Goal: Transaction & Acquisition: Purchase product/service

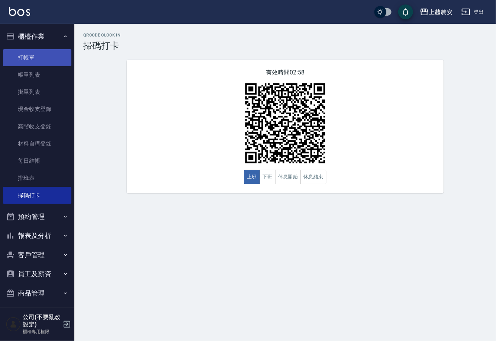
click at [44, 51] on link "打帳單" at bounding box center [37, 57] width 68 height 17
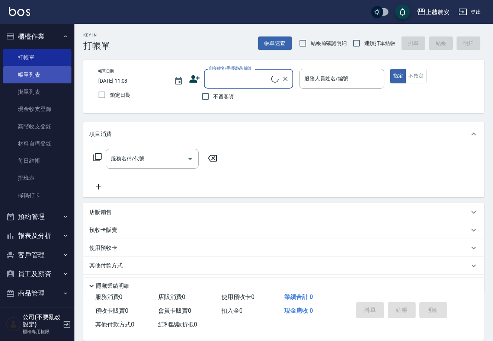
click at [39, 74] on link "帳單列表" at bounding box center [37, 74] width 68 height 17
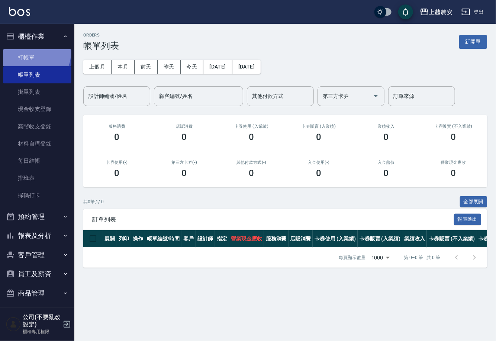
click at [35, 53] on link "打帳單" at bounding box center [37, 57] width 68 height 17
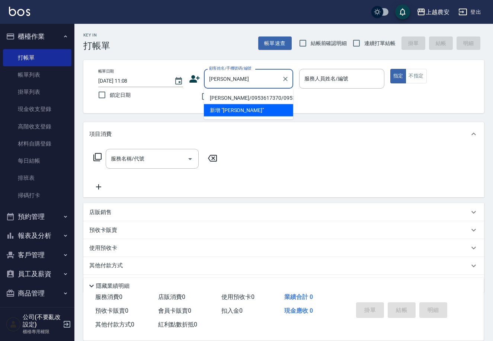
click at [248, 94] on li "[PERSON_NAME]/0953617370/0953617370" at bounding box center [248, 98] width 89 height 12
type input "[PERSON_NAME]/0953617370/0953617370"
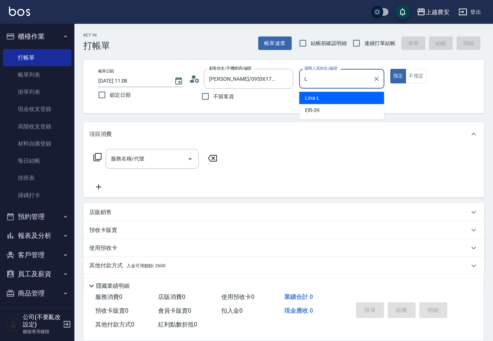
click at [316, 100] on span "Lina -L" at bounding box center [312, 98] width 15 height 8
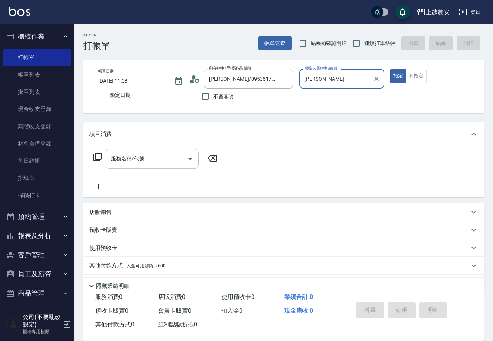
type input "Lina-L"
click at [125, 159] on div "服務名稱/代號 服務名稱/代號" at bounding box center [152, 159] width 93 height 20
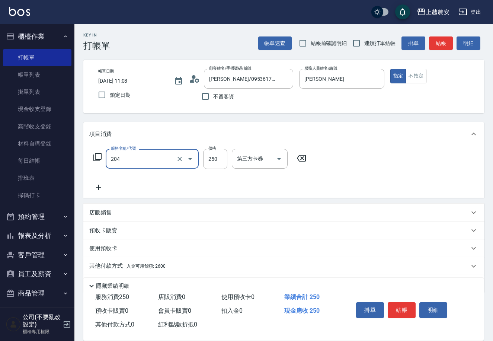
type input "梳髮(204)"
type input "200"
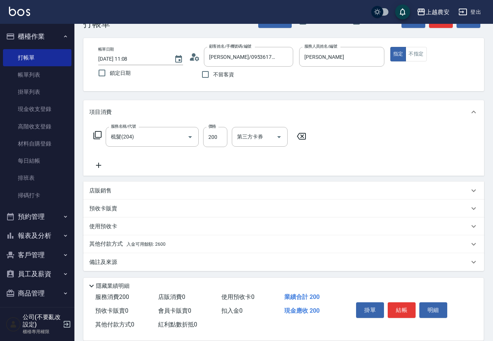
click at [119, 242] on p "其他付款方式 入金可用餘額: 2600" at bounding box center [127, 244] width 76 height 8
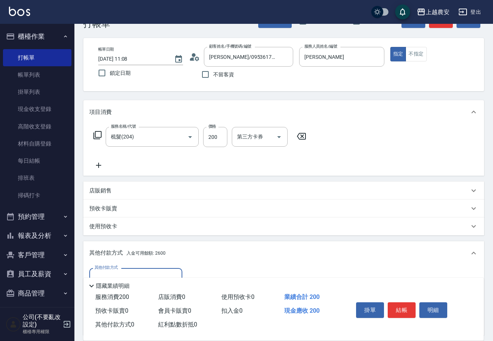
scroll to position [109, 0]
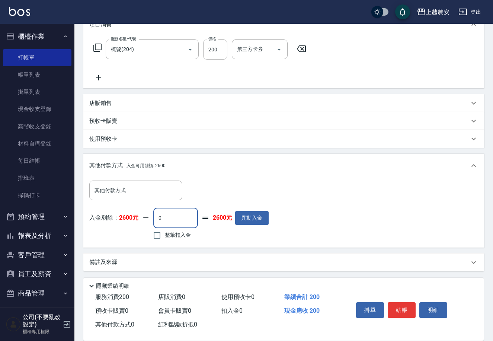
click at [154, 217] on input "0" at bounding box center [175, 218] width 45 height 20
type input "200"
click at [157, 237] on input "整筆扣入金" at bounding box center [157, 235] width 16 height 16
checkbox input "true"
click at [406, 312] on button "結帳" at bounding box center [402, 310] width 28 height 16
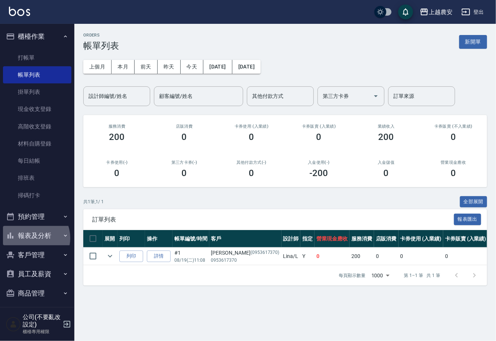
click at [32, 238] on button "報表及分析" at bounding box center [37, 235] width 68 height 19
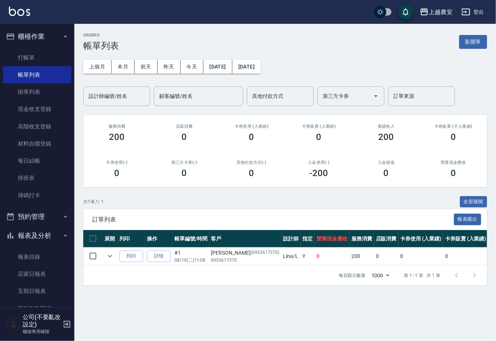
scroll to position [68, 0]
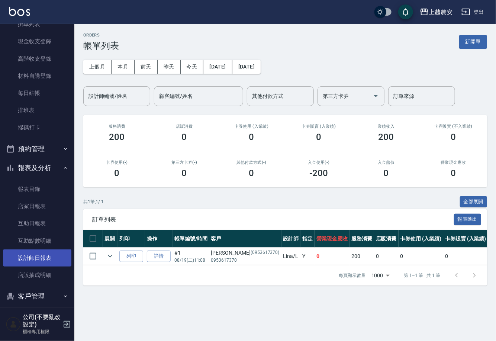
click at [52, 256] on link "設計師日報表" at bounding box center [37, 257] width 68 height 17
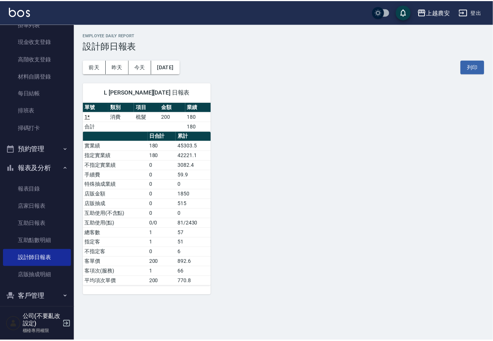
scroll to position [113, 0]
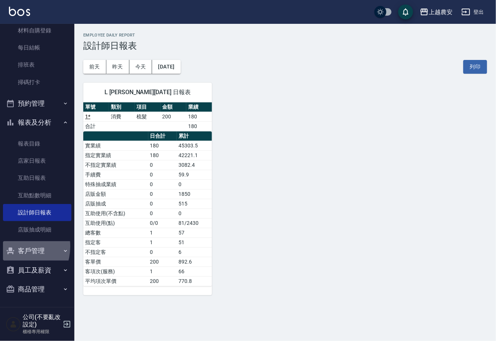
click at [13, 246] on icon "button" at bounding box center [10, 250] width 9 height 9
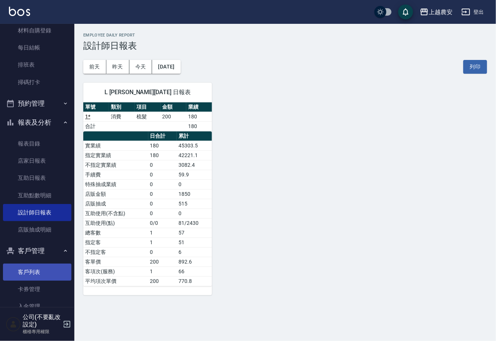
click at [34, 266] on link "客戶列表" at bounding box center [37, 271] width 68 height 17
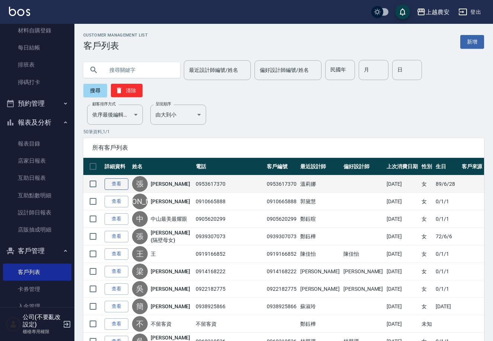
click at [118, 178] on link "查看" at bounding box center [117, 184] width 24 height 12
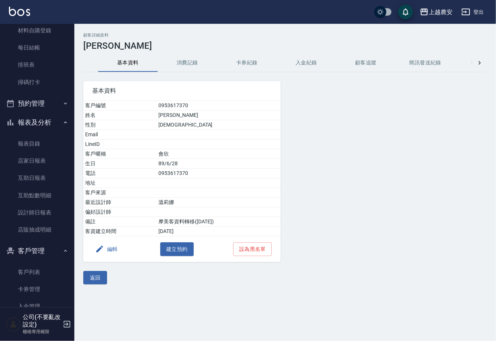
click at [181, 70] on button "消費記錄" at bounding box center [188, 63] width 60 height 18
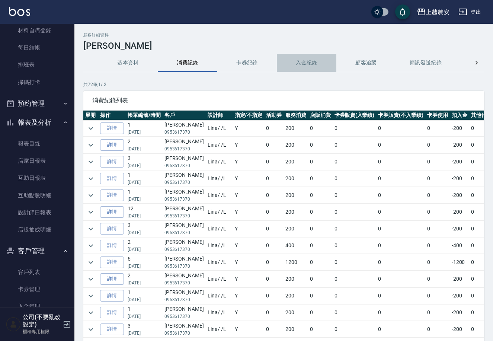
click at [303, 61] on button "入金紀錄" at bounding box center [307, 63] width 60 height 18
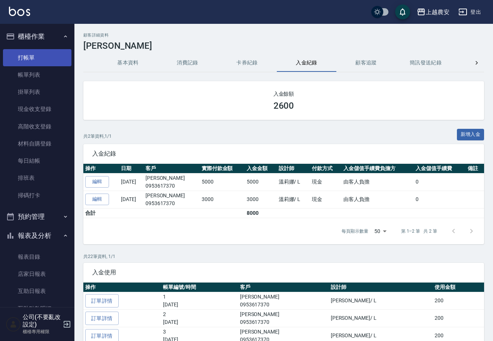
click at [48, 59] on link "打帳單" at bounding box center [37, 57] width 68 height 17
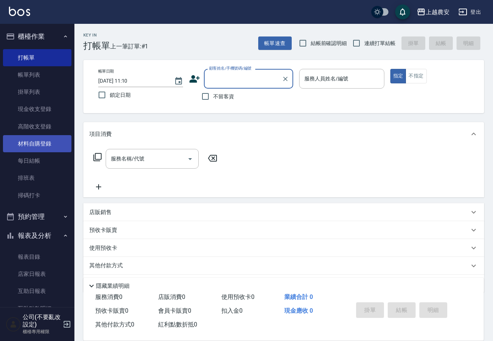
click at [54, 141] on link "材料自購登錄" at bounding box center [37, 143] width 68 height 17
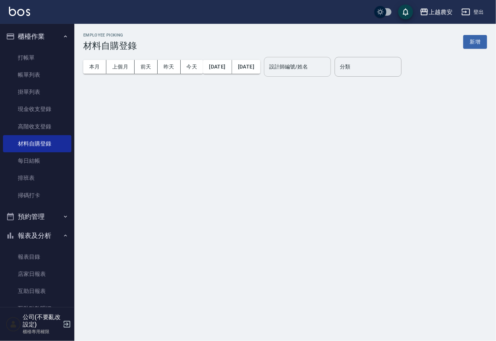
click at [295, 61] on input "設計師編號/姓名" at bounding box center [297, 66] width 60 height 13
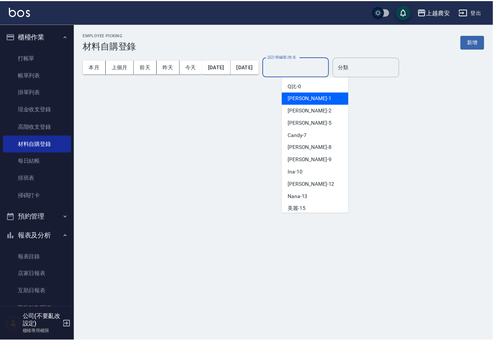
scroll to position [323, 0]
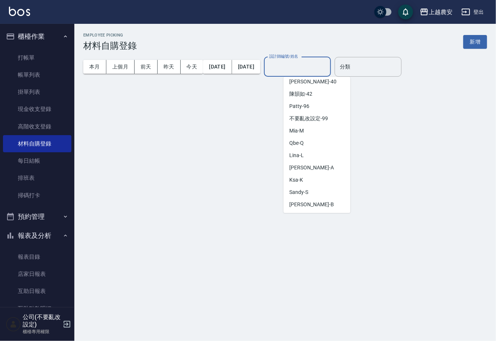
click at [314, 153] on div "Lina -L" at bounding box center [317, 155] width 67 height 12
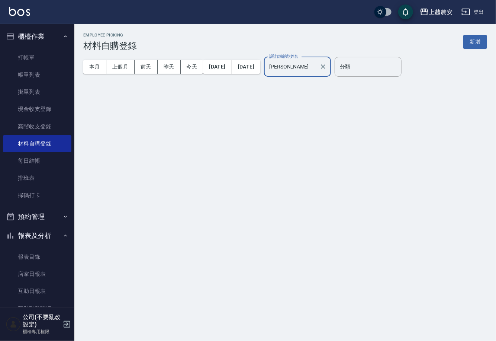
type input "Lina-L"
click at [291, 155] on div "Employee Picking 材料自購登錄 新增 本月 上個月 前天 昨天 今天 2025/08/01 2025/08/19 設計師編號/姓名 Lina-…" at bounding box center [248, 170] width 496 height 341
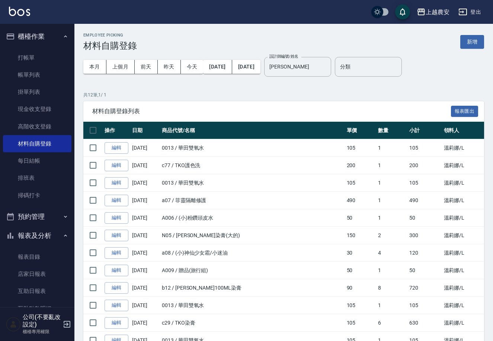
scroll to position [46, 0]
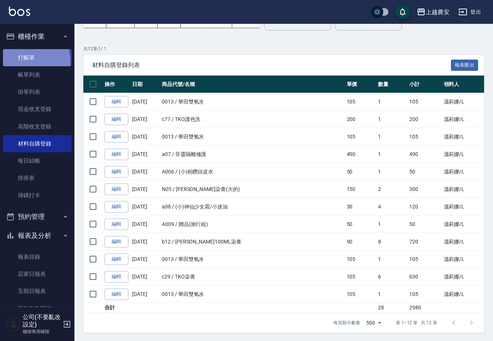
click at [17, 62] on link "打帳單" at bounding box center [37, 57] width 68 height 17
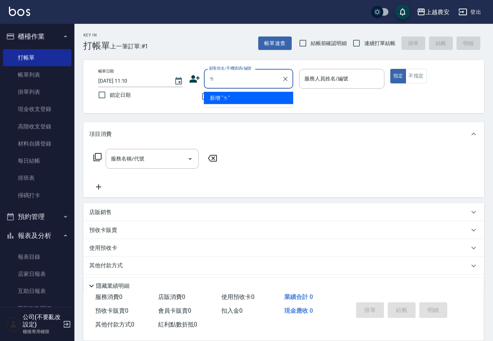
type input "ㄗ"
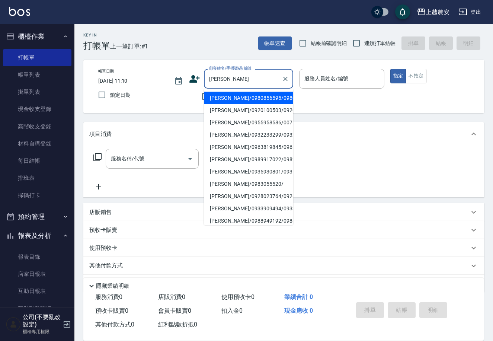
click at [228, 107] on li "李佩珊/0920100503/0920100503" at bounding box center [248, 110] width 89 height 12
type input "李佩珊/0920100503/0920100503"
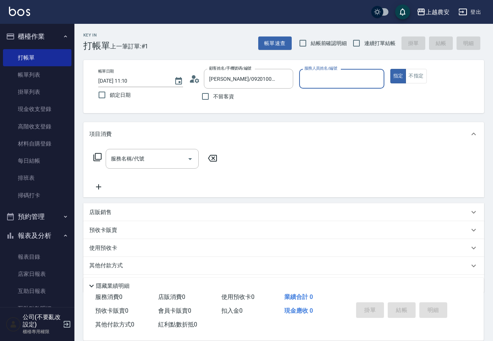
type input "Lina-L"
click at [196, 74] on icon at bounding box center [194, 78] width 11 height 11
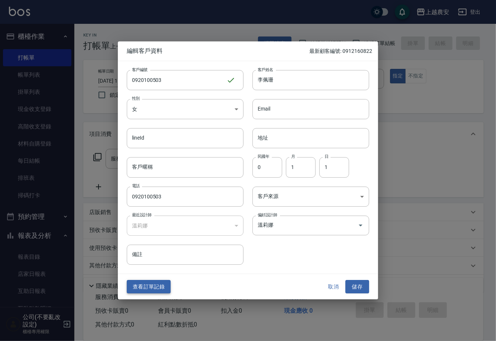
click at [148, 290] on button "查看訂單記錄" at bounding box center [149, 287] width 44 height 14
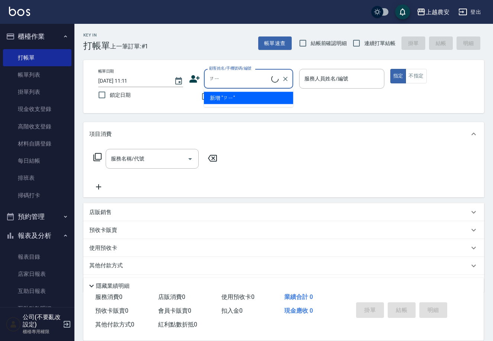
type input "ㄗ"
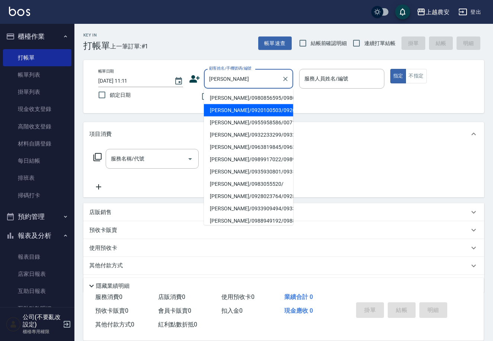
click at [243, 107] on li "李佩珊/0920100503/0920100503" at bounding box center [248, 110] width 89 height 12
type input "李佩珊/0920100503/0920100503"
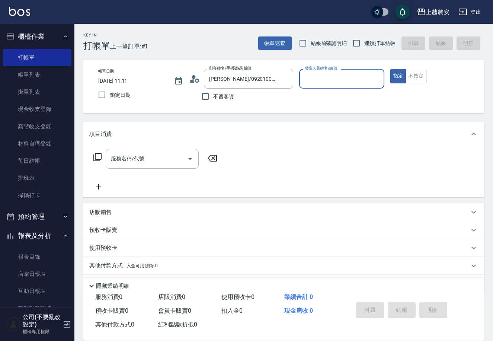
type input "Lina-L"
click at [161, 157] on input "服務名稱/代號" at bounding box center [146, 158] width 75 height 13
click at [99, 158] on icon at bounding box center [97, 156] width 9 height 9
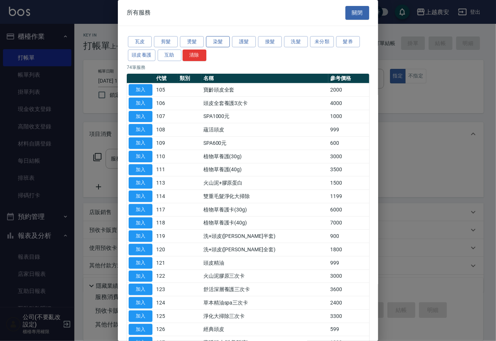
click at [217, 42] on button "染髮" at bounding box center [218, 42] width 24 height 12
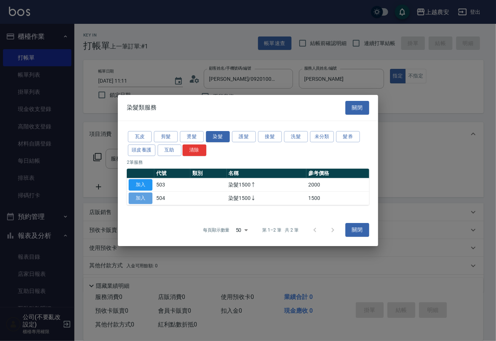
click at [141, 194] on button "加入" at bounding box center [141, 198] width 24 height 12
type input "染髮1500↓(504)"
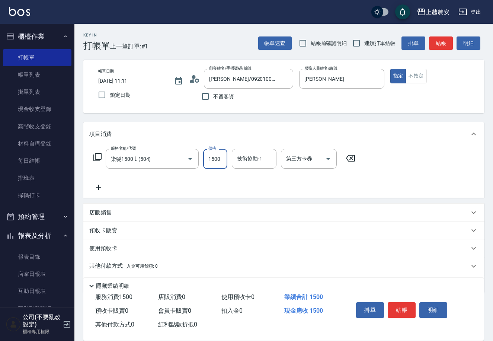
click at [219, 154] on input "1500" at bounding box center [215, 159] width 24 height 20
type input "999"
type input "晴晴-37"
click at [389, 311] on button "結帳" at bounding box center [402, 310] width 28 height 16
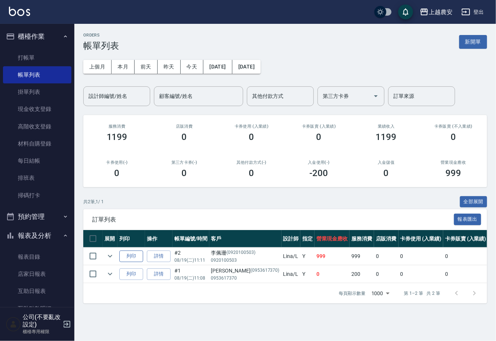
click at [129, 254] on button "列印" at bounding box center [131, 256] width 24 height 12
click at [49, 54] on link "打帳單" at bounding box center [37, 57] width 68 height 17
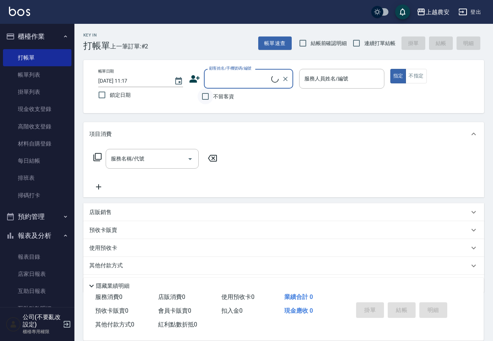
click at [202, 94] on input "不留客資" at bounding box center [205, 97] width 16 height 16
checkbox input "true"
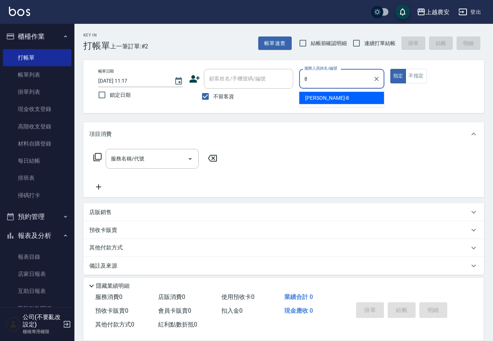
click at [311, 98] on span "黛慧 -8" at bounding box center [327, 98] width 44 height 8
type input "黛慧-8"
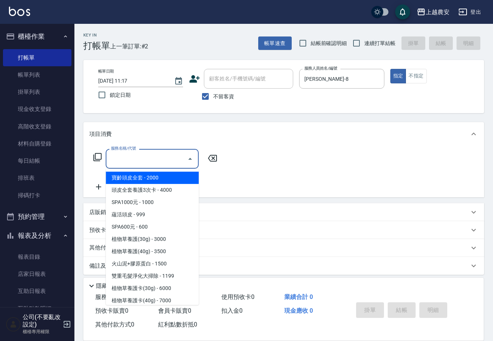
click at [129, 164] on input "服務名稱/代號" at bounding box center [146, 158] width 75 height 13
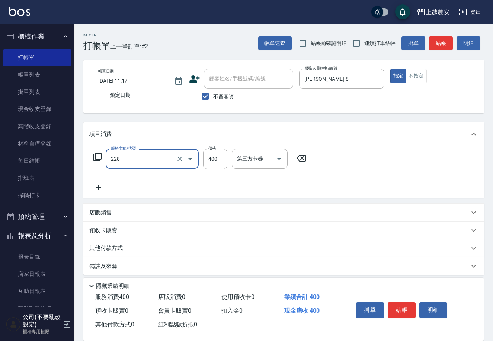
type input "洗髮(228)"
click at [97, 187] on icon at bounding box center [98, 186] width 5 height 5
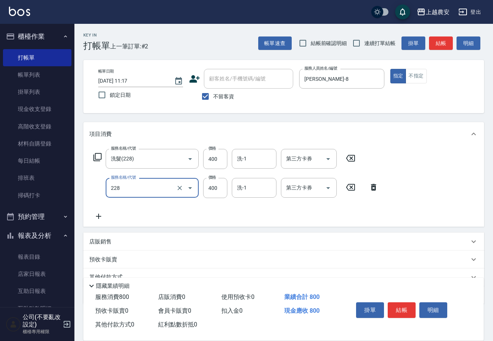
type input "洗髮(228)"
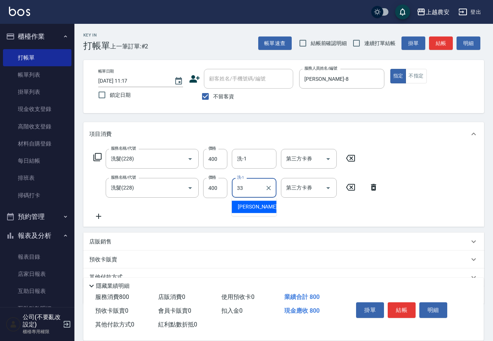
type input "小欣-33"
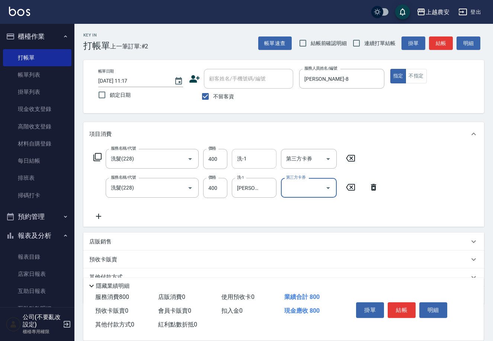
click at [245, 161] on div "洗-1 洗-1" at bounding box center [254, 159] width 45 height 20
type input "小欣-33"
click at [407, 314] on button "結帳" at bounding box center [402, 310] width 28 height 16
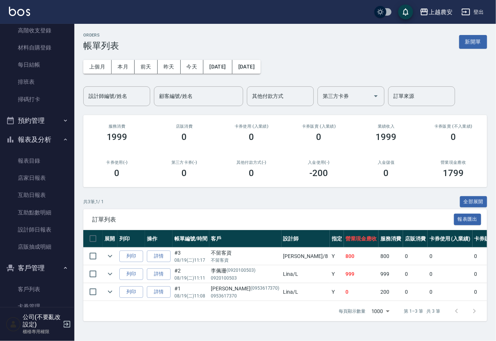
scroll to position [106, 0]
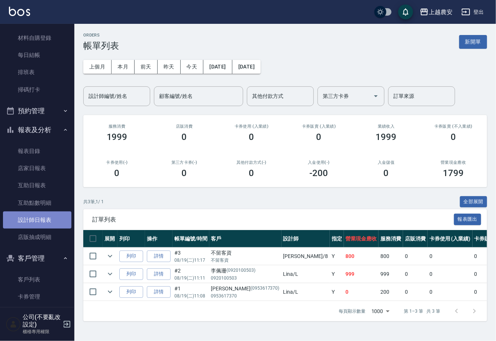
click at [36, 218] on link "設計師日報表" at bounding box center [37, 219] width 68 height 17
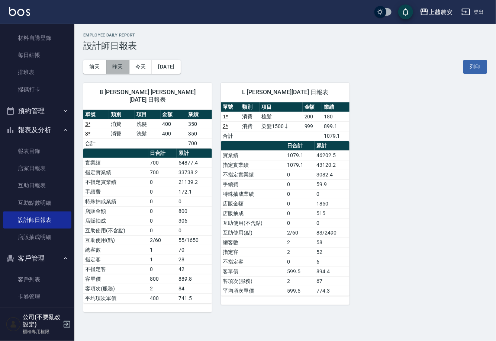
click at [125, 66] on button "昨天" at bounding box center [117, 67] width 23 height 14
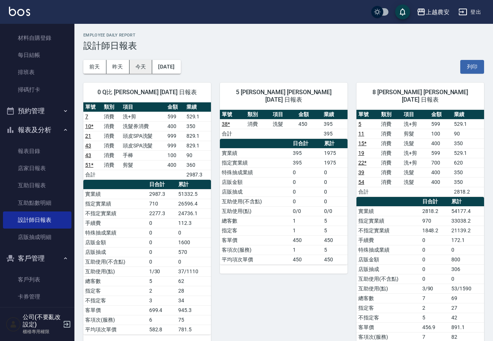
click at [141, 64] on button "今天" at bounding box center [140, 67] width 23 height 14
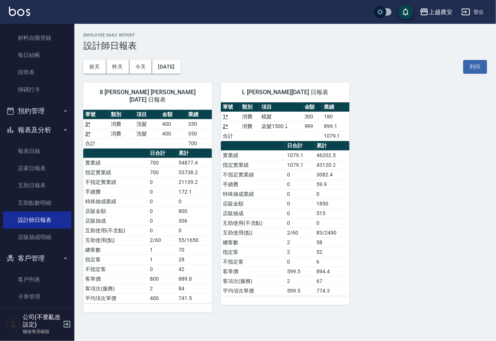
scroll to position [87, 0]
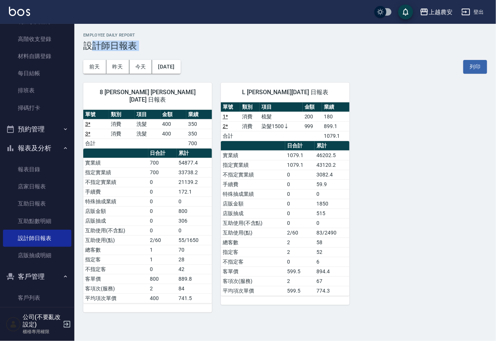
drag, startPoint x: 78, startPoint y: 88, endPoint x: 89, endPoint y: 49, distance: 40.4
click at [89, 49] on div "上越農安 2025-08-19 設計師日報表 列印時間： 2025-08-19-11:23 Employee Daily Report 設計師日報表 前天 昨…" at bounding box center [285, 172] width 422 height 297
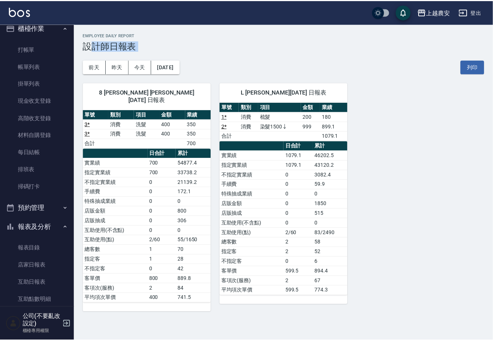
scroll to position [0, 0]
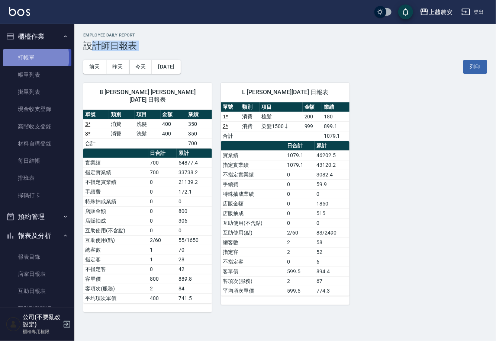
click at [24, 57] on link "打帳單" at bounding box center [37, 57] width 68 height 17
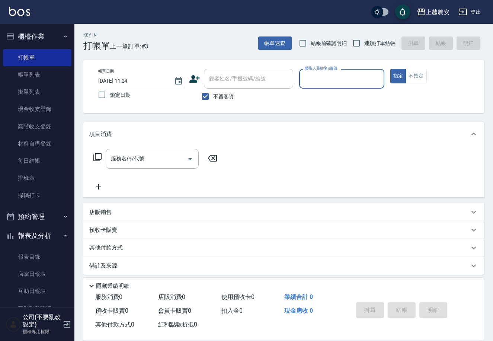
scroll to position [171, 0]
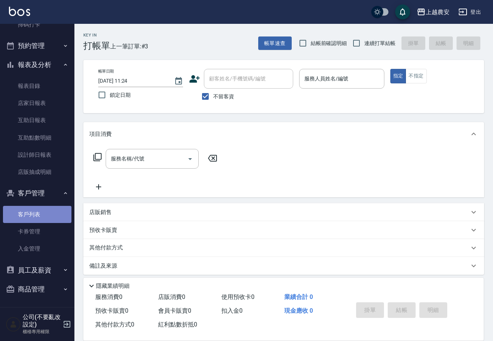
click at [42, 208] on link "客戶列表" at bounding box center [37, 214] width 68 height 17
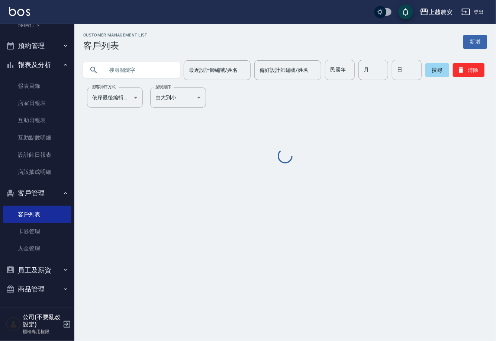
click at [138, 67] on input "text" at bounding box center [139, 70] width 70 height 20
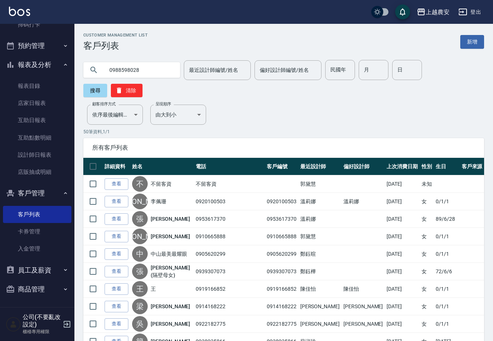
type input "0988598028"
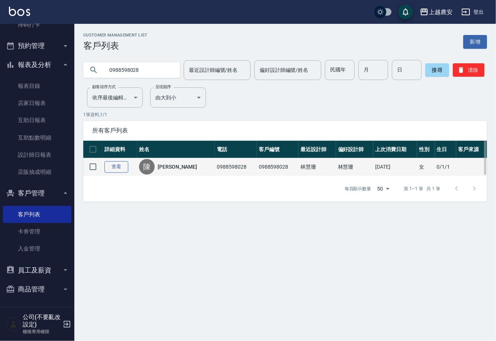
click at [108, 166] on link "查看" at bounding box center [117, 167] width 24 height 12
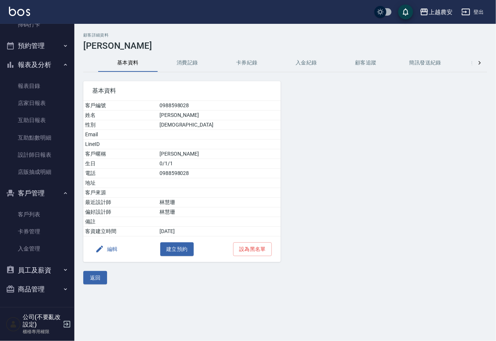
click at [183, 65] on button "消費記錄" at bounding box center [188, 63] width 60 height 18
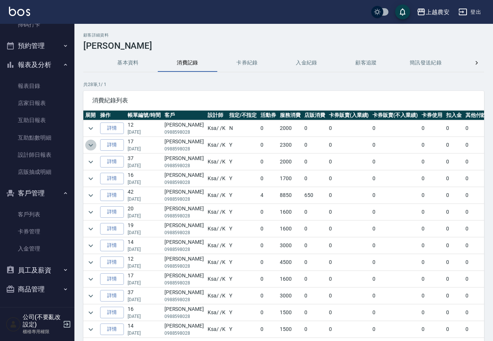
click at [90, 141] on icon "expand row" at bounding box center [90, 145] width 9 height 9
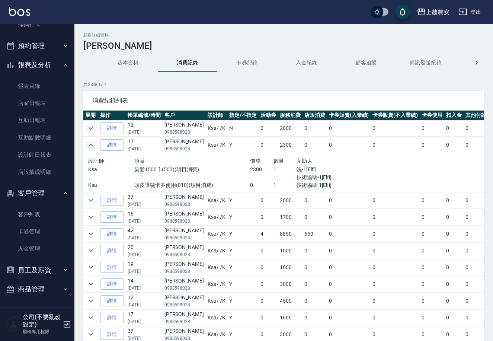
click at [93, 126] on icon "expand row" at bounding box center [90, 128] width 9 height 9
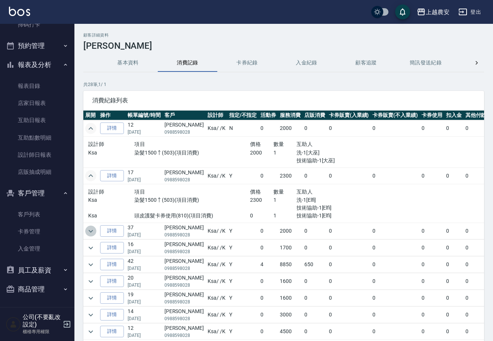
click at [90, 231] on icon "expand row" at bounding box center [91, 230] width 4 height 3
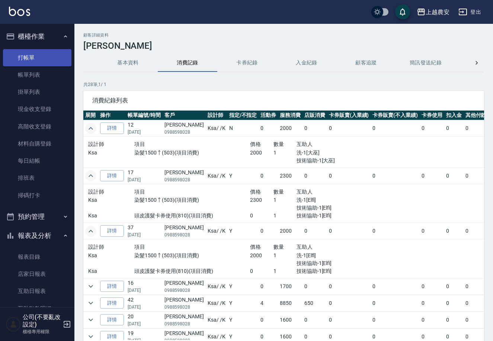
click at [55, 53] on link "打帳單" at bounding box center [37, 57] width 68 height 17
click at [52, 53] on link "打帳單" at bounding box center [37, 57] width 68 height 17
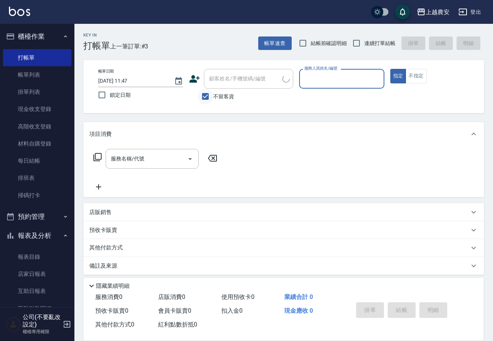
click at [212, 96] on input "不留客資" at bounding box center [205, 97] width 16 height 16
checkbox input "false"
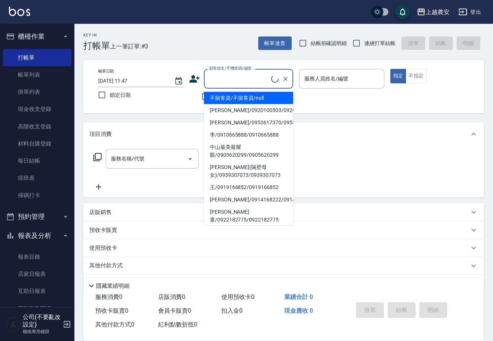
click at [224, 83] on input "顧客姓名/手機號碼/編號" at bounding box center [239, 78] width 64 height 13
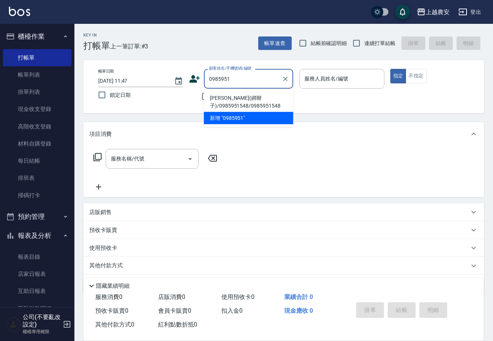
click at [241, 98] on li "葉紋綺(綁辮子)/0985951548/0985951548" at bounding box center [248, 102] width 89 height 20
type input "葉紋綺(綁辮子)/0985951548/0985951548"
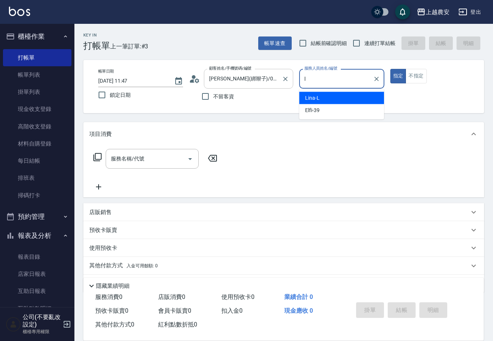
type input "Lina-L"
type button "true"
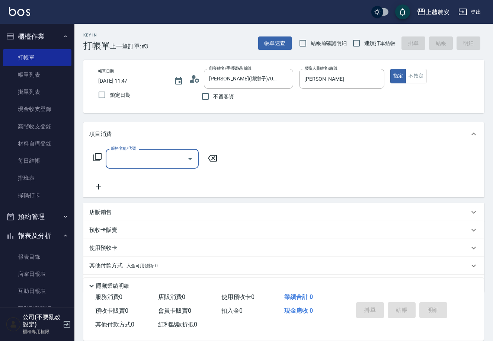
click at [97, 155] on icon at bounding box center [97, 156] width 9 height 9
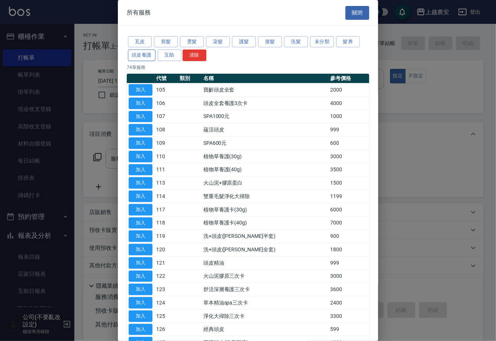
click at [132, 52] on button "頭皮養護" at bounding box center [142, 55] width 28 height 12
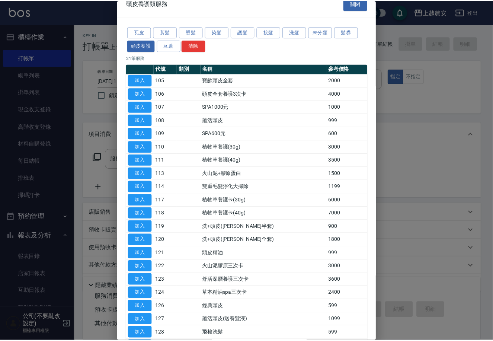
scroll to position [62, 0]
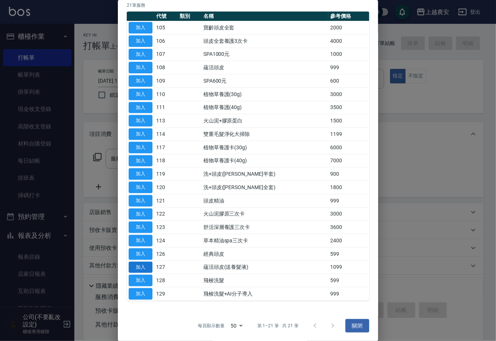
click at [147, 267] on button "加入" at bounding box center [141, 267] width 24 height 12
type input "蘊活頭皮(送養髮液)(127)"
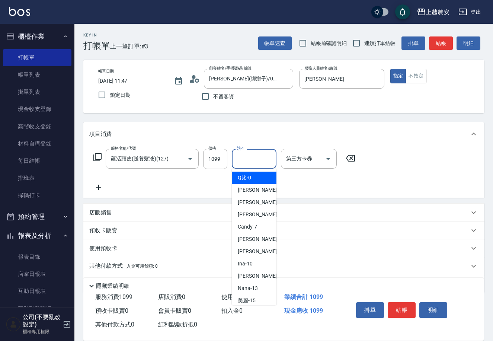
click at [242, 160] on input "洗-1" at bounding box center [254, 158] width 38 height 13
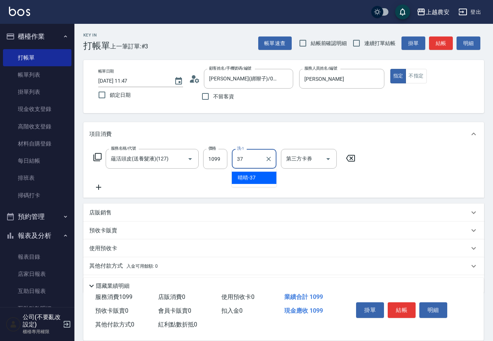
type input "晴晴-37"
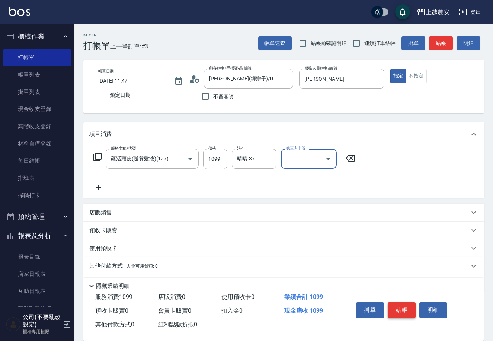
click at [404, 307] on button "結帳" at bounding box center [402, 310] width 28 height 16
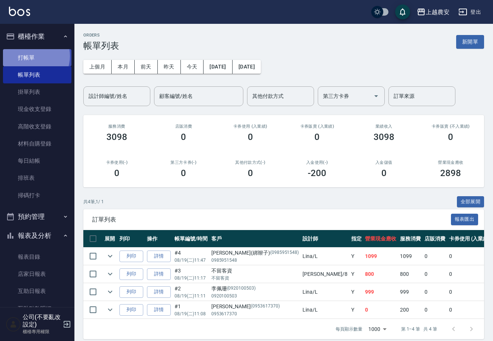
click at [30, 56] on link "打帳單" at bounding box center [37, 57] width 68 height 17
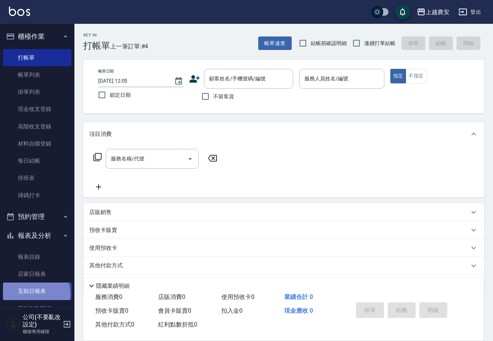
click at [32, 294] on link "互助日報表" at bounding box center [37, 290] width 68 height 17
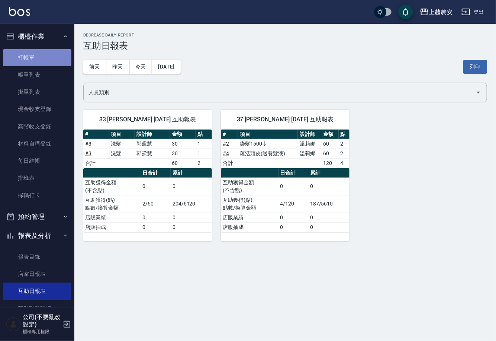
click at [65, 55] on link "打帳單" at bounding box center [37, 57] width 68 height 17
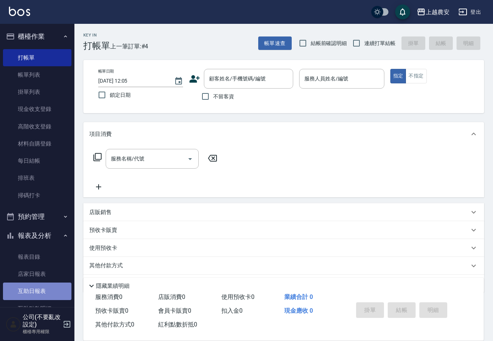
click at [44, 285] on link "互助日報表" at bounding box center [37, 290] width 68 height 17
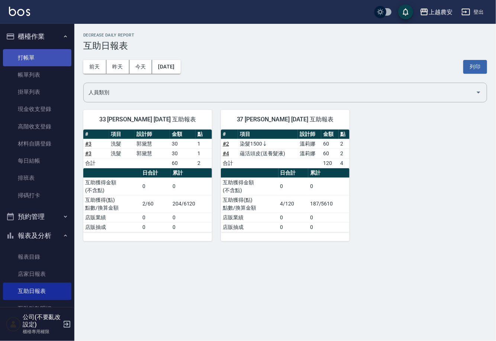
click at [39, 54] on link "打帳單" at bounding box center [37, 57] width 68 height 17
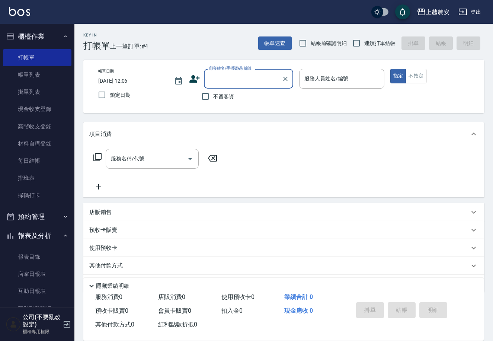
scroll to position [171, 0]
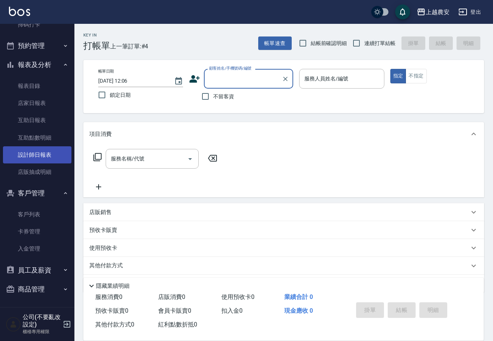
click at [33, 151] on link "設計師日報表" at bounding box center [37, 154] width 68 height 17
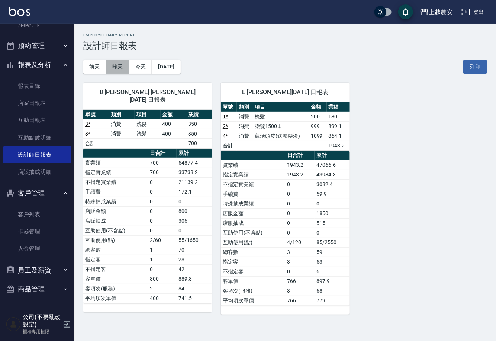
click at [113, 71] on button "昨天" at bounding box center [117, 67] width 23 height 14
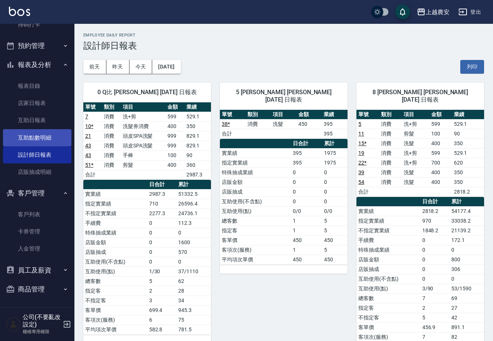
click at [30, 138] on link "互助點數明細" at bounding box center [37, 137] width 68 height 17
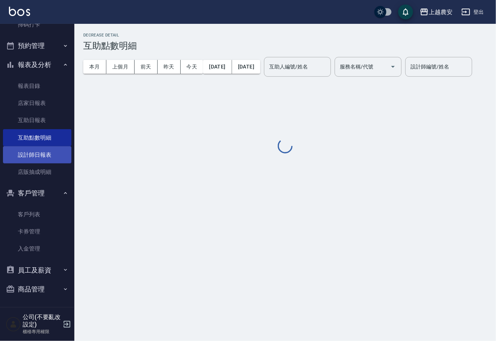
click at [45, 149] on link "設計師日報表" at bounding box center [37, 154] width 68 height 17
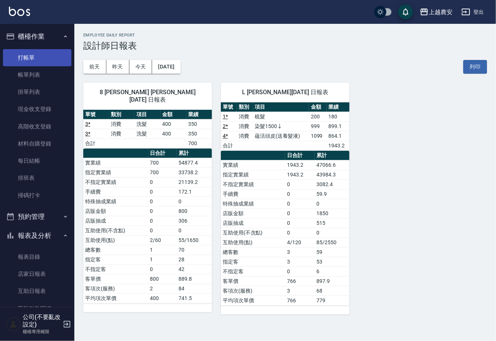
click at [50, 53] on link "打帳單" at bounding box center [37, 57] width 68 height 17
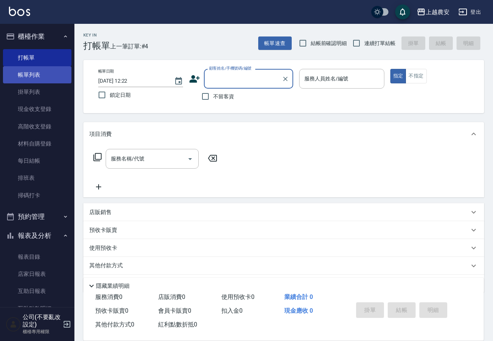
click at [29, 75] on link "帳單列表" at bounding box center [37, 74] width 68 height 17
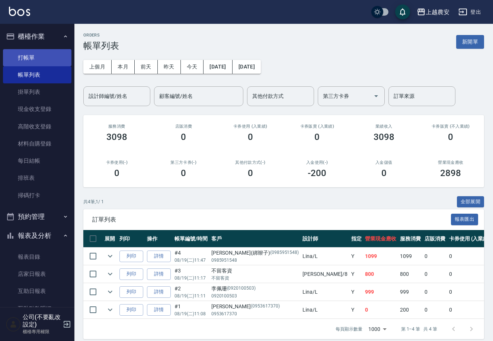
click at [32, 55] on link "打帳單" at bounding box center [37, 57] width 68 height 17
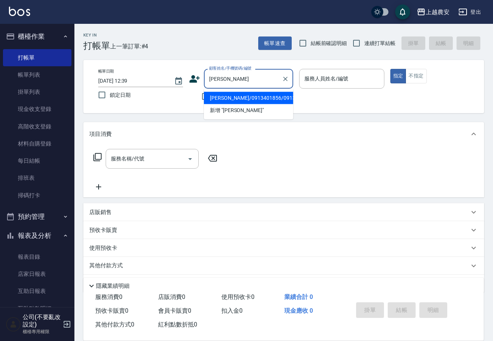
click at [227, 97] on li "王子昕/0913401856/0913401856" at bounding box center [248, 98] width 89 height 12
type input "王子昕/0913401856/0913401856"
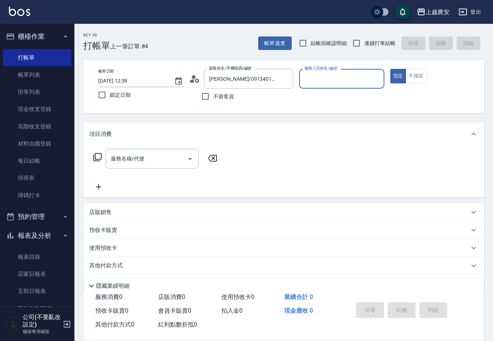
type input "美雅-B"
click at [158, 163] on input "服務名稱/代號" at bounding box center [146, 158] width 75 height 13
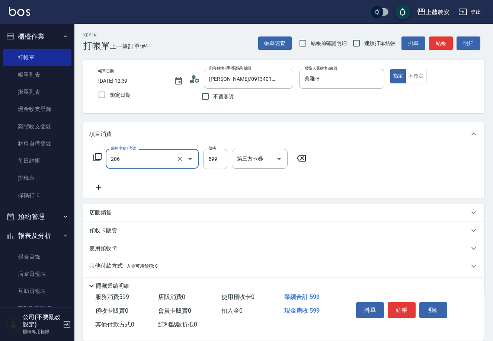
type input "洗+剪(206)"
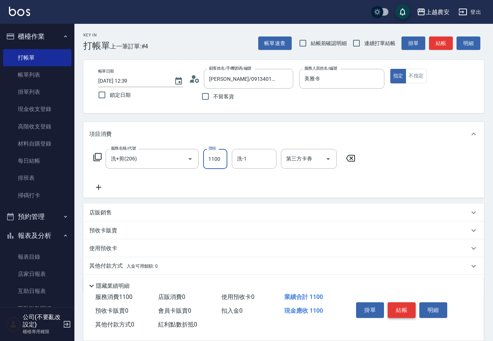
type input "1100"
click at [398, 311] on button "結帳" at bounding box center [402, 310] width 28 height 16
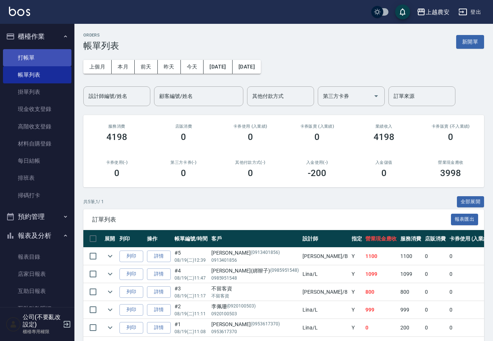
click at [25, 53] on link "打帳單" at bounding box center [37, 57] width 68 height 17
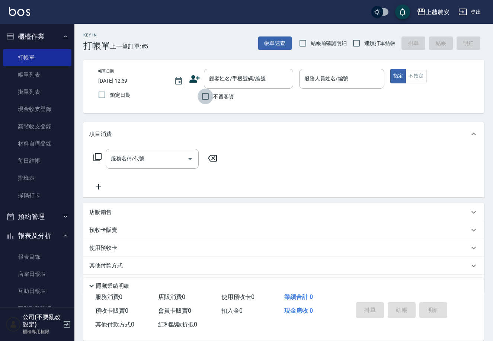
click at [208, 97] on input "不留客資" at bounding box center [205, 97] width 16 height 16
checkbox input "true"
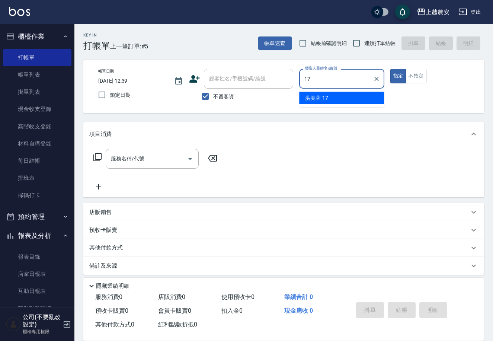
type input "洪美蓉-17"
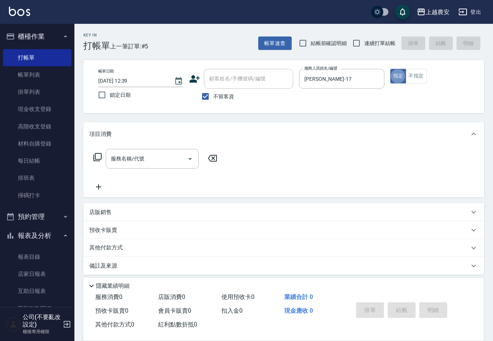
type button "true"
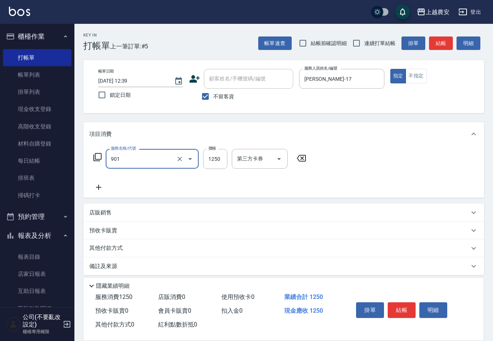
type input "修手指甲(901)"
type input "500"
click at [406, 303] on button "結帳" at bounding box center [402, 310] width 28 height 16
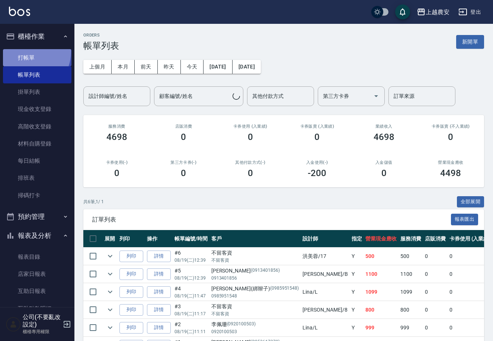
click at [26, 51] on link "打帳單" at bounding box center [37, 57] width 68 height 17
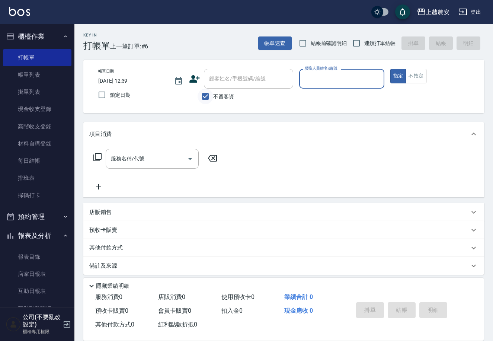
click at [205, 93] on input "不留客資" at bounding box center [205, 97] width 16 height 16
checkbox input "false"
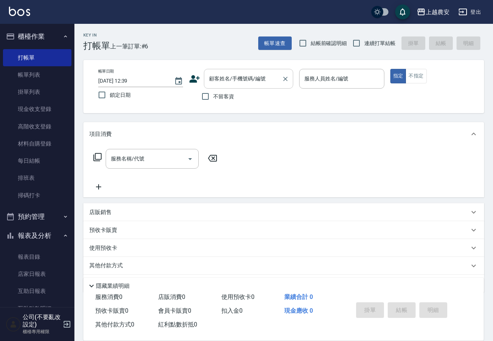
click at [217, 70] on div "顧客姓名/手機號碼/編號" at bounding box center [248, 79] width 89 height 20
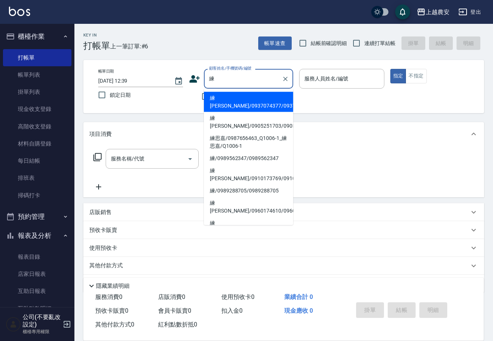
click at [222, 100] on li "練惠雪/0937074377/0937074377" at bounding box center [248, 102] width 89 height 20
type input "練惠雪/0937074377/0937074377"
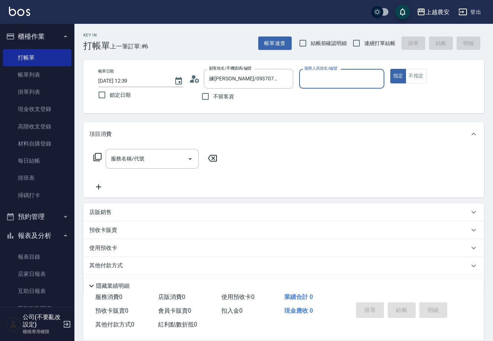
type input "美雅-B"
click at [134, 164] on input "服務名稱/代號" at bounding box center [146, 158] width 75 height 13
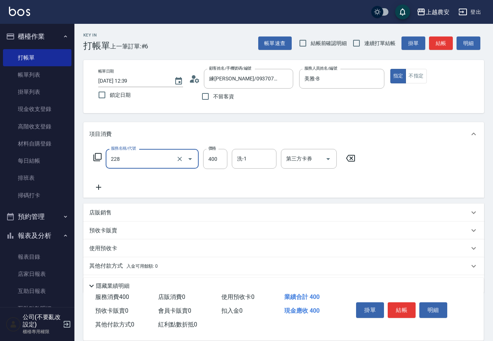
type input "洗髮(228)"
type input "團團-27"
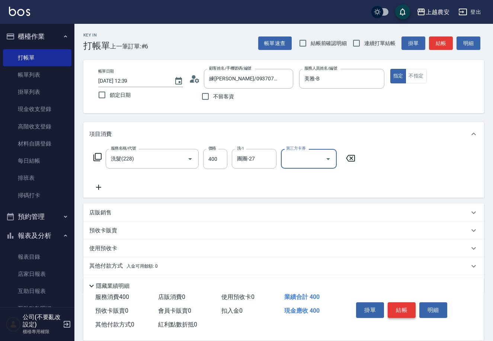
click at [403, 309] on button "結帳" at bounding box center [402, 310] width 28 height 16
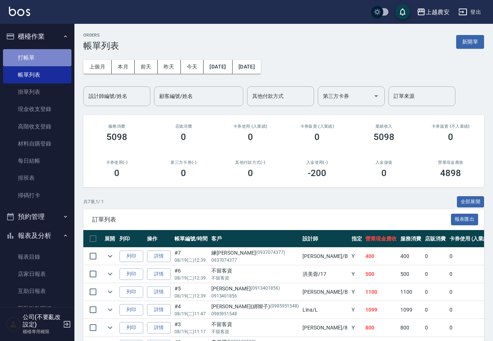
click at [52, 56] on link "打帳單" at bounding box center [37, 57] width 68 height 17
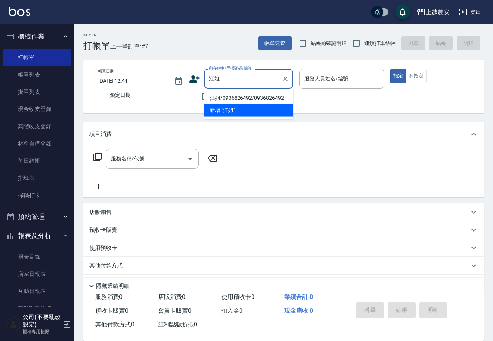
type input "江姐/0936826492/0936826492"
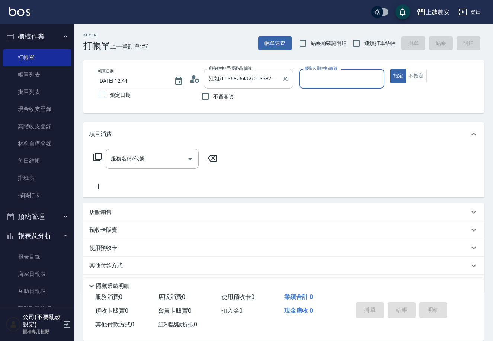
type input "Candy-7"
click at [390, 69] on button "指定" at bounding box center [398, 76] width 16 height 15
type button "true"
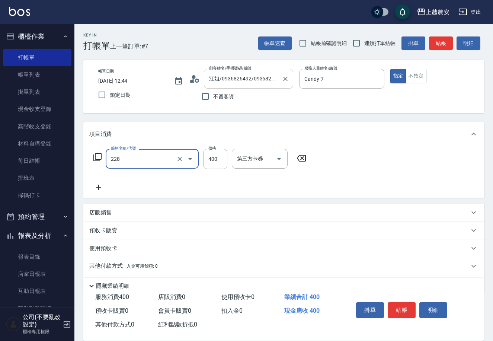
type input "洗髮(228)"
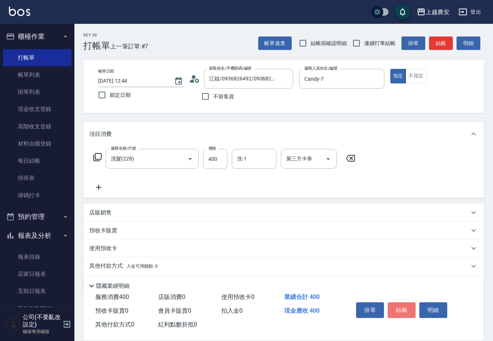
click at [404, 311] on button "結帳" at bounding box center [402, 310] width 28 height 16
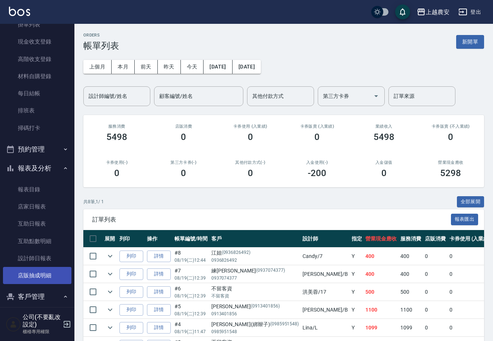
scroll to position [68, 0]
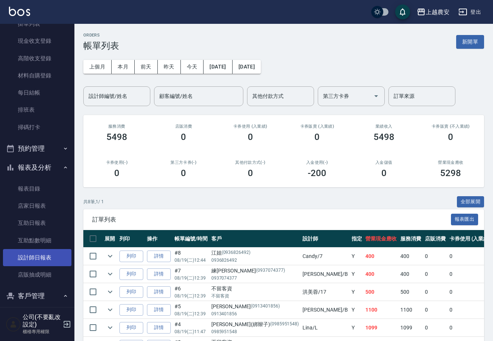
click at [17, 251] on link "設計師日報表" at bounding box center [37, 257] width 68 height 17
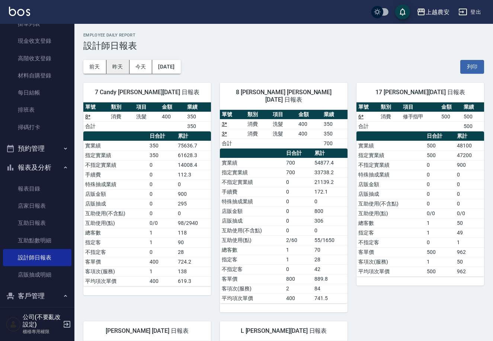
click at [110, 69] on button "昨天" at bounding box center [117, 67] width 23 height 14
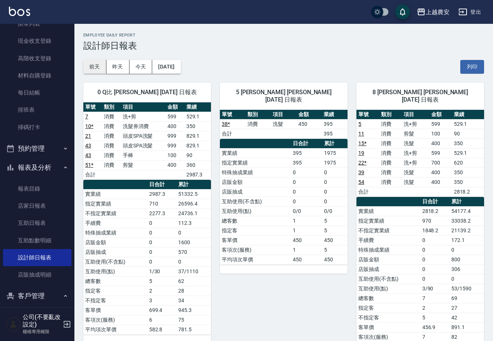
click at [92, 69] on button "前天" at bounding box center [94, 67] width 23 height 14
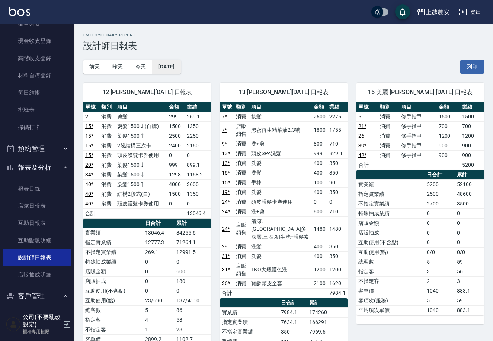
click at [164, 65] on button "2025/08/17" at bounding box center [166, 67] width 28 height 14
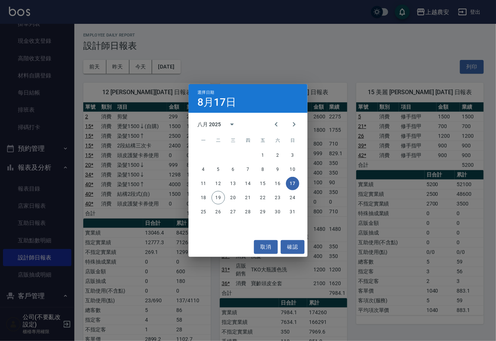
click at [284, 181] on div "11 12 13 14 15 16 17" at bounding box center [248, 183] width 119 height 13
click at [276, 181] on button "16" at bounding box center [277, 183] width 13 height 13
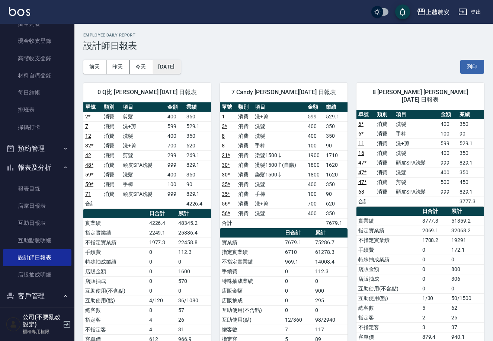
click at [168, 63] on button "2025/08/16" at bounding box center [166, 67] width 28 height 14
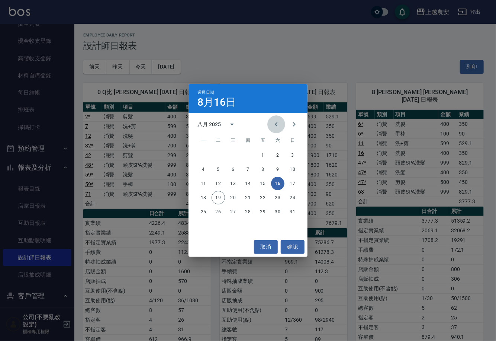
drag, startPoint x: 277, startPoint y: 123, endPoint x: 276, endPoint y: 143, distance: 20.5
click at [277, 122] on icon "Previous month" at bounding box center [276, 124] width 9 height 9
click at [248, 214] on button "31" at bounding box center [247, 211] width 13 height 13
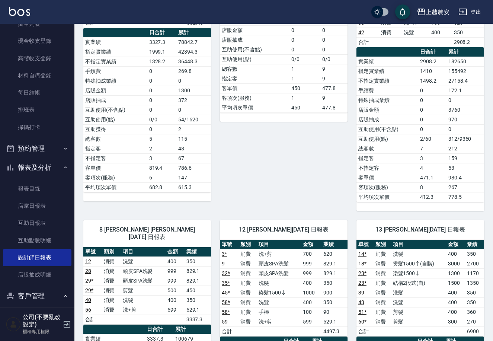
scroll to position [85, 0]
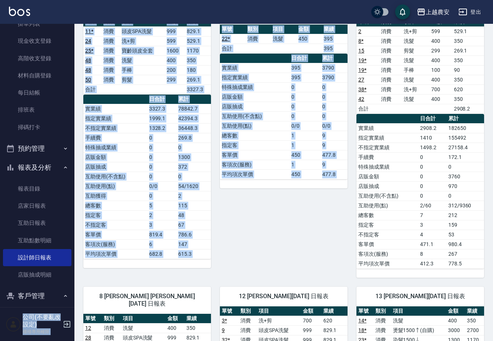
drag, startPoint x: 491, startPoint y: 81, endPoint x: 460, endPoint y: 18, distance: 70.5
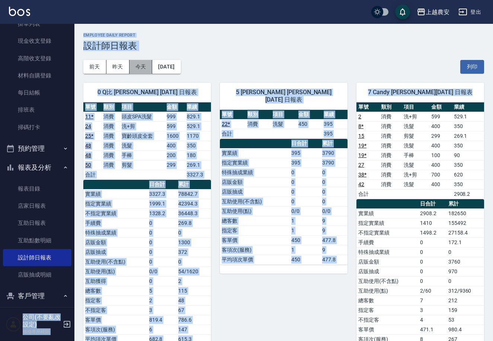
click at [146, 67] on button "今天" at bounding box center [140, 67] width 23 height 14
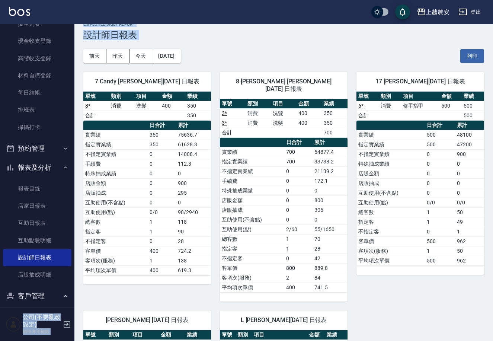
scroll to position [11, 0]
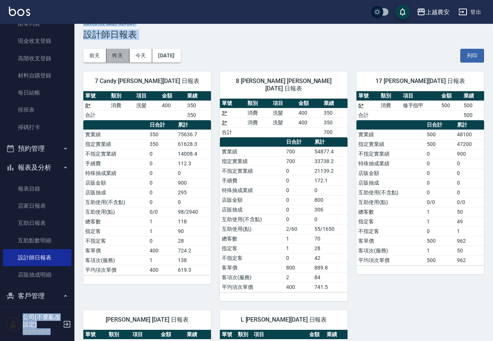
click at [119, 58] on button "昨天" at bounding box center [117, 56] width 23 height 14
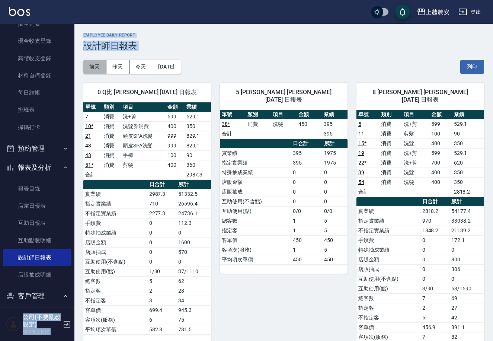
click at [99, 65] on button "前天" at bounding box center [94, 67] width 23 height 14
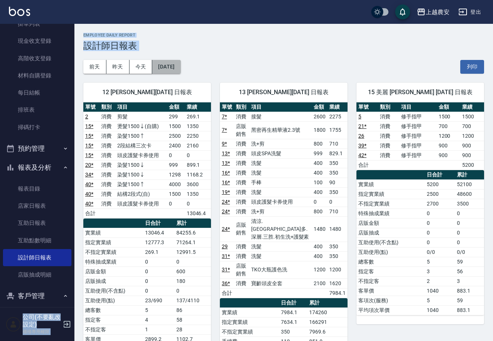
click at [174, 67] on button "2025/08/17" at bounding box center [166, 67] width 28 height 14
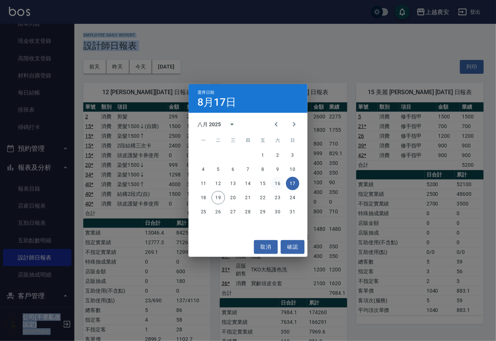
click at [276, 183] on button "16" at bounding box center [277, 183] width 13 height 13
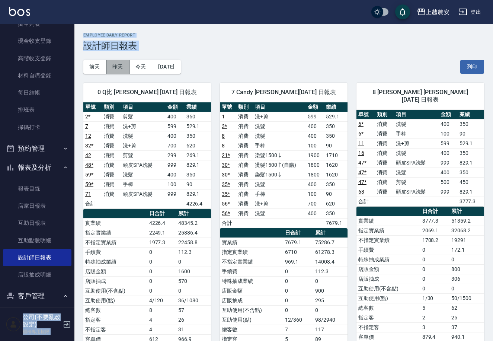
click at [115, 64] on button "昨天" at bounding box center [117, 67] width 23 height 14
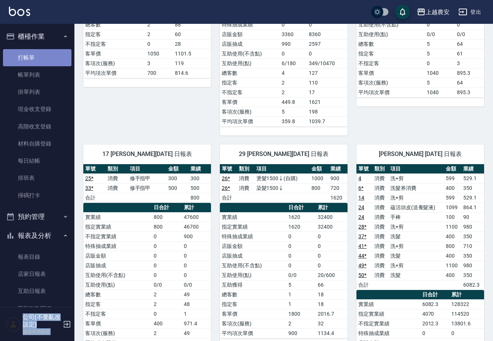
click at [37, 50] on link "打帳單" at bounding box center [37, 57] width 68 height 17
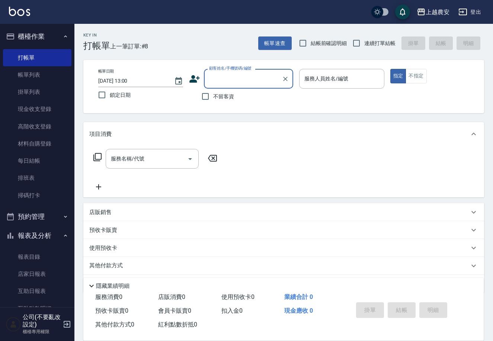
click at [194, 74] on icon at bounding box center [194, 78] width 11 height 11
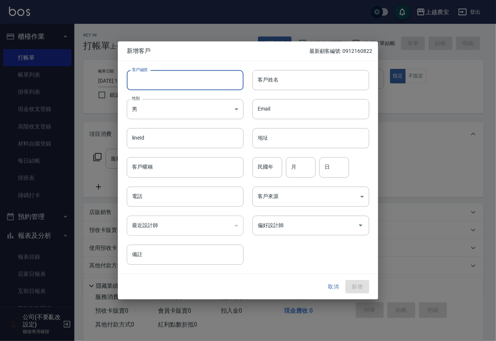
click at [190, 76] on input "客戶編號" at bounding box center [185, 80] width 117 height 20
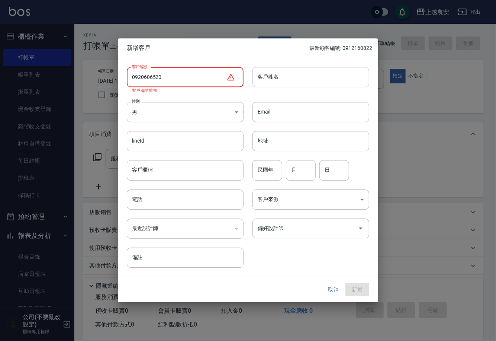
drag, startPoint x: 132, startPoint y: 77, endPoint x: 264, endPoint y: 77, distance: 132.8
click at [264, 77] on div "客戶編號 0920606520 ​ 客戶編號 客戶編號重複 客戶姓名 客戶姓名 性別 男 MALE 性別 Email Email lineId lineId …" at bounding box center [243, 162] width 251 height 209
type input "0920606520"
click at [332, 290] on button "取消" at bounding box center [334, 290] width 24 height 14
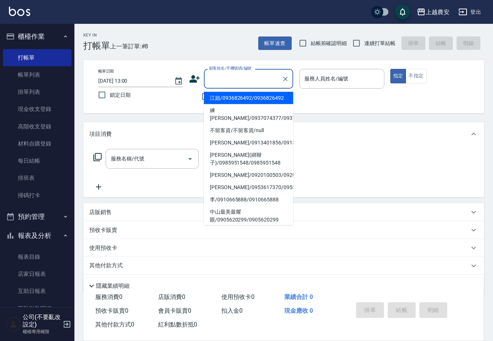
paste input "0920606520"
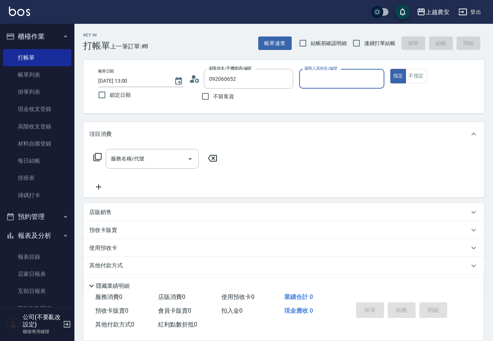
type input "張薰喬/0920606520/0920606520"
type input "Candy-7"
click at [390, 69] on button "指定" at bounding box center [398, 76] width 16 height 15
type button "true"
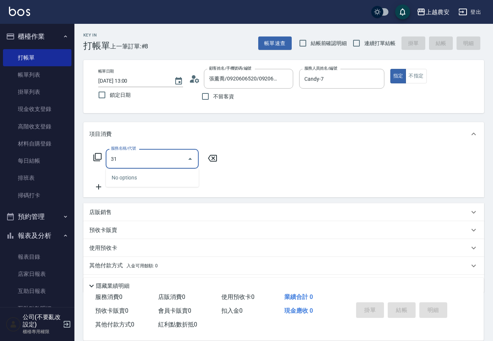
type input "318"
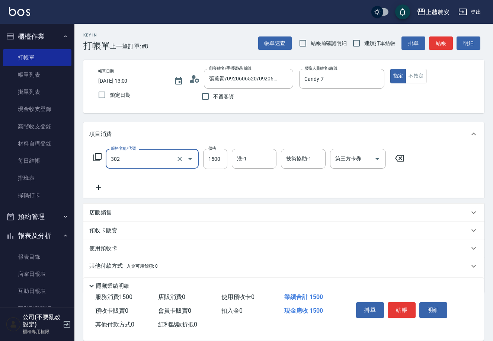
type input "燙髮1500↓(自購)(302)"
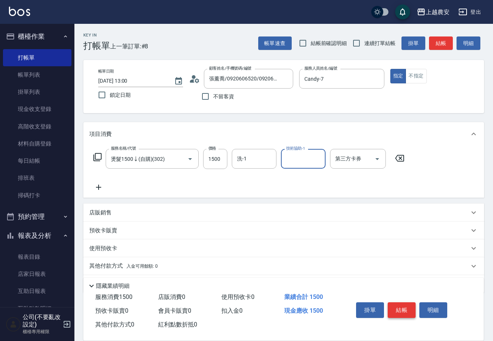
click at [395, 308] on button "結帳" at bounding box center [402, 310] width 28 height 16
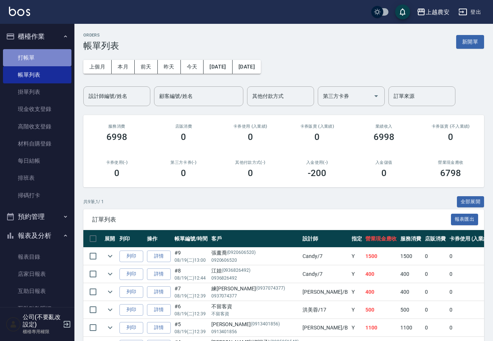
drag, startPoint x: 43, startPoint y: 61, endPoint x: 36, endPoint y: 61, distance: 6.7
click at [42, 61] on link "打帳單" at bounding box center [37, 57] width 68 height 17
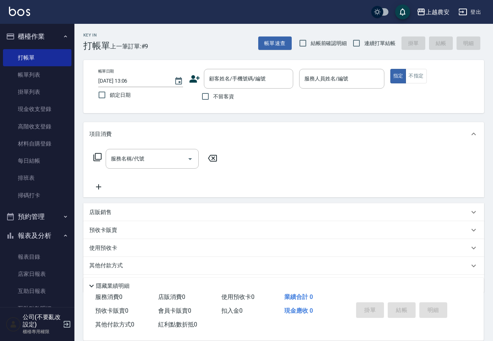
drag, startPoint x: 228, startPoint y: 95, endPoint x: 244, endPoint y: 104, distance: 18.1
click at [228, 97] on span "不留客資" at bounding box center [223, 97] width 21 height 8
click at [213, 97] on input "不留客資" at bounding box center [205, 97] width 16 height 16
checkbox input "true"
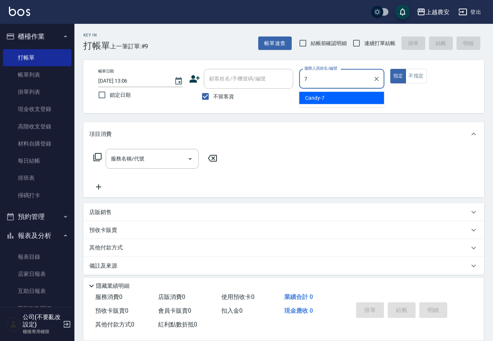
type input "Candy-7"
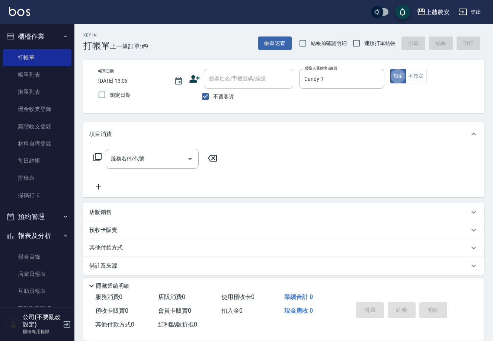
type button "true"
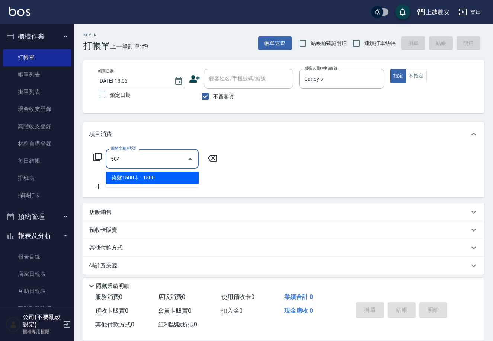
type input "染髮1500↓(504)"
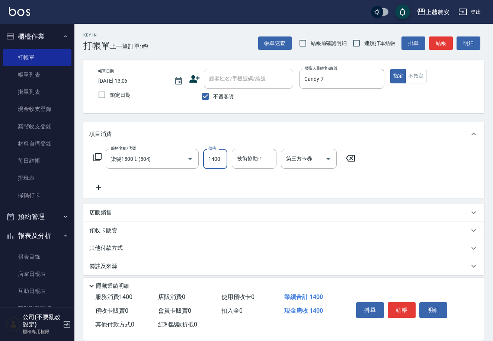
type input "1400"
type input "晴晴-37"
click at [397, 311] on button "結帳" at bounding box center [402, 310] width 28 height 16
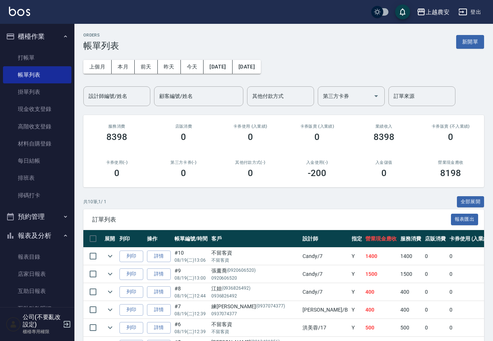
scroll to position [46, 0]
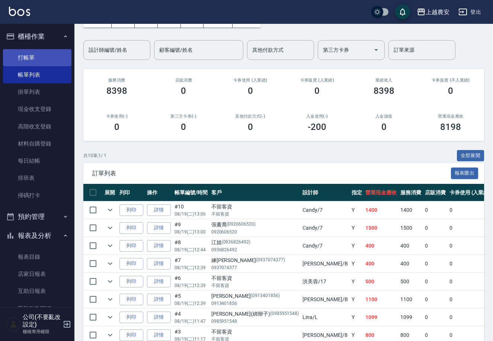
click at [45, 59] on link "打帳單" at bounding box center [37, 57] width 68 height 17
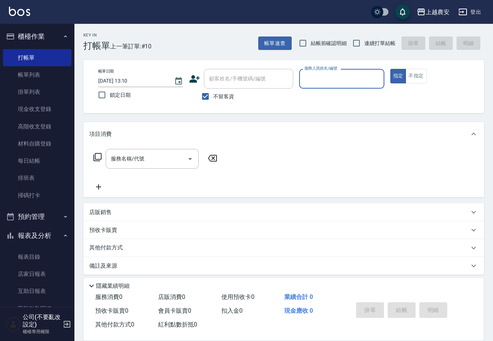
click at [101, 231] on p "預收卡販賣" at bounding box center [103, 230] width 28 height 8
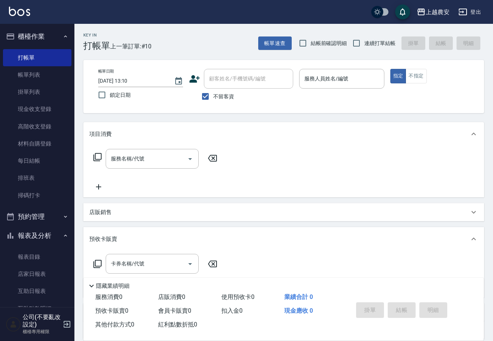
click at [101, 263] on icon at bounding box center [97, 264] width 8 height 8
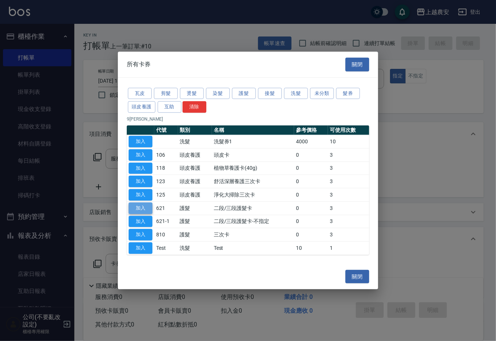
click at [144, 212] on button "加入" at bounding box center [141, 208] width 24 height 12
type input "二段/三段護髮卡(621)"
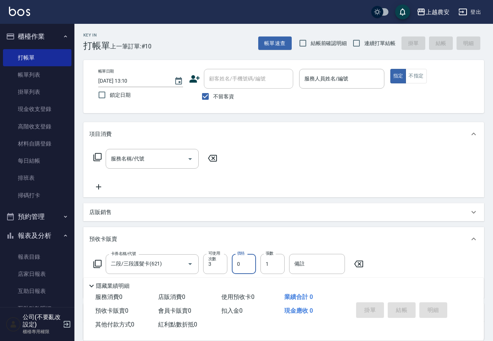
type input "4"
type input "000"
drag, startPoint x: 257, startPoint y: 268, endPoint x: 250, endPoint y: 268, distance: 6.7
click at [256, 269] on div "卡券名稱/代號 二段/三段護髮卡(621) 卡券名稱/代號 可使用次數 3 可使用次數 價格 4 價格 張數 1 張數 備註 備註" at bounding box center [228, 264] width 279 height 20
drag, startPoint x: 250, startPoint y: 268, endPoint x: 238, endPoint y: 267, distance: 12.3
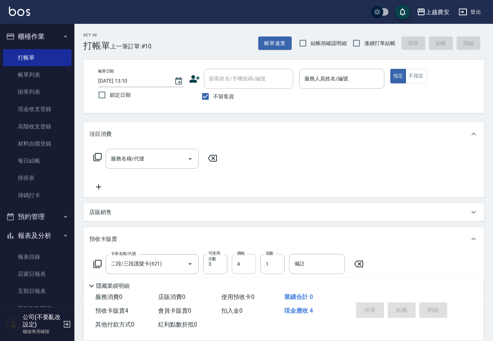
click at [250, 268] on input "4" at bounding box center [244, 264] width 24 height 20
type input "0"
click at [321, 78] on input "4000" at bounding box center [335, 78] width 67 height 13
drag, startPoint x: 350, startPoint y: 76, endPoint x: 197, endPoint y: 93, distance: 153.7
click at [197, 93] on div "帳單日期 2025/08/19 13:10 鎖定日期 顧客姓名/手機號碼/編號 顧客姓名/手機號碼/編號 不留客資 服務人員姓名/編號 4000 服務人員姓名…" at bounding box center [283, 86] width 383 height 35
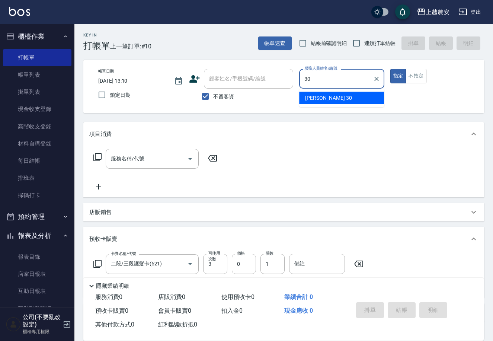
type input "珮珮-30"
type button "true"
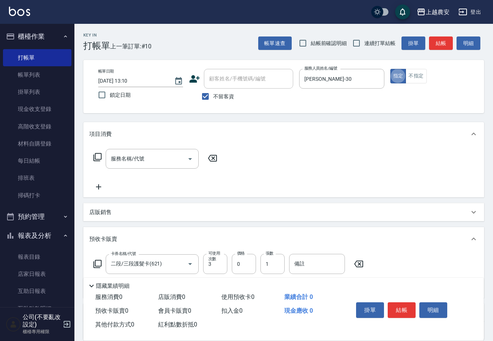
click at [224, 71] on div "顧客姓名/手機號碼/編號" at bounding box center [248, 79] width 89 height 20
click at [205, 95] on input "不留客資" at bounding box center [205, 97] width 16 height 16
checkbox input "false"
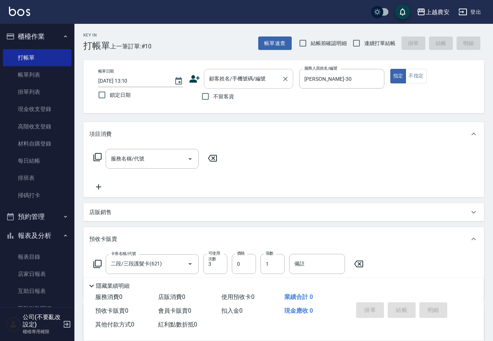
click at [217, 77] on input "顧客姓名/手機號碼/編號" at bounding box center [242, 78] width 71 height 13
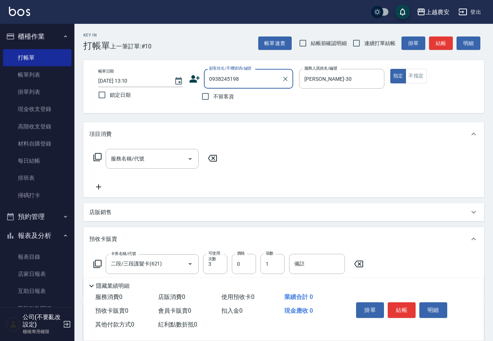
drag, startPoint x: 226, startPoint y: 84, endPoint x: 214, endPoint y: 84, distance: 12.3
click at [214, 84] on input "0938245198" at bounding box center [242, 78] width 71 height 13
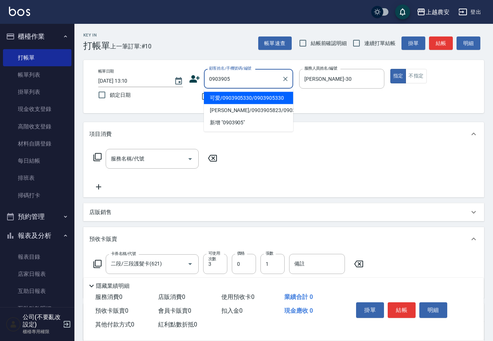
click at [250, 101] on li "可愛/0903905330/0903905330" at bounding box center [248, 98] width 89 height 12
type input "可愛/0903905330/0903905330"
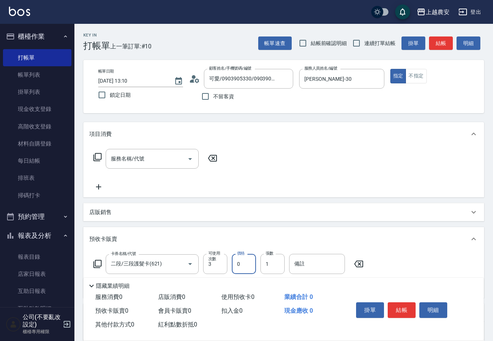
click at [242, 259] on input "0" at bounding box center [244, 264] width 24 height 20
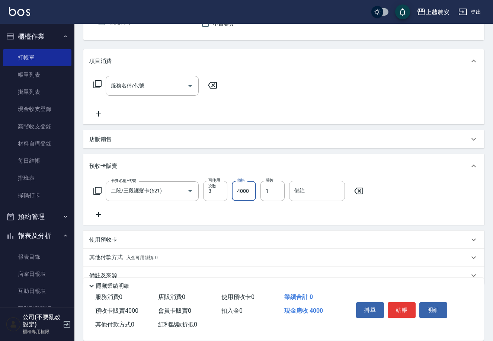
scroll to position [74, 0]
type input "4000"
click at [102, 240] on p "使用預收卡" at bounding box center [103, 239] width 28 height 8
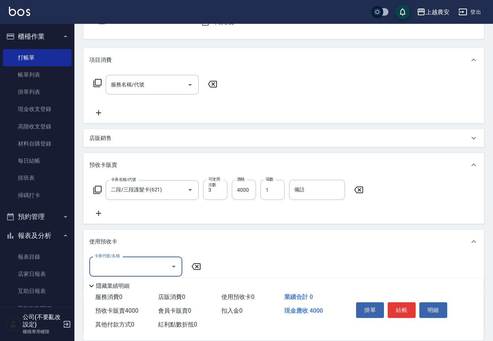
scroll to position [0, 0]
click at [109, 260] on input "卡券代號/名稱" at bounding box center [130, 266] width 75 height 13
click at [473, 9] on button "登出" at bounding box center [469, 12] width 29 height 14
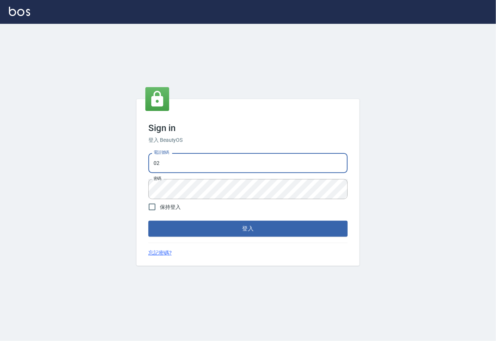
type input "0"
type input "0938245198"
click at [126, 194] on div "Sign in 登入 BeautyOS 電話號碼 [PHONE_NUMBER] 電話號碼 密碼 密碼 保持登入 登入 忘記密碼?" at bounding box center [248, 182] width 496 height 317
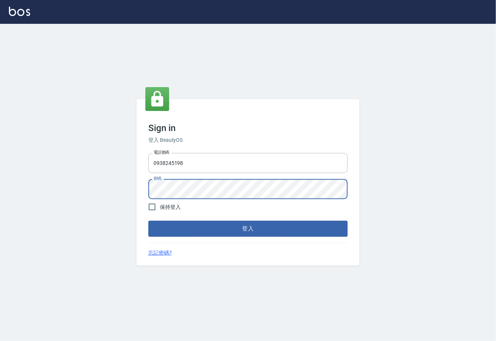
click at [148, 221] on button "登入" at bounding box center [247, 229] width 199 height 16
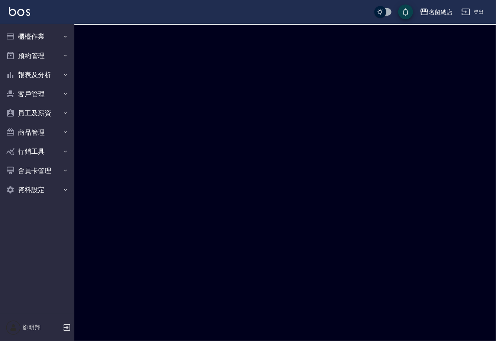
checkbox input "true"
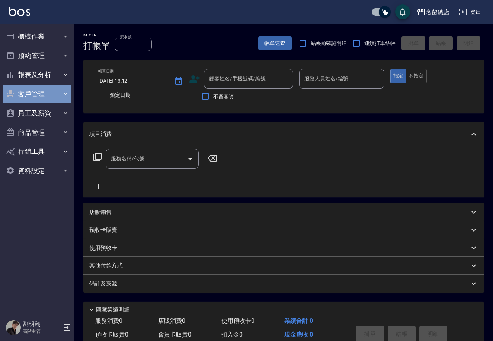
click at [48, 88] on button "客戶管理" at bounding box center [37, 93] width 68 height 19
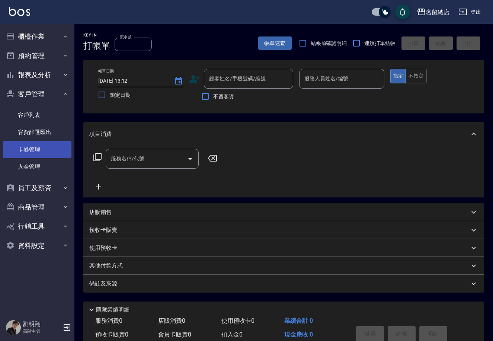
click at [19, 148] on link "卡券管理" at bounding box center [37, 149] width 68 height 17
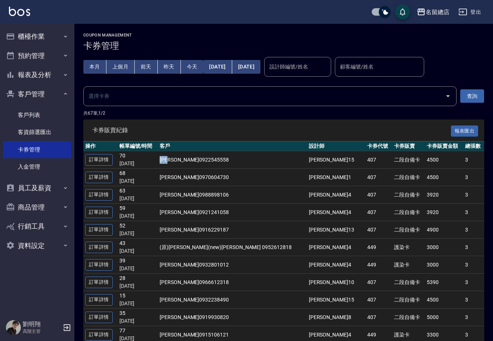
drag, startPoint x: 178, startPoint y: 159, endPoint x: 192, endPoint y: 163, distance: 14.3
click at [192, 163] on td "王靜華 0922545558" at bounding box center [232, 159] width 149 height 17
copy td "王靜華"
click at [35, 38] on button "櫃檯作業" at bounding box center [37, 36] width 68 height 19
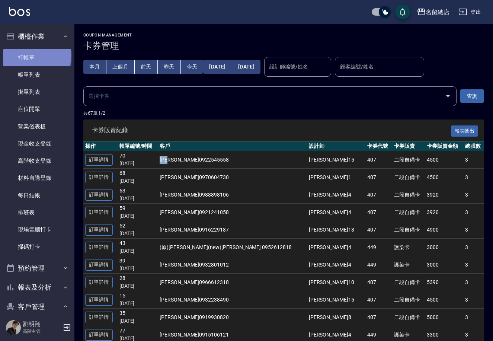
click at [36, 55] on link "打帳單" at bounding box center [37, 57] width 68 height 17
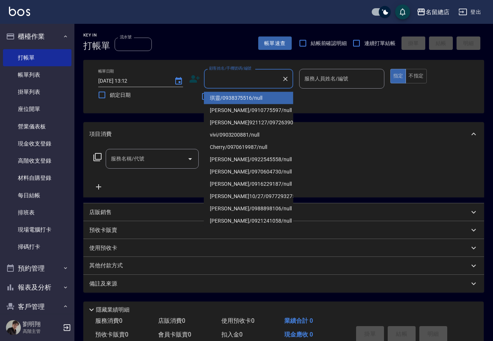
click at [233, 80] on input "顧客姓名/手機號碼/編號" at bounding box center [242, 78] width 71 height 13
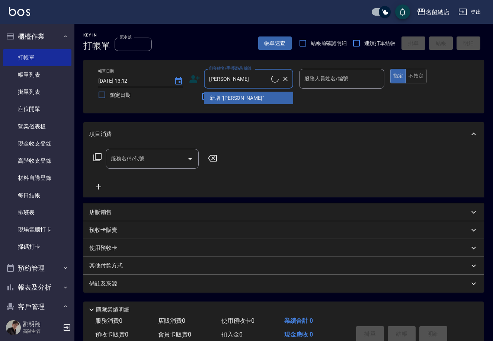
type input "王靜華/0922545558/null"
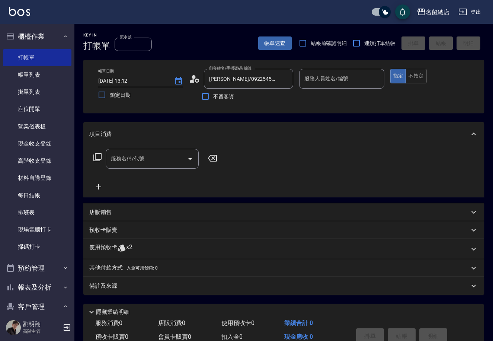
click at [123, 243] on icon at bounding box center [121, 247] width 9 height 9
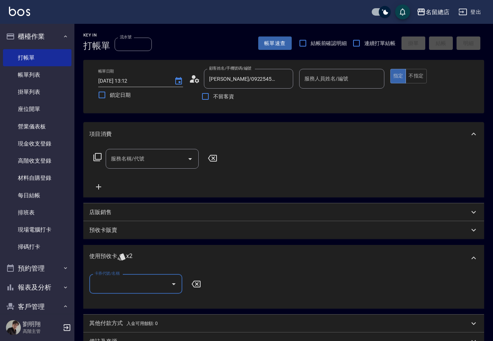
click at [132, 281] on input "卡券代號/名稱" at bounding box center [130, 283] width 75 height 13
click at [127, 302] on div "二段自備卡 剩餘2張 9150" at bounding box center [135, 302] width 93 height 12
type input "二段自備卡 9150"
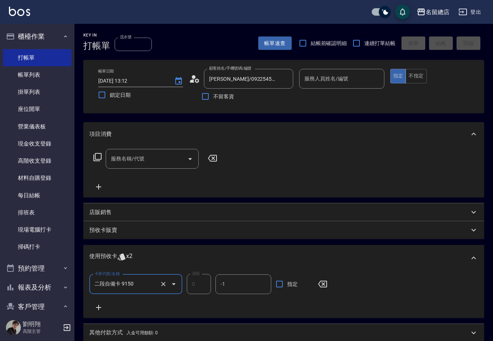
click at [141, 154] on div "服務名稱/代號 服務名稱/代號" at bounding box center [152, 159] width 93 height 20
click at [236, 227] on div "預收卡販賣" at bounding box center [279, 230] width 380 height 8
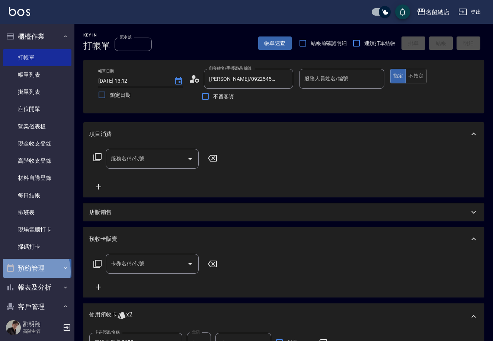
click at [26, 271] on button "預約管理" at bounding box center [37, 267] width 68 height 19
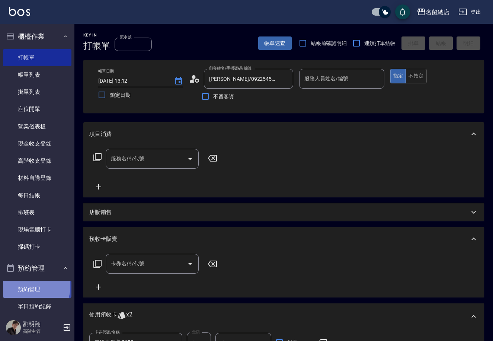
click at [31, 286] on link "預約管理" at bounding box center [37, 288] width 68 height 17
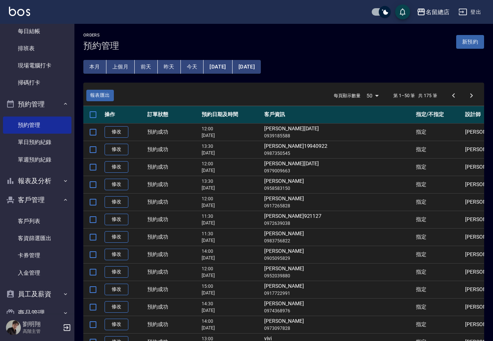
scroll to position [180, 0]
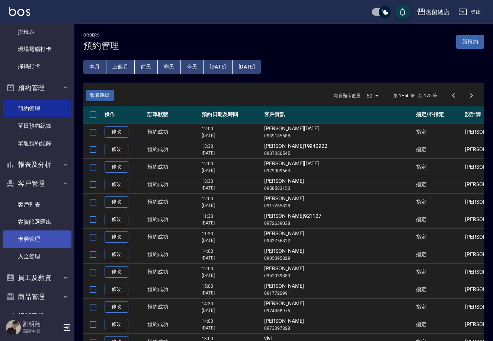
click at [23, 241] on link "卡券管理" at bounding box center [37, 238] width 68 height 17
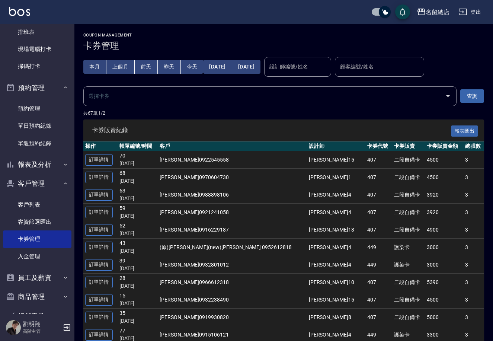
click at [310, 70] on div "設計師編號/姓名 設計師編號/姓名" at bounding box center [297, 67] width 67 height 20
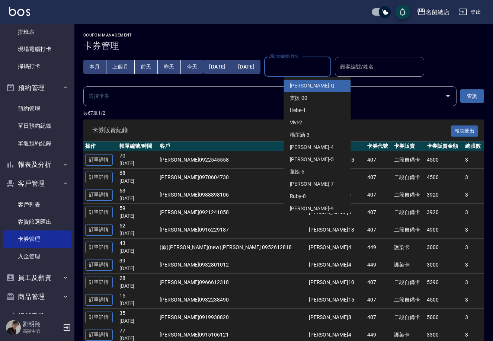
click at [319, 65] on input "設計師編號/姓名" at bounding box center [297, 66] width 60 height 13
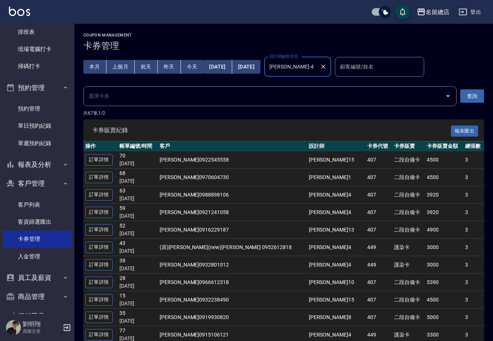
type input "Amy-4"
click at [478, 94] on button "查詢" at bounding box center [472, 96] width 24 height 14
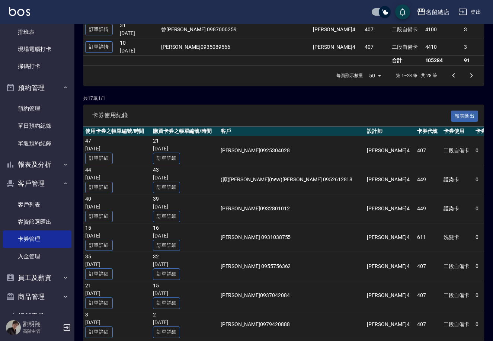
scroll to position [563, 0]
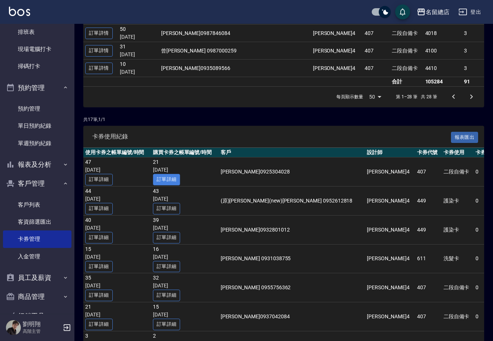
click at [180, 177] on link "訂單詳細" at bounding box center [167, 180] width 28 height 12
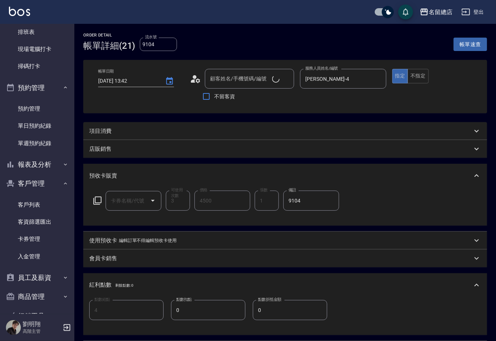
type input "9104"
type input "2025/08/04 13:42"
type input "Amy-4"
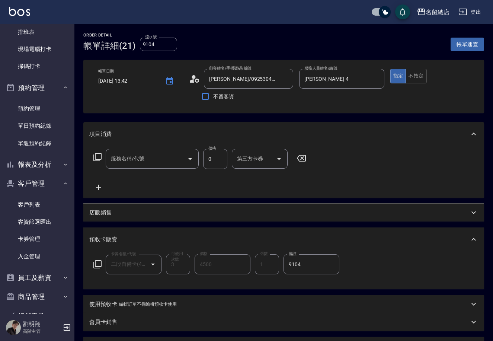
type input "廖怡琇/0925304028/null"
type input "2段蓋卡1300以上(501)"
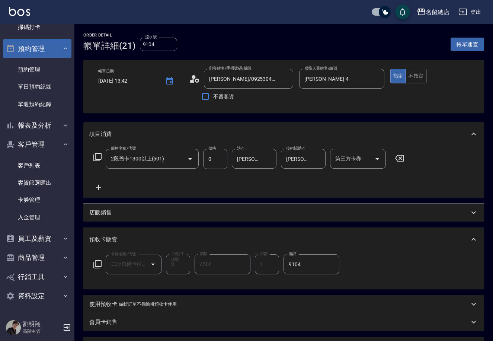
click at [62, 49] on icon "button" at bounding box center [65, 48] width 6 height 6
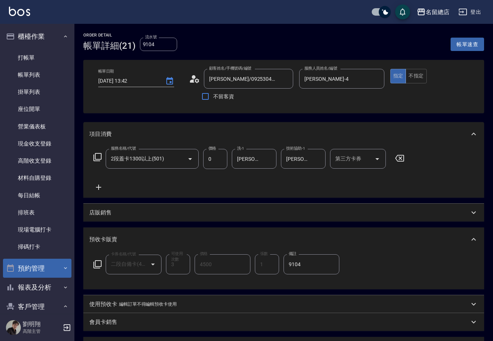
scroll to position [178, 0]
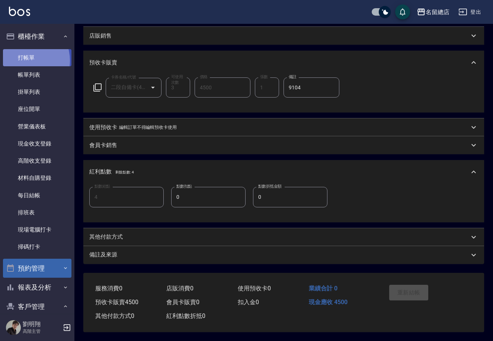
click at [25, 60] on link "打帳單" at bounding box center [37, 57] width 68 height 17
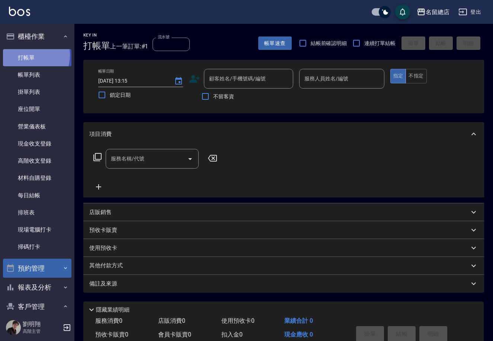
click at [27, 55] on link "打帳單" at bounding box center [37, 57] width 68 height 17
click at [105, 225] on div "預收卡販賣" at bounding box center [283, 230] width 401 height 18
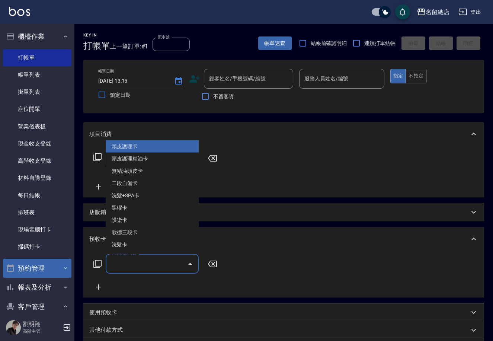
click at [119, 266] on input "卡券名稱/代號" at bounding box center [146, 263] width 75 height 13
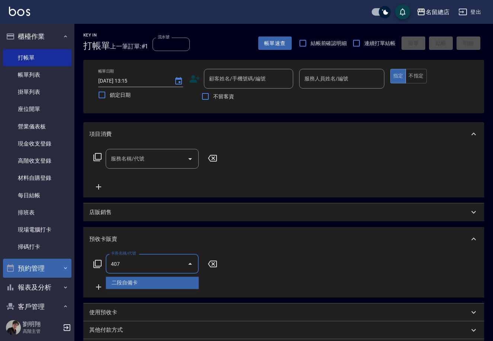
type input "二段自備卡(407)"
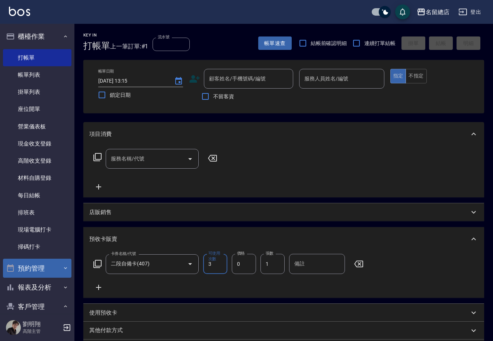
click at [92, 283] on icon at bounding box center [98, 287] width 19 height 9
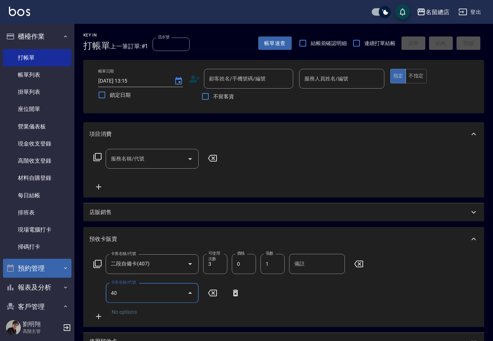
type input "4"
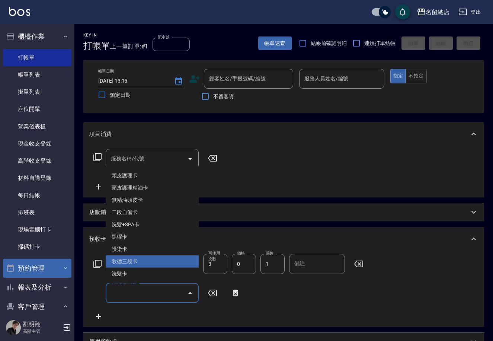
click at [162, 260] on span "歌德三段卡" at bounding box center [152, 261] width 93 height 12
type input "歌德三段卡(501)"
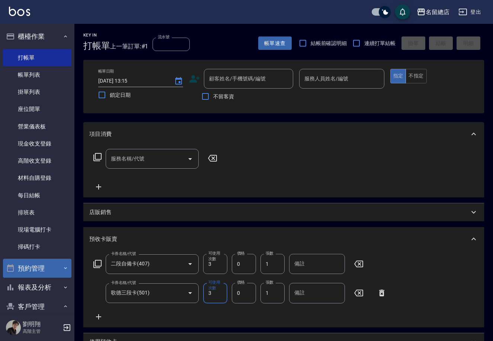
click at [314, 271] on input "備註" at bounding box center [317, 264] width 56 height 20
type input "9001"
drag, startPoint x: 328, startPoint y: 291, endPoint x: 322, endPoint y: 288, distance: 7.5
click at [328, 292] on input "備註" at bounding box center [317, 293] width 56 height 20
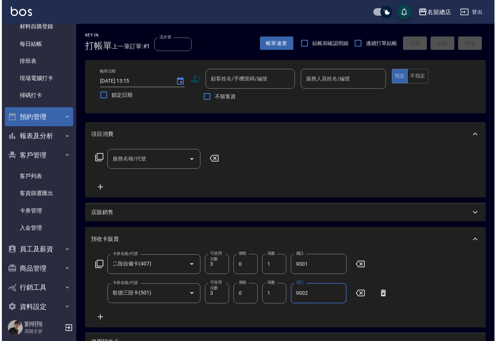
scroll to position [162, 0]
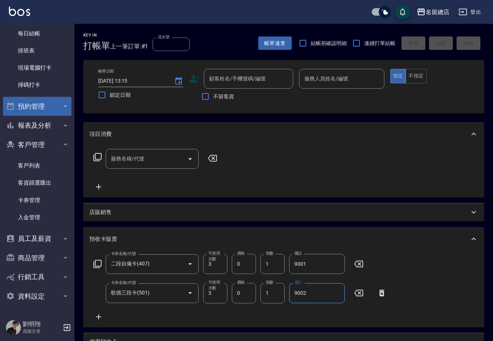
type input "9002"
click at [95, 265] on icon at bounding box center [97, 264] width 8 height 8
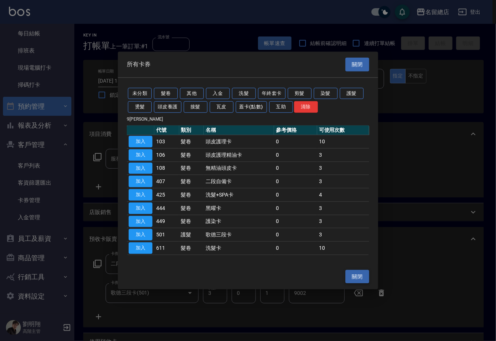
click at [352, 280] on button "關閉" at bounding box center [357, 277] width 24 height 14
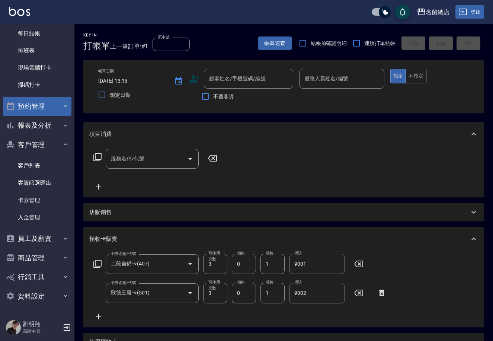
click at [470, 16] on button "登出" at bounding box center [469, 12] width 29 height 14
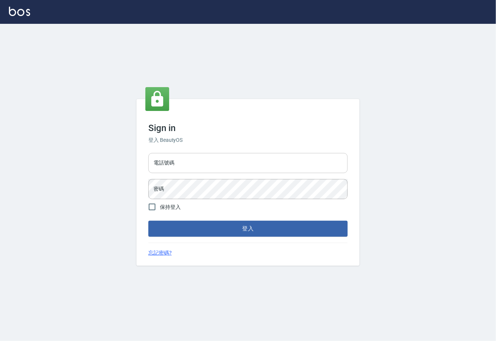
drag, startPoint x: 0, startPoint y: 0, endPoint x: 173, endPoint y: 166, distance: 239.9
click at [173, 166] on input "text" at bounding box center [247, 163] width 199 height 20
type input "0225929166"
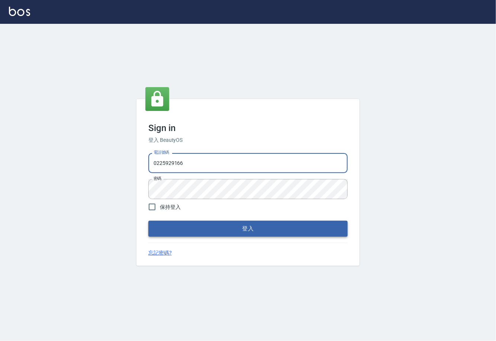
click at [241, 234] on button "登入" at bounding box center [247, 229] width 199 height 16
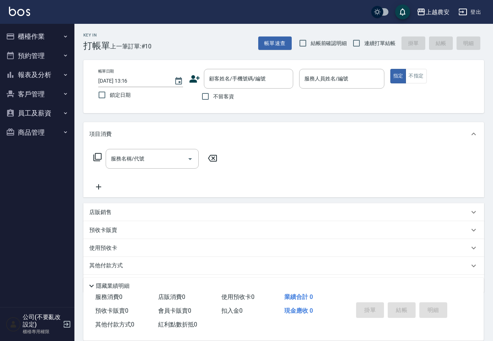
click at [109, 226] on p "預收卡販賣" at bounding box center [103, 230] width 28 height 8
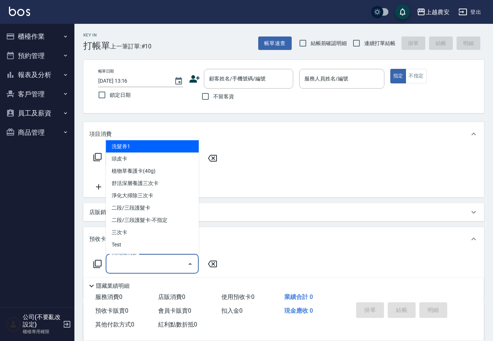
click at [126, 259] on input "卡券名稱/代號" at bounding box center [146, 263] width 75 height 13
click at [96, 259] on icon at bounding box center [97, 263] width 9 height 9
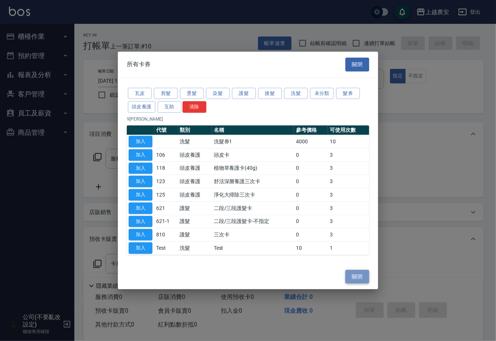
click at [363, 270] on button "關閉" at bounding box center [357, 277] width 24 height 14
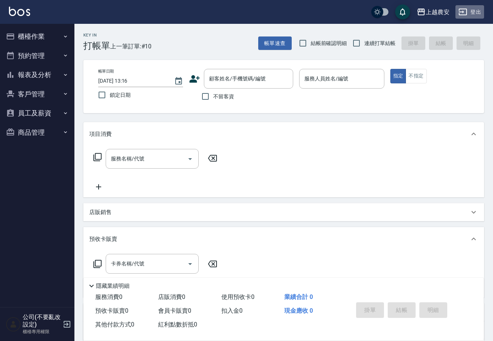
click at [473, 7] on button "登出" at bounding box center [469, 12] width 29 height 14
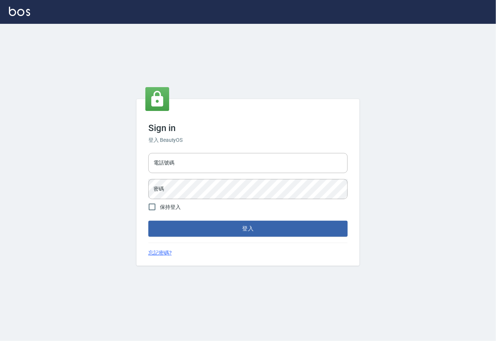
drag, startPoint x: 0, startPoint y: 0, endPoint x: 141, endPoint y: 166, distance: 218.2
click at [141, 166] on div "Sign in 登入 BeautyOS 電話號碼 電話號碼 密碼 密碼 保持登入 登入 忘記密碼?" at bounding box center [247, 182] width 223 height 166
type input "0"
type input "02148888"
click at [73, 182] on div "Sign in 登入 BeautyOS 電話號碼 02148888 電話號碼 密碼 密碼 保持登入 登入 忘記密碼?" at bounding box center [248, 182] width 496 height 317
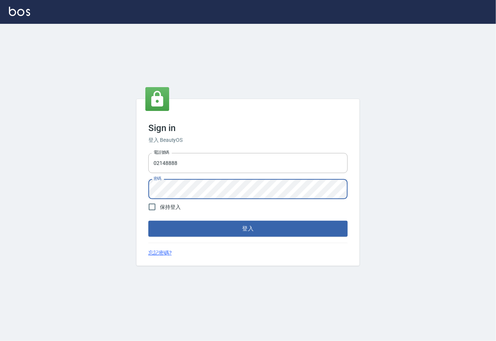
click at [148, 221] on button "登入" at bounding box center [247, 229] width 199 height 16
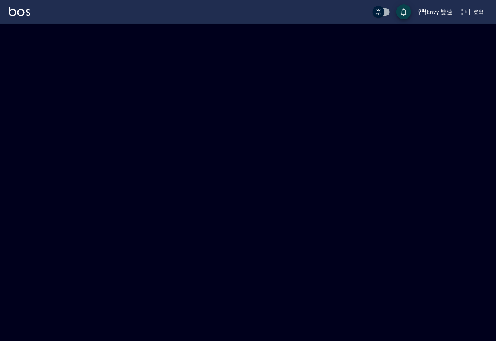
checkbox input "true"
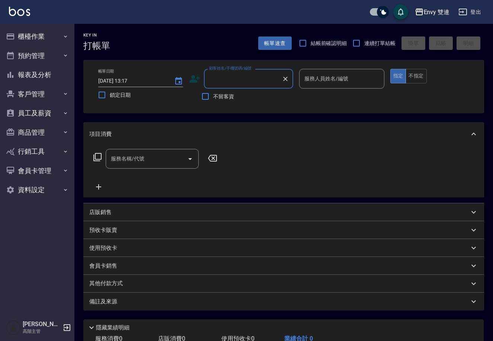
click at [435, 18] on button "Envy 雙連" at bounding box center [432, 11] width 41 height 15
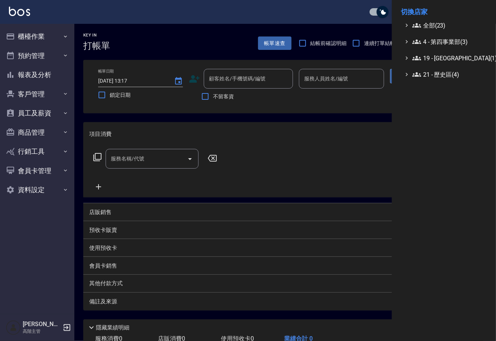
click at [431, 36] on ul "全部(23) 4 - 第四事業部(3) 19 - 新城區(1) 21 - 歷史區(4)" at bounding box center [444, 50] width 86 height 58
click at [435, 39] on span "4 - 第四事業部(3)" at bounding box center [448, 41] width 72 height 9
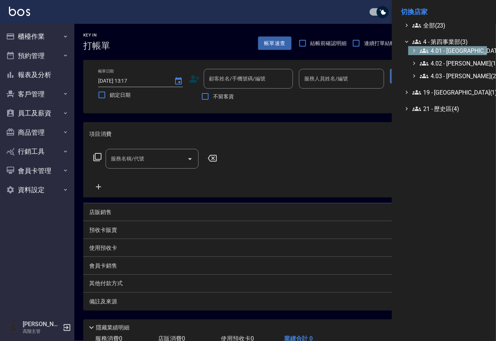
click at [452, 51] on span "4.01 - 中山區(3)" at bounding box center [452, 50] width 64 height 9
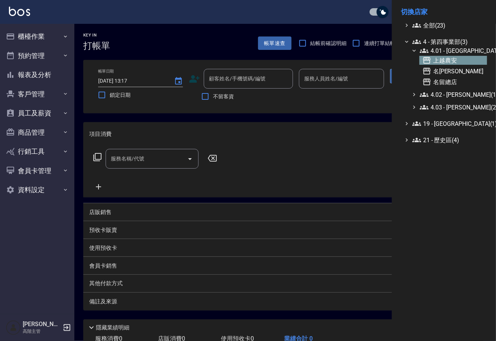
click at [444, 60] on span "上越農安" at bounding box center [453, 60] width 62 height 9
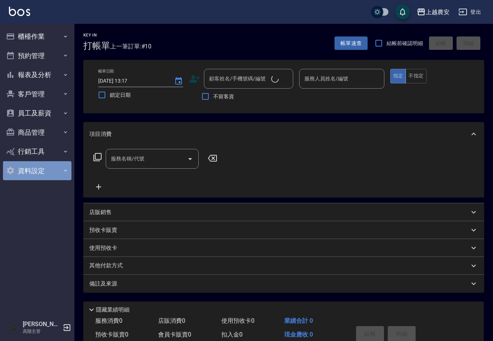
click at [41, 176] on button "資料設定" at bounding box center [37, 170] width 68 height 19
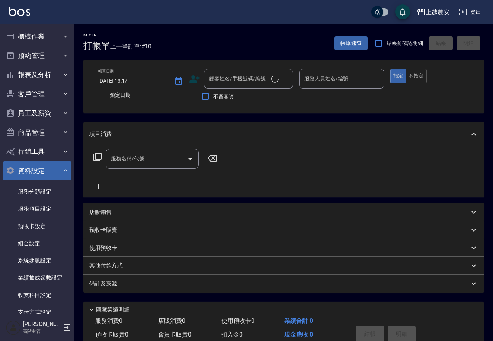
checkbox input "true"
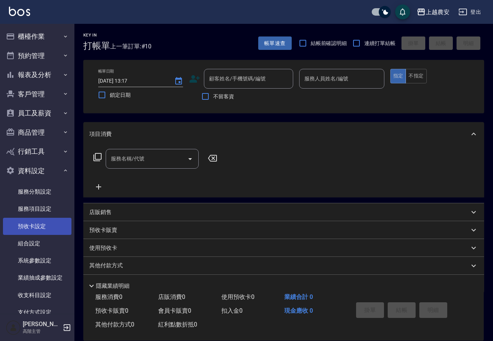
click at [41, 227] on link "預收卡設定" at bounding box center [37, 226] width 68 height 17
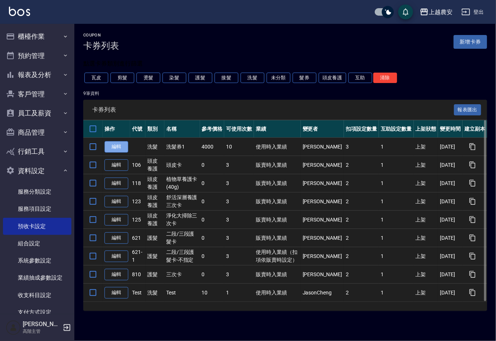
click at [119, 144] on link "編輯" at bounding box center [117, 147] width 24 height 12
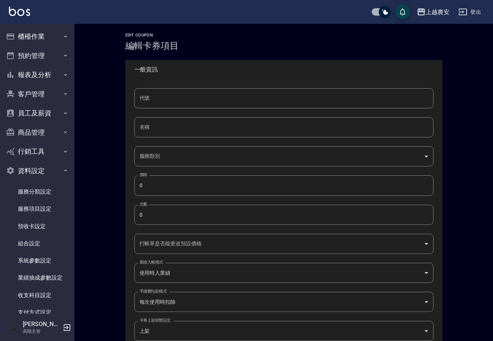
type input "洗髮券1"
type input "645fa13c-d72d-42b6-b63d-5865192fa82b"
type input "4000"
type input "10"
type input "UNSET"
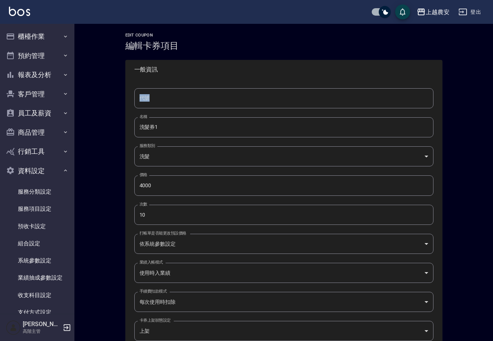
drag, startPoint x: 491, startPoint y: 62, endPoint x: 494, endPoint y: 95, distance: 32.4
click at [493, 95] on html "上越農安 登出 櫃檯作業 打帳單 帳單列表 掛單列表 座位開單 營業儀表板 現金收支登錄 高階收支登錄 材料自購登錄 每日結帳 排班表 現場電腦打卡 掃碼打卡…" at bounding box center [246, 338] width 493 height 677
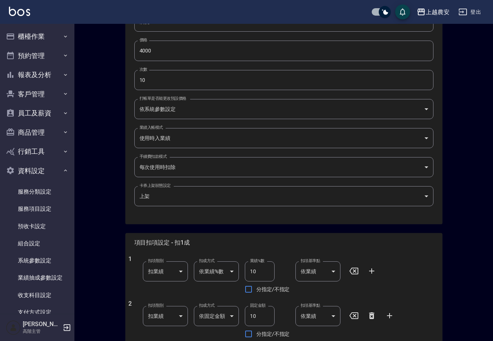
scroll to position [336, 0]
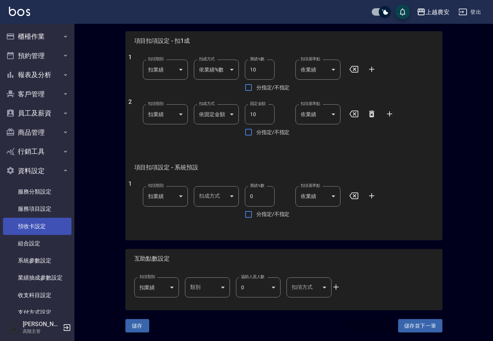
click at [43, 226] on link "預收卡設定" at bounding box center [37, 226] width 68 height 17
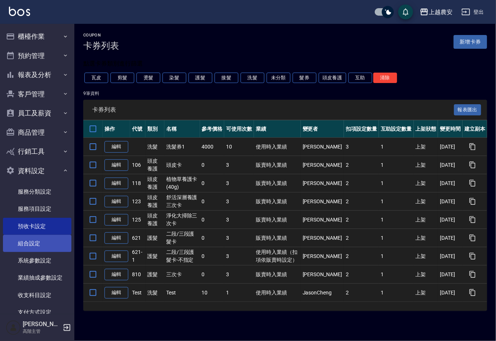
click at [37, 242] on link "組合設定" at bounding box center [37, 243] width 68 height 17
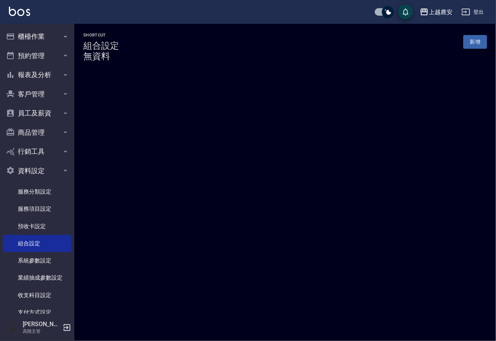
click at [472, 38] on link "新增" at bounding box center [475, 42] width 24 height 14
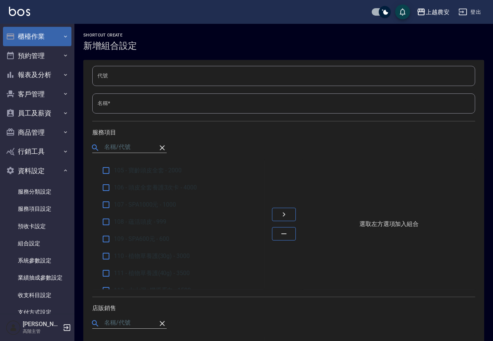
click at [35, 41] on button "櫃檯作業" at bounding box center [37, 36] width 68 height 19
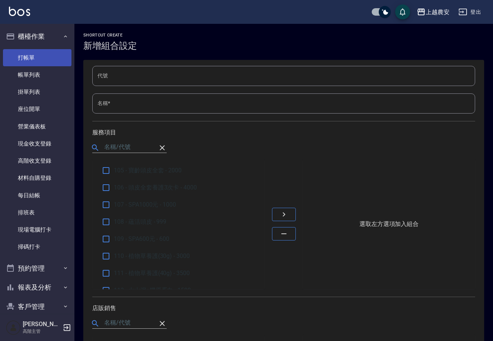
click at [32, 52] on link "打帳單" at bounding box center [37, 57] width 68 height 17
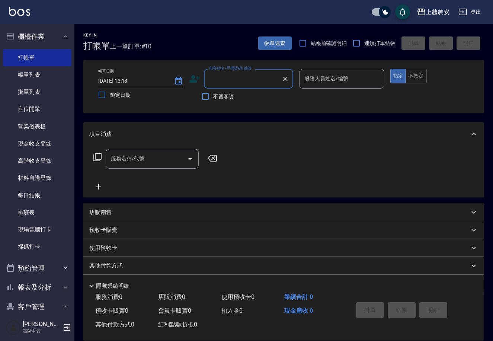
click at [101, 231] on p "預收卡販賣" at bounding box center [103, 230] width 28 height 8
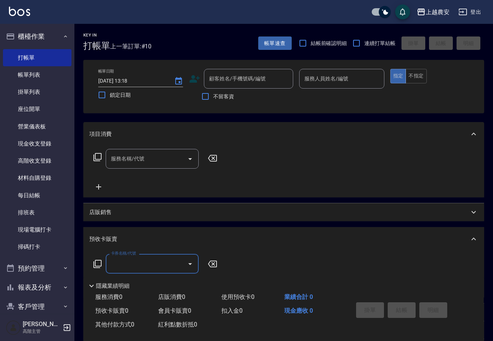
scroll to position [81, 0]
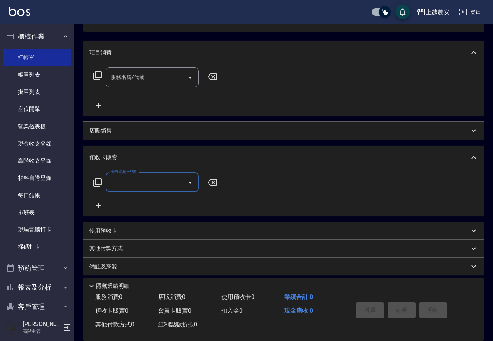
click at [102, 184] on icon at bounding box center [97, 182] width 9 height 9
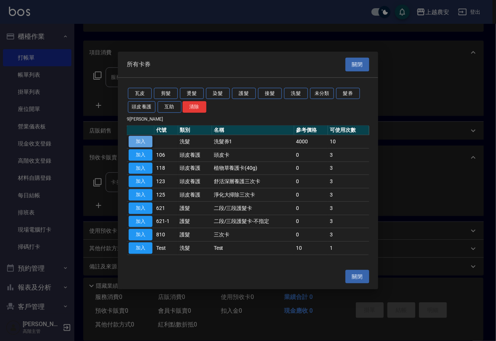
click at [148, 144] on button "加入" at bounding box center [141, 142] width 24 height 12
type input "洗髮券1"
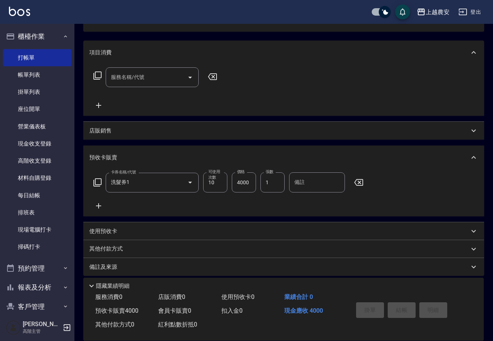
click at [135, 74] on div "服務名稱/代號 服務名稱/代號" at bounding box center [152, 77] width 93 height 20
click at [343, 100] on div "服務名稱/代號 服務名稱/代號" at bounding box center [283, 89] width 401 height 51
click at [65, 327] on icon "button" at bounding box center [66, 327] width 9 height 9
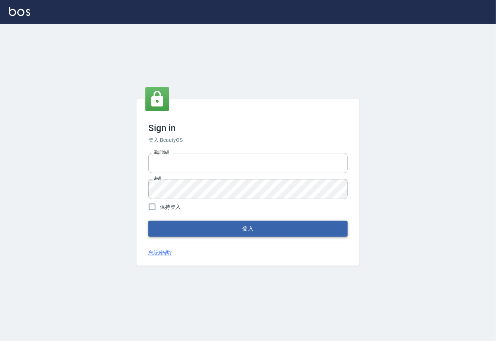
type input "0225929166"
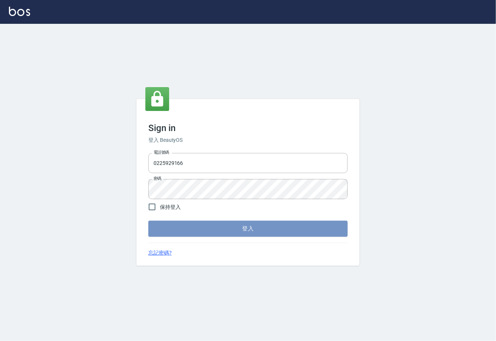
click at [234, 230] on button "登入" at bounding box center [247, 229] width 199 height 16
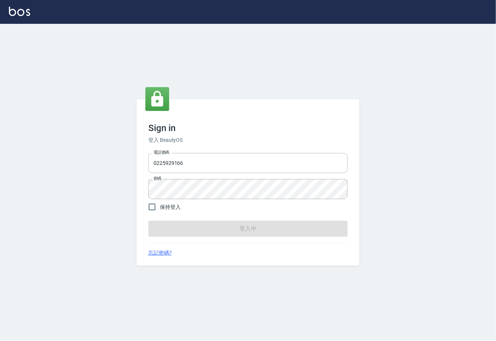
click at [234, 230] on form "電話號碼 [PHONE_NUMBER] 電話號碼 密碼 密碼 保持登入 登入中" at bounding box center [247, 193] width 199 height 86
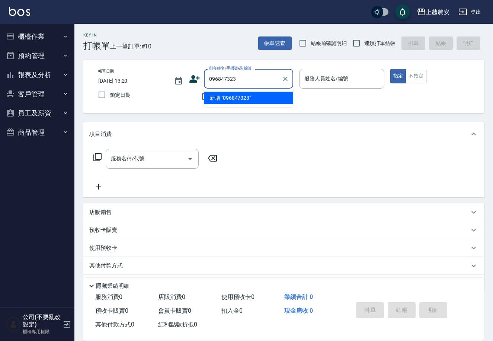
type input "0968473233"
drag, startPoint x: 204, startPoint y: 75, endPoint x: 376, endPoint y: 74, distance: 171.8
click at [376, 74] on div "帳單日期 [DATE] 13:20 鎖定日期 顧客姓名/手機號碼/編號 0968473233 顧客姓名/手機號碼/編號 不留客資 服務人員姓名/編號 服務人員…" at bounding box center [283, 86] width 383 height 35
drag, startPoint x: 207, startPoint y: 78, endPoint x: 250, endPoint y: 84, distance: 43.5
click at [250, 84] on div "0968473233 顧客姓名/手機號碼/編號" at bounding box center [248, 79] width 89 height 20
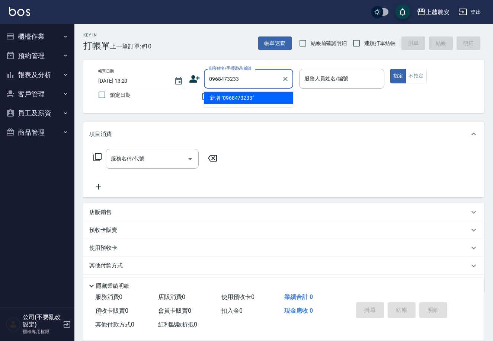
drag, startPoint x: 209, startPoint y: 78, endPoint x: 277, endPoint y: 78, distance: 67.7
click at [277, 78] on input "0968473233" at bounding box center [242, 78] width 71 height 13
click at [193, 75] on icon at bounding box center [195, 78] width 10 height 7
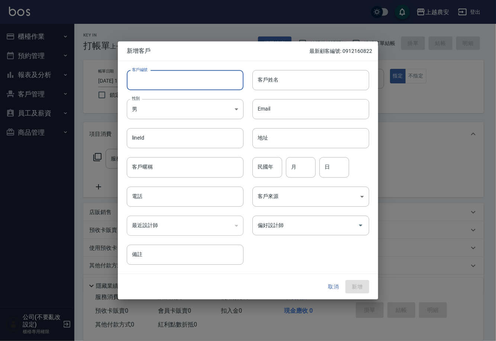
paste input "0968473233"
type input "0968473233"
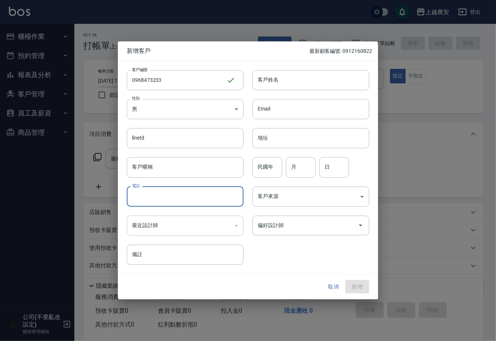
paste input "0968473233"
type input "0968473233"
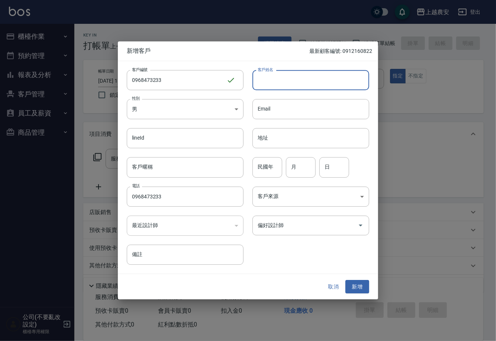
click at [331, 71] on input "客戶姓名" at bounding box center [311, 80] width 117 height 20
type input "陳"
click at [350, 287] on button "新增" at bounding box center [357, 287] width 24 height 14
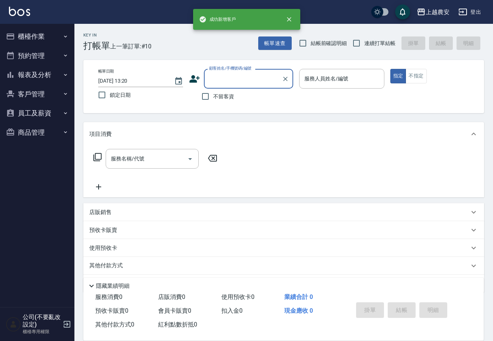
drag, startPoint x: 245, startPoint y: 74, endPoint x: 230, endPoint y: 82, distance: 17.5
paste input "0968473233"
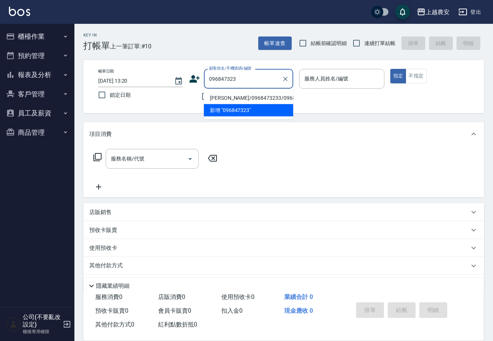
type input "[PERSON_NAME]/0968473233/0968473233"
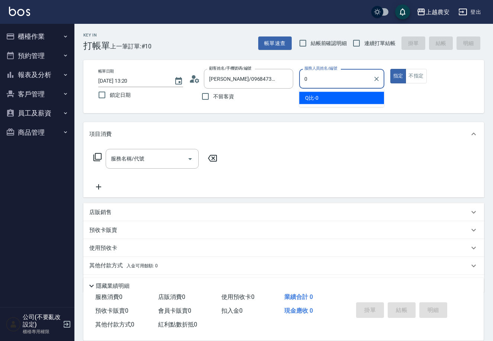
type input "Q比-0"
type button "true"
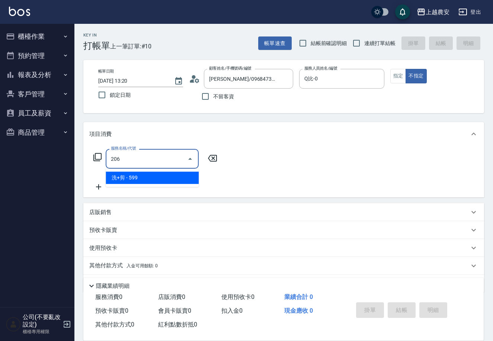
type input "洗+剪(206)"
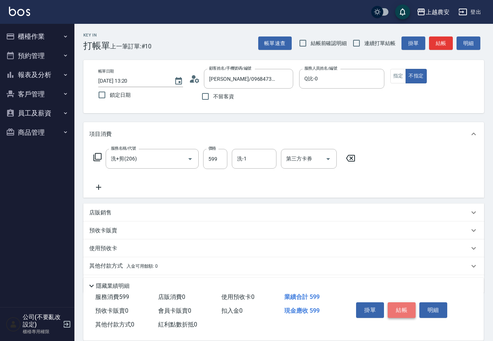
click at [409, 307] on button "結帳" at bounding box center [402, 310] width 28 height 16
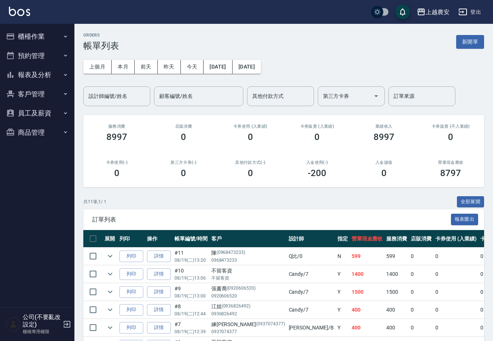
click at [45, 42] on button "櫃檯作業" at bounding box center [37, 36] width 68 height 19
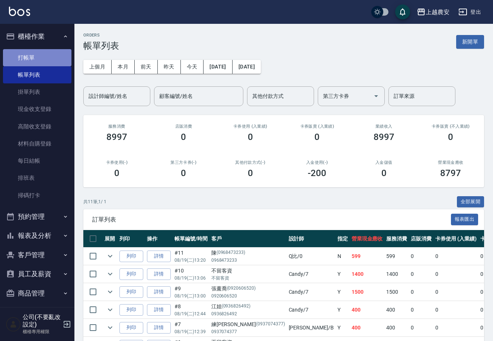
click at [51, 51] on link "打帳單" at bounding box center [37, 57] width 68 height 17
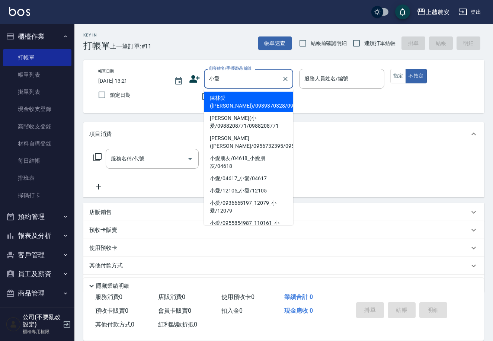
click at [234, 103] on li "陳林愛([PERSON_NAME])/0939370328/0939370328" at bounding box center [248, 102] width 89 height 20
type input "陳林愛([PERSON_NAME])/0939370328/0939370328"
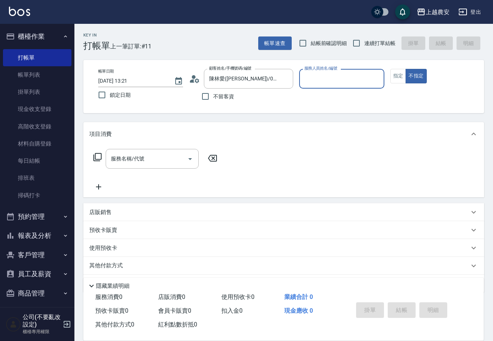
type input "[PERSON_NAME]-8"
click at [405, 69] on button "不指定" at bounding box center [415, 76] width 21 height 15
type button "false"
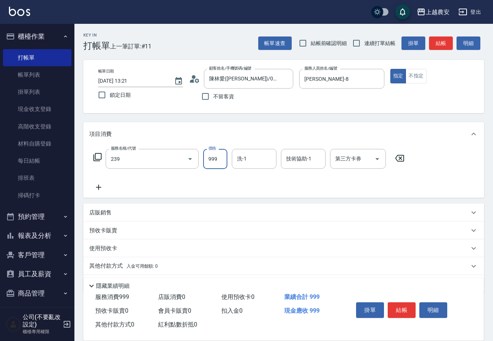
type input "頭皮SPA洗髮(239)"
click at [412, 302] on button "結帳" at bounding box center [402, 310] width 28 height 16
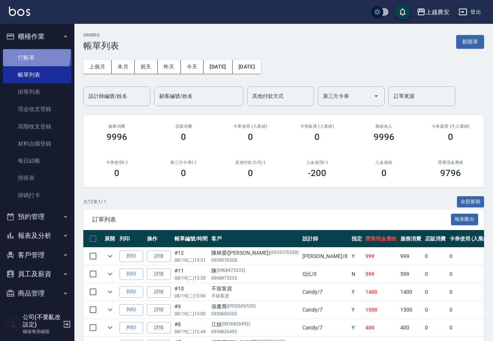
click at [30, 53] on link "打帳單" at bounding box center [37, 57] width 68 height 17
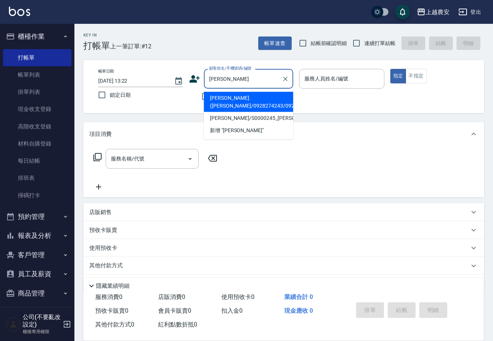
click at [228, 101] on li "林秀斌(吳太/0928274243/0928274243" at bounding box center [248, 102] width 89 height 20
type input "林秀斌(吳太/0928274243/0928274243"
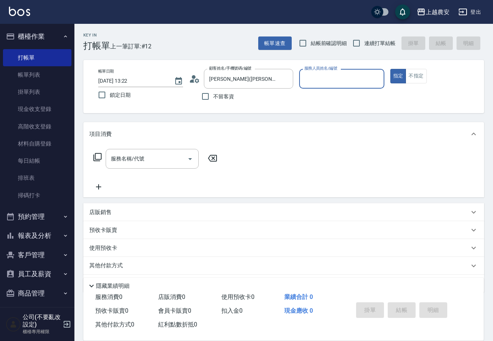
type input "美雅-B"
click at [390, 69] on button "指定" at bounding box center [398, 76] width 16 height 15
type button "true"
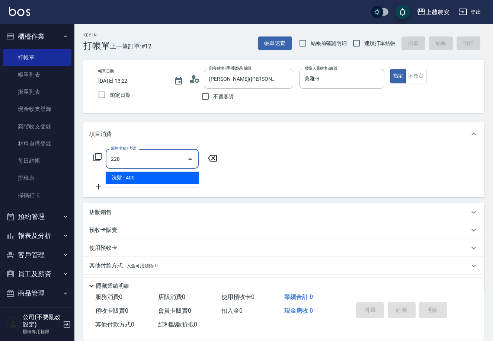
type input "洗髮(228)"
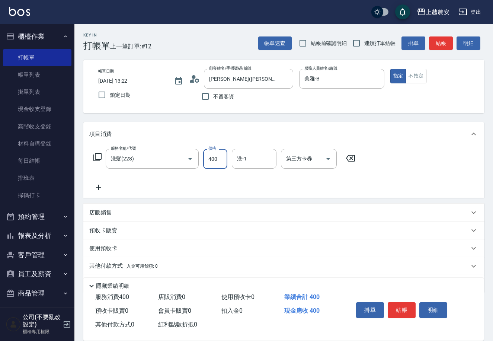
drag, startPoint x: 412, startPoint y: 307, endPoint x: 408, endPoint y: 304, distance: 4.8
click at [409, 305] on button "結帳" at bounding box center [402, 310] width 28 height 16
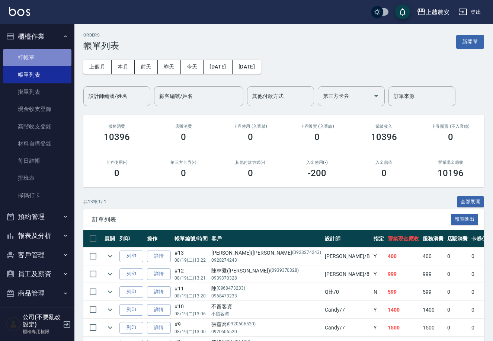
click at [48, 58] on link "打帳單" at bounding box center [37, 57] width 68 height 17
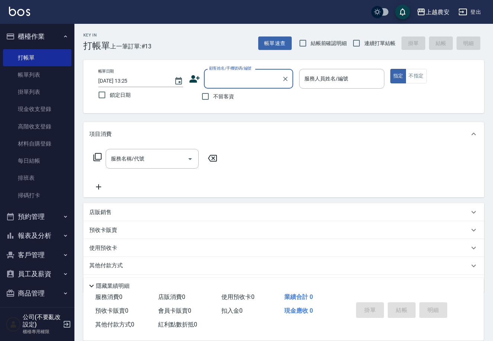
click at [194, 79] on icon at bounding box center [194, 78] width 11 height 11
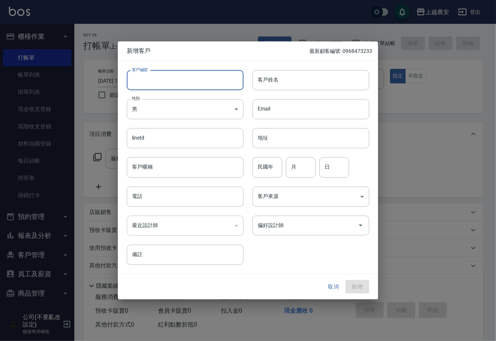
click at [198, 80] on input "客戶編號" at bounding box center [185, 80] width 117 height 20
drag, startPoint x: 129, startPoint y: 78, endPoint x: 210, endPoint y: 84, distance: 82.0
click at [210, 84] on input "0975421774" at bounding box center [177, 80] width 100 height 20
type input "0975421774"
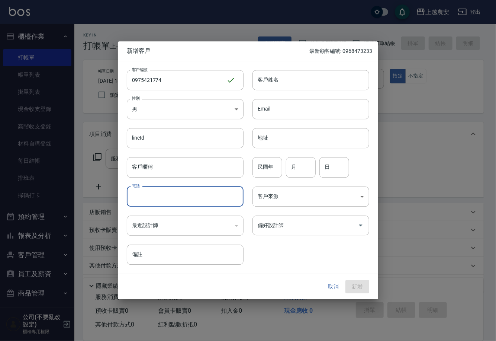
paste input "0975421774"
type input "0975421774"
click at [192, 108] on body "上越農安 登出 櫃檯作業 打帳單 帳單列表 掛單列表 現金收支登錄 高階收支登錄 材料自購登錄 每日結帳 排班表 掃碼打卡 預約管理 預約管理 單日預約紀錄 …" at bounding box center [248, 181] width 496 height 363
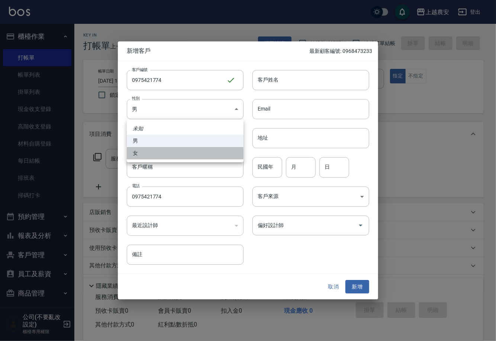
click at [193, 149] on li "女" at bounding box center [185, 153] width 117 height 12
type input "[DEMOGRAPHIC_DATA]"
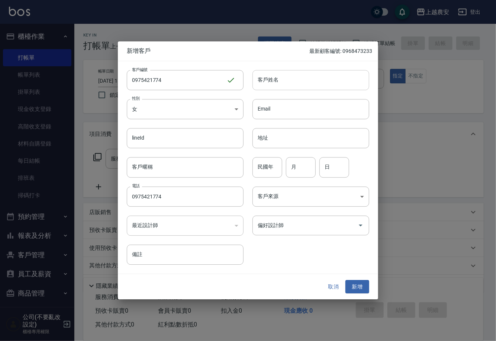
click at [280, 74] on input "客戶姓名" at bounding box center [311, 80] width 117 height 20
type input "peggy"
click at [356, 289] on button "新增" at bounding box center [357, 287] width 24 height 14
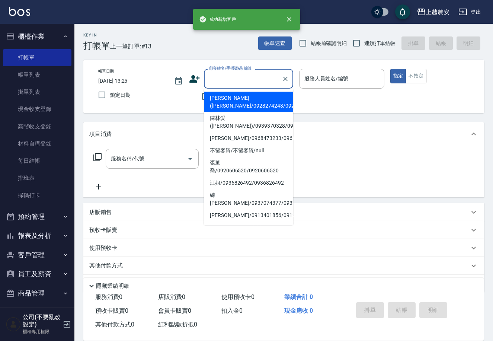
paste input "0975421774"
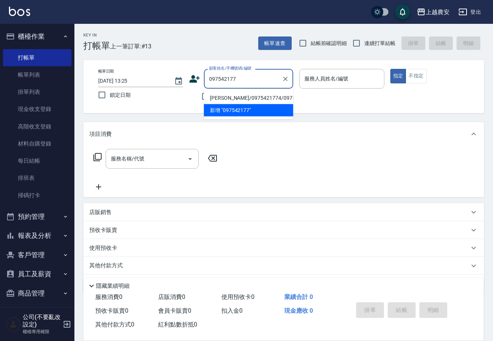
type input "peggy/0975421774/0975421774"
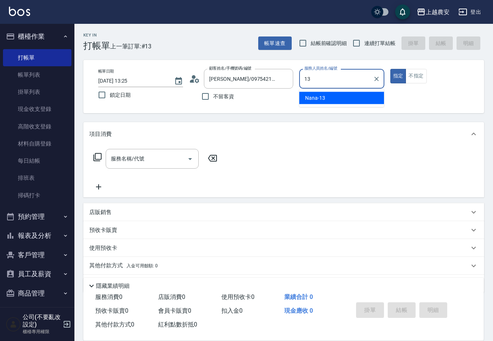
type input "Nana-13"
type button "true"
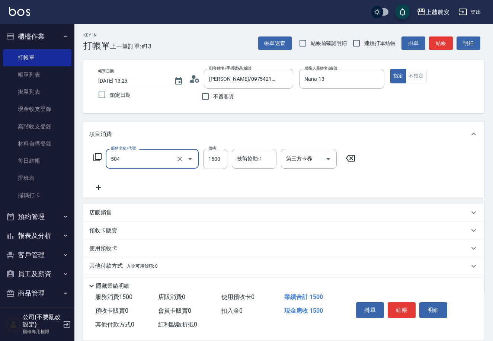
type input "染髮1500↓(504)"
type input "1300"
click at [245, 158] on div "技術協助-1 技術協助-1" at bounding box center [254, 159] width 45 height 20
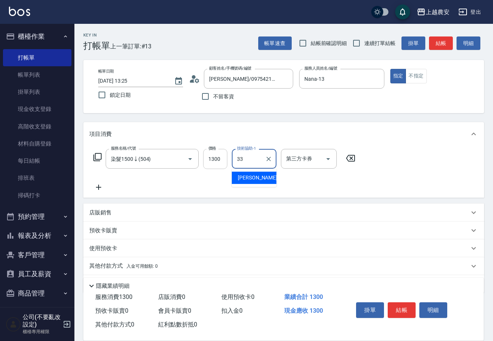
type input "小欣-33"
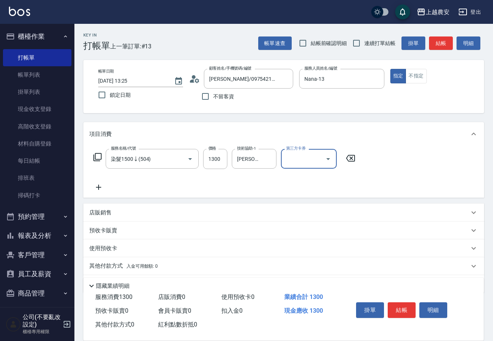
click at [285, 216] on div "店販銷售" at bounding box center [279, 213] width 380 height 8
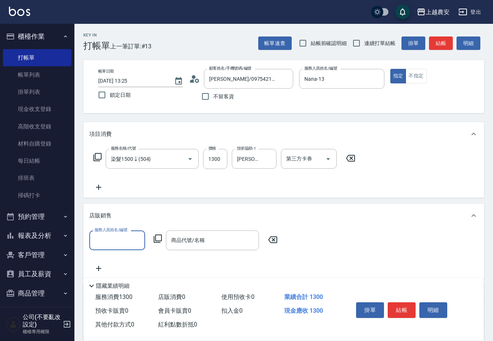
scroll to position [0, 0]
type input "621"
drag, startPoint x: 138, startPoint y: 239, endPoint x: 136, endPoint y: 234, distance: 5.8
click at [138, 239] on icon "Clear" at bounding box center [137, 240] width 7 height 7
type input "130"
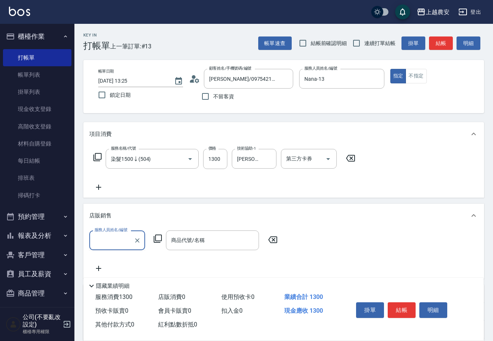
click at [274, 239] on icon at bounding box center [272, 239] width 9 height 7
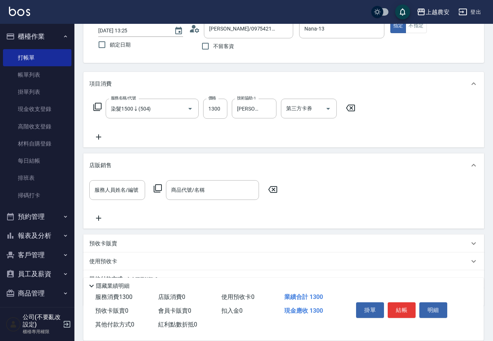
scroll to position [51, 0]
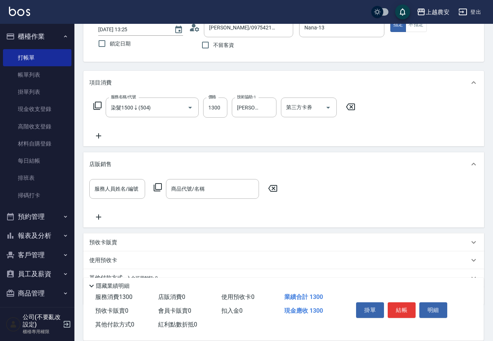
drag, startPoint x: 108, startPoint y: 241, endPoint x: 335, endPoint y: 197, distance: 231.1
click at [111, 240] on p "預收卡販賣" at bounding box center [103, 242] width 28 height 8
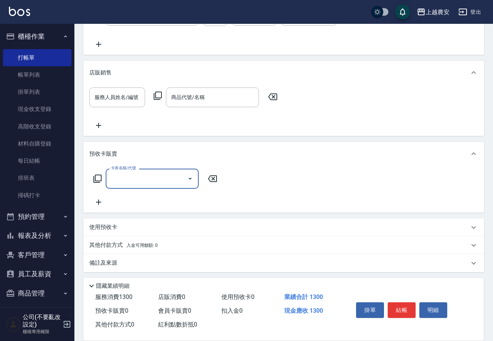
scroll to position [144, 0]
click at [98, 175] on icon at bounding box center [97, 177] width 9 height 9
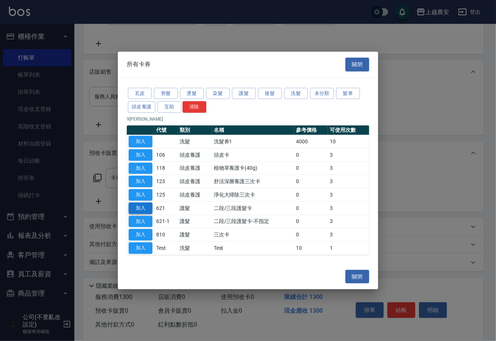
click at [147, 209] on button "加入" at bounding box center [141, 208] width 24 height 12
type input "二段/三段護髮卡(621)"
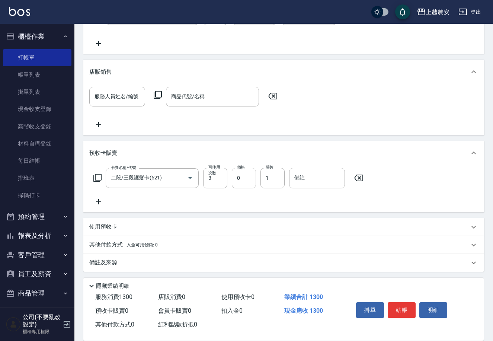
click at [245, 179] on input "0" at bounding box center [244, 178] width 24 height 20
type input "3000"
click at [329, 180] on input "備註" at bounding box center [317, 177] width 56 height 20
type input "946"
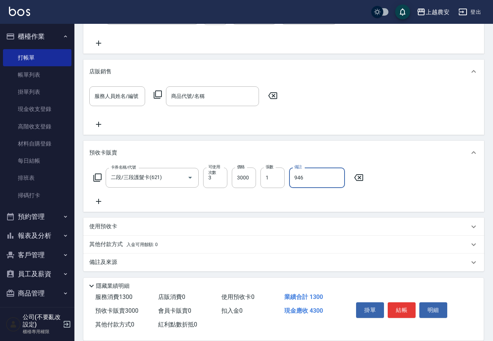
click at [112, 240] on p "其他付款方式 入金可用餘額: 0" at bounding box center [123, 244] width 68 height 8
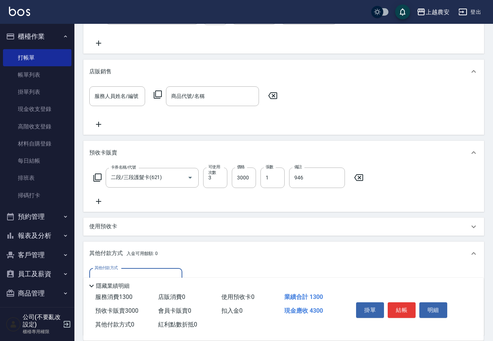
scroll to position [231, 0]
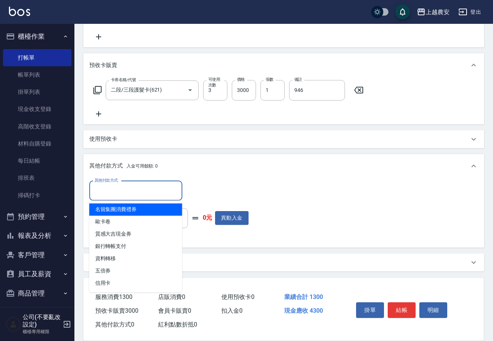
click at [156, 188] on input "其他付款方式" at bounding box center [136, 190] width 86 height 13
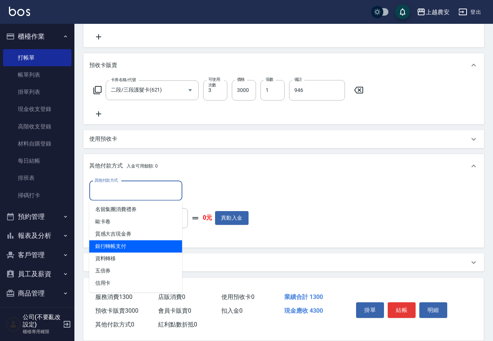
click at [150, 246] on span "銀行轉帳支付" at bounding box center [135, 246] width 93 height 12
type input "銀行轉帳支付"
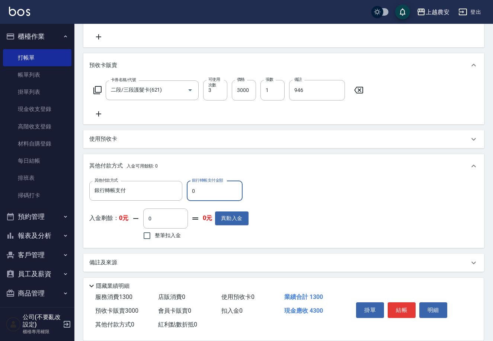
drag, startPoint x: 193, startPoint y: 189, endPoint x: 202, endPoint y: 191, distance: 9.2
click at [197, 189] on input "0" at bounding box center [215, 191] width 56 height 20
type input "4300"
click at [396, 303] on button "結帳" at bounding box center [402, 310] width 28 height 16
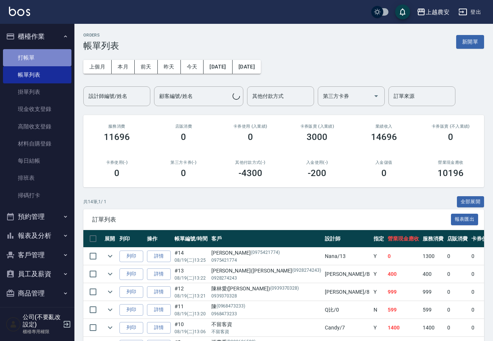
click at [58, 62] on link "打帳單" at bounding box center [37, 57] width 68 height 17
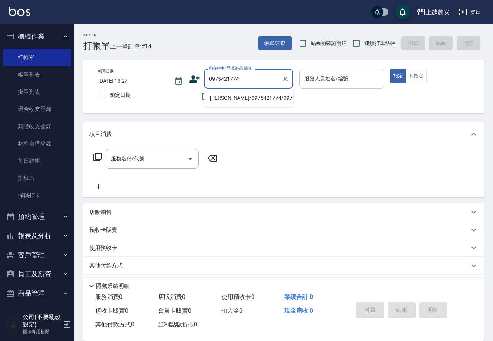
type input "peggy/0975421774/0975421774"
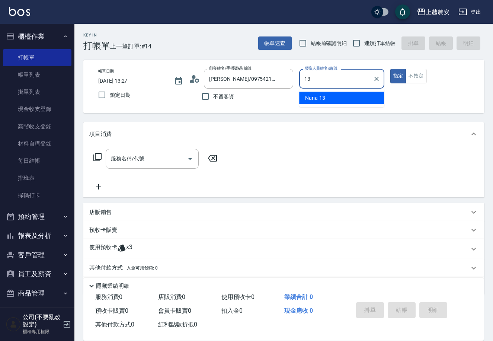
type input "Nana-13"
type button "true"
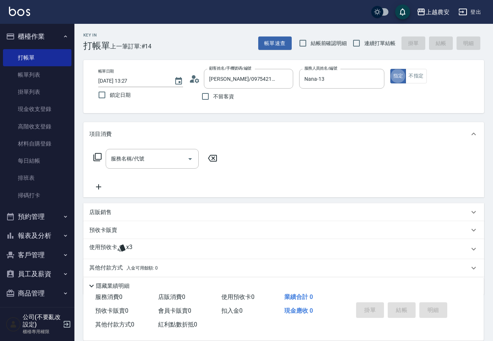
drag, startPoint x: 103, startPoint y: 243, endPoint x: 113, endPoint y: 242, distance: 10.1
click at [103, 244] on p "使用預收卡" at bounding box center [103, 248] width 28 height 11
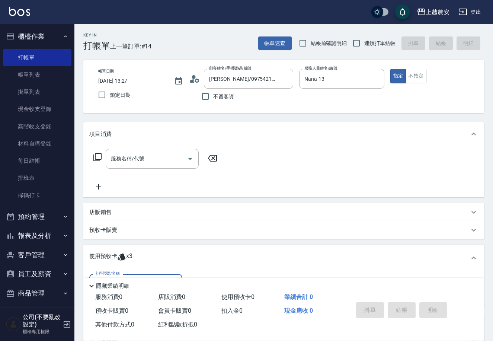
scroll to position [79, 0]
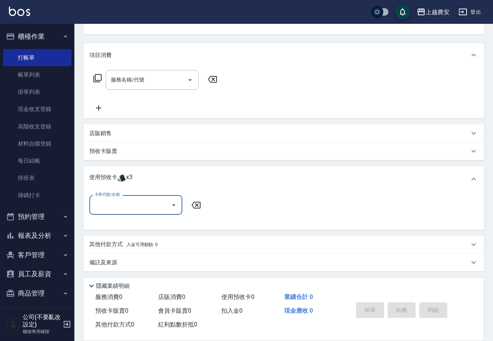
click at [150, 204] on input "卡券代號/名稱" at bounding box center [130, 204] width 75 height 13
click at [162, 225] on div "二段/三段護髮卡 剩餘3張 946" at bounding box center [135, 224] width 93 height 12
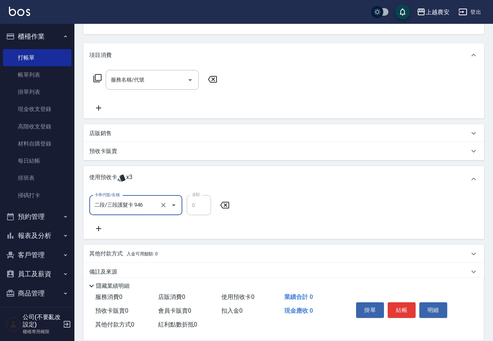
type input "二段/三段護髮卡 946"
click at [409, 303] on button "結帳" at bounding box center [402, 310] width 28 height 16
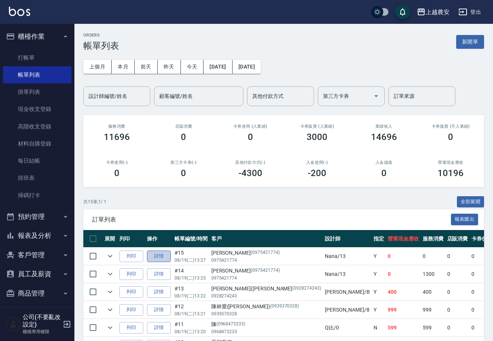
click at [169, 257] on link "詳情" at bounding box center [159, 256] width 24 height 12
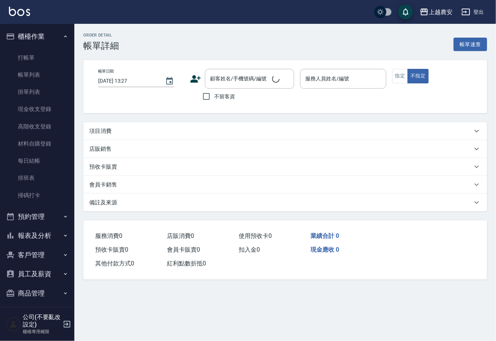
type input "Nana-13"
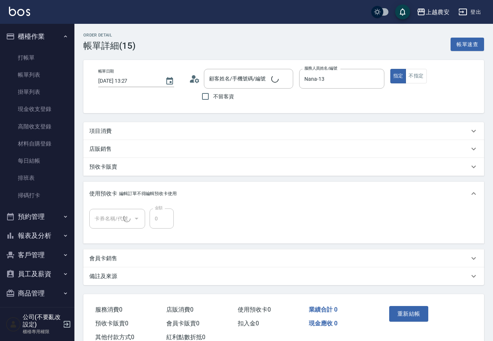
type input "peggy/0975421774/0975421774"
type input "二段/三段護髮卡(1/1) 946"
click at [110, 136] on div "項目消費" at bounding box center [283, 131] width 401 height 18
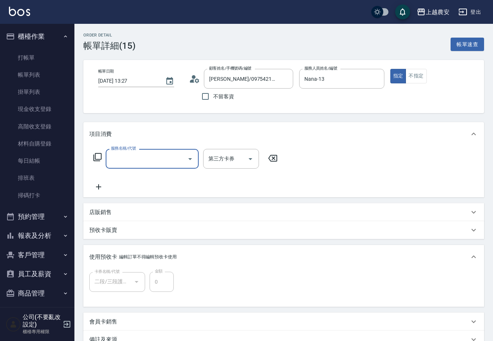
scroll to position [0, 0]
type input "頭皮護髮卡券使用(810)"
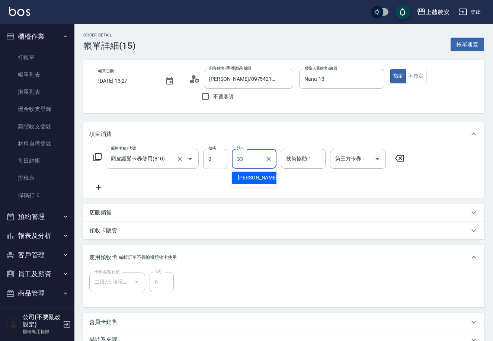
type input "小欣-33"
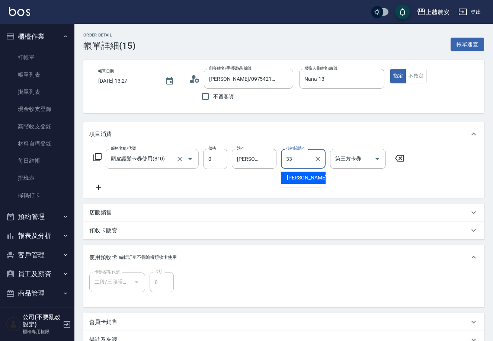
type input "小欣-33"
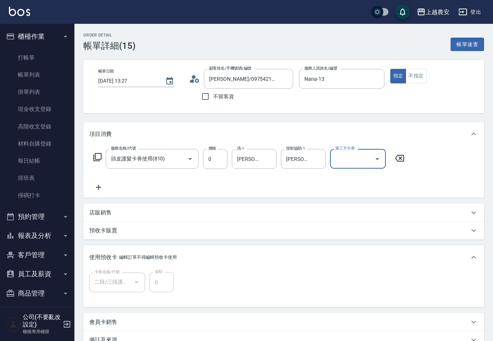
scroll to position [87, 0]
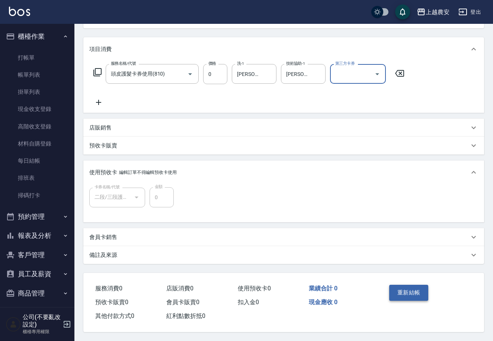
click at [413, 286] on button "重新結帳" at bounding box center [408, 292] width 39 height 16
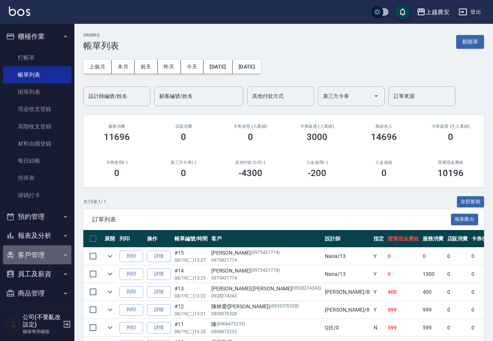
click at [64, 250] on button "客戶管理" at bounding box center [37, 254] width 68 height 19
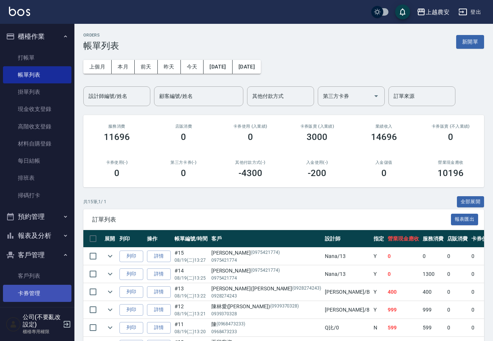
click at [46, 285] on link "卡券管理" at bounding box center [37, 292] width 68 height 17
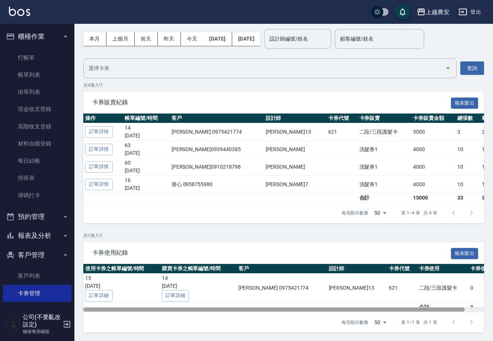
scroll to position [0, 27]
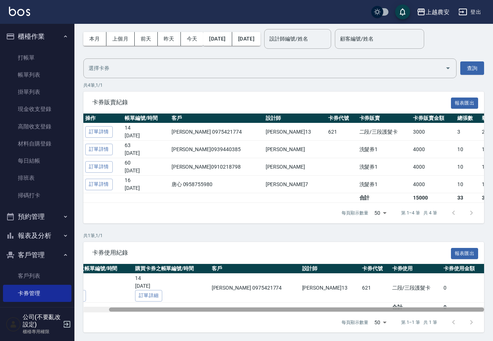
drag, startPoint x: 151, startPoint y: 310, endPoint x: 238, endPoint y: 315, distance: 86.8
click at [238, 315] on div "卡券使用紀錄 報表匯出 使用卡券之帳單編號/時間 購買卡券之帳單編號/時間 客戶 設計師 卡券代號 卡券使用 卡券使用金額 15 2025/08/19 訂單詳…" at bounding box center [283, 287] width 401 height 91
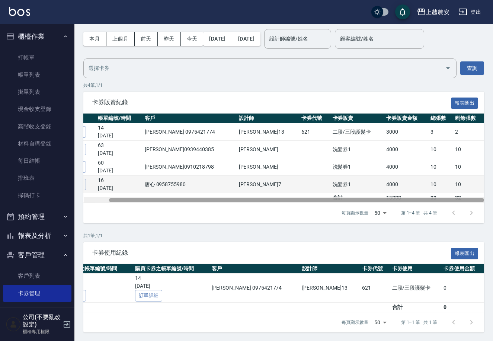
drag, startPoint x: 341, startPoint y: 200, endPoint x: 398, endPoint y: 176, distance: 61.3
click at [383, 190] on div "操作 帳單編號/時間 客戶 設計師 卡券代號 卡券販賣 卡券販賣金額 總張數 剩餘張數 訂單詳情 14 2025/08/19 peggy 0975421774…" at bounding box center [283, 157] width 401 height 89
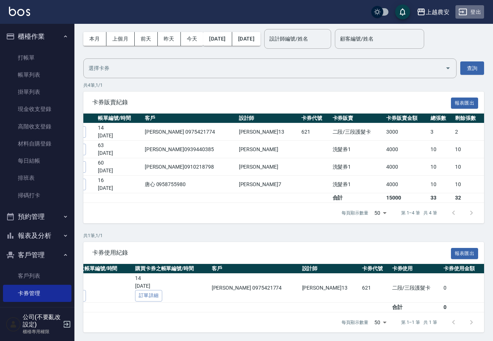
click at [470, 9] on button "登出" at bounding box center [469, 12] width 29 height 14
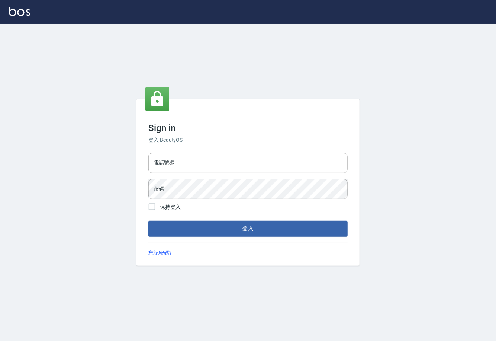
drag, startPoint x: 0, startPoint y: 0, endPoint x: 166, endPoint y: 158, distance: 229.1
click at [166, 158] on div "電話號碼 電話號碼" at bounding box center [247, 163] width 199 height 20
drag, startPoint x: 183, startPoint y: 163, endPoint x: 43, endPoint y: 150, distance: 140.8
click at [35, 153] on div "Sign in 登入 BeautyOS 電話號碼 [PHONE_NUMBER] 電話號碼 密碼 密碼 保持登入 登入 忘記密碼?" at bounding box center [248, 182] width 496 height 317
type input "02148888"
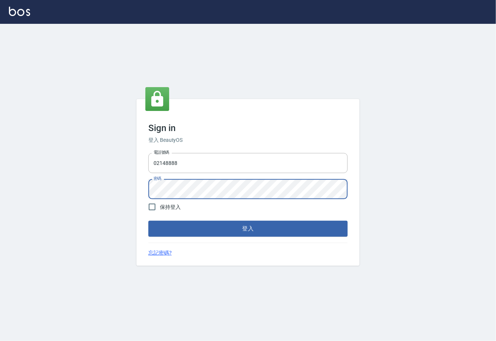
click at [143, 184] on div "Sign in 登入 BeautyOS 電話號碼 [PHONE_NUMBER] 電話號碼 密碼 密碼 保持登入 登入 忘記密碼?" at bounding box center [247, 182] width 223 height 166
click at [148, 221] on button "登入" at bounding box center [247, 229] width 199 height 16
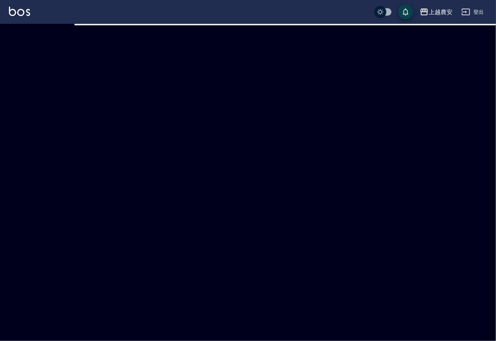
checkbox input "true"
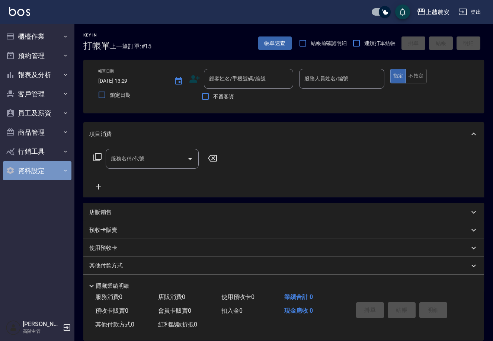
click at [36, 167] on button "資料設定" at bounding box center [37, 170] width 68 height 19
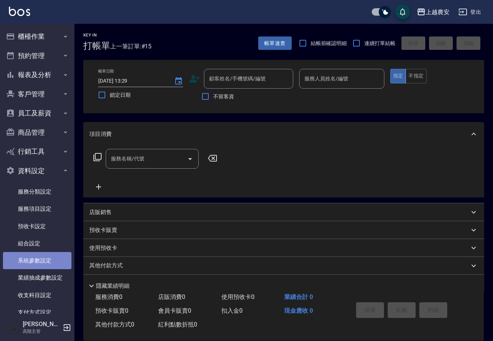
click at [43, 257] on link "系統參數設定" at bounding box center [37, 260] width 68 height 17
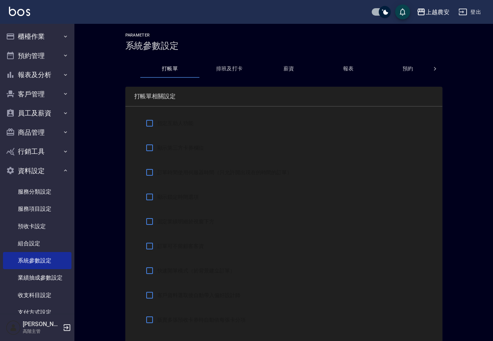
checkbox input "true"
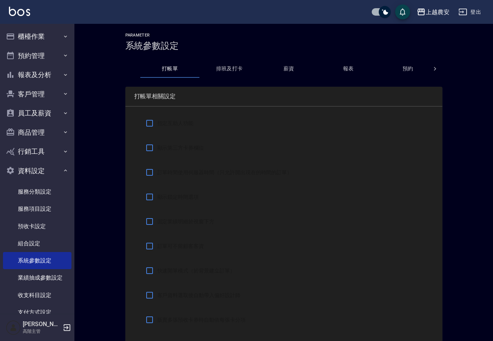
checkbox input "true"
checkbox input "false"
type input "自動寬度"
type input "NICKNAME"
type input "LASTORDER"
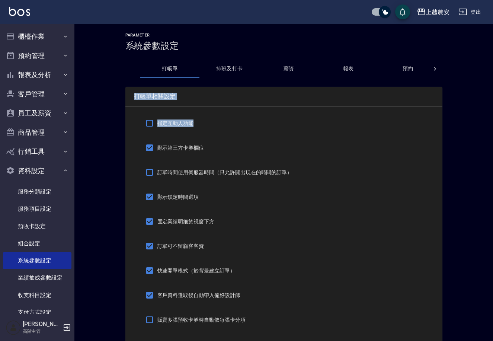
drag, startPoint x: 492, startPoint y: 71, endPoint x: 495, endPoint y: 124, distance: 52.5
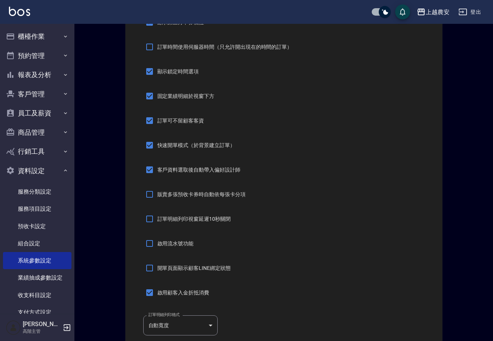
scroll to position [126, 0]
click at [152, 194] on input "販賣多張預收卡券時自動依每張卡分項" at bounding box center [150, 194] width 16 height 16
checkbox input "true"
click at [150, 242] on input "啟用流水號功能" at bounding box center [150, 243] width 16 height 16
checkbox input "true"
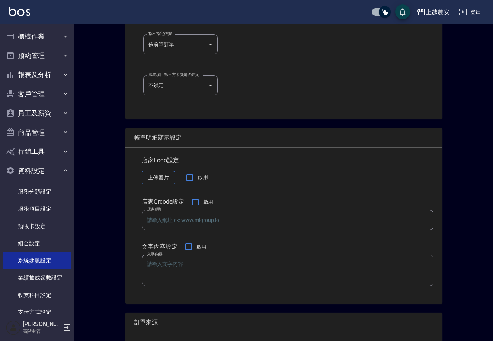
scroll to position [750, 0]
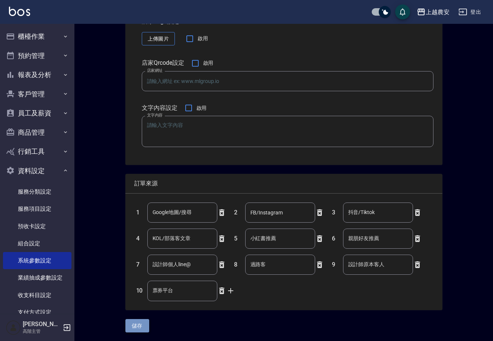
click at [141, 325] on button "儲存" at bounding box center [137, 326] width 24 height 14
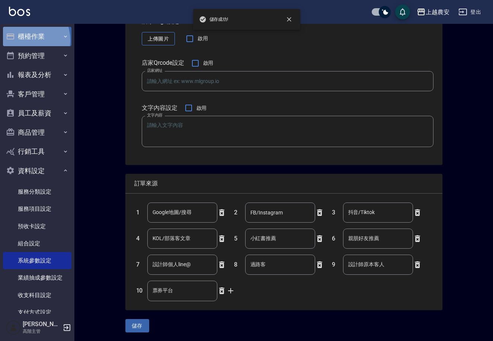
click at [23, 40] on button "櫃檯作業" at bounding box center [37, 36] width 68 height 19
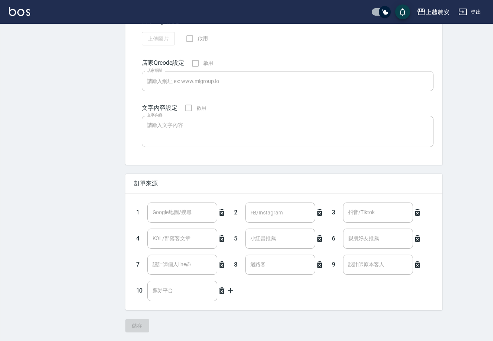
scroll to position [750, 0]
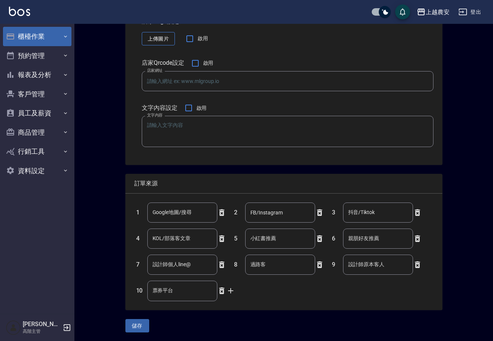
click at [41, 34] on button "櫃檯作業" at bounding box center [37, 36] width 68 height 19
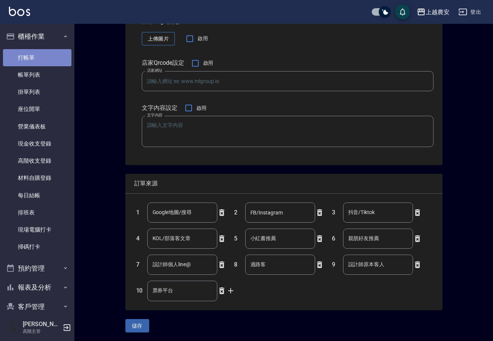
click at [38, 51] on link "打帳單" at bounding box center [37, 57] width 68 height 17
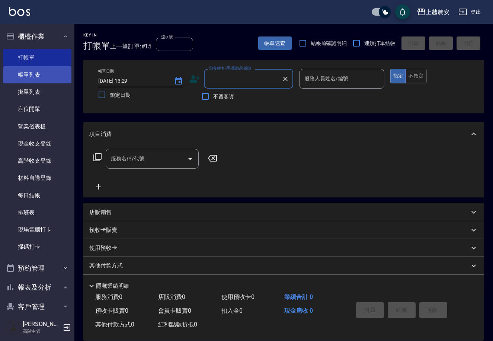
click at [25, 72] on link "帳單列表" at bounding box center [37, 74] width 68 height 17
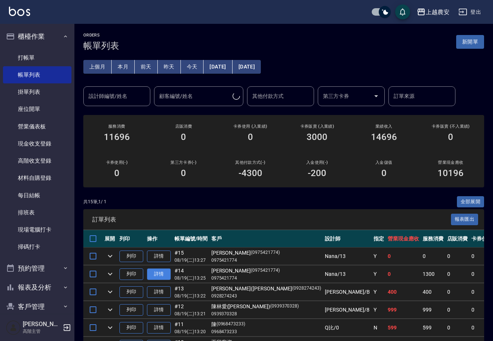
click at [158, 271] on link "詳情" at bounding box center [159, 274] width 24 height 12
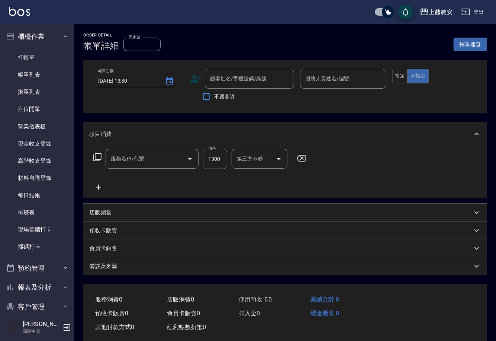
type input "[DATE] 13:25"
type input "Nana-13"
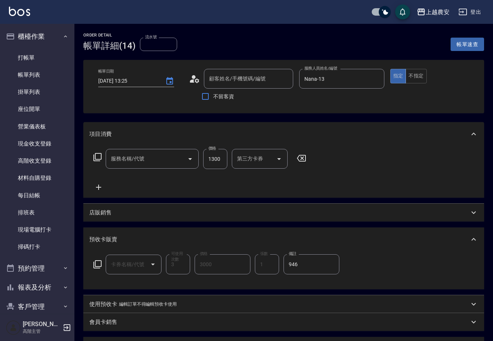
type input "[PERSON_NAME]/0975421774/0975421774"
type input "染髮1500↓(504)"
type input "二段/三段護髮卡(621)"
click at [162, 47] on input "流水號" at bounding box center [158, 44] width 37 height 13
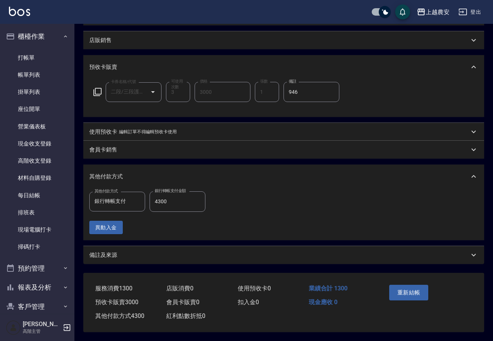
scroll to position [174, 0]
type input "946"
click at [422, 290] on button "重新結帳" at bounding box center [408, 292] width 39 height 16
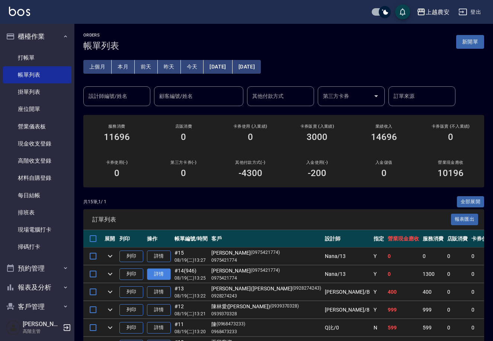
click at [155, 270] on link "詳情" at bounding box center [159, 274] width 24 height 12
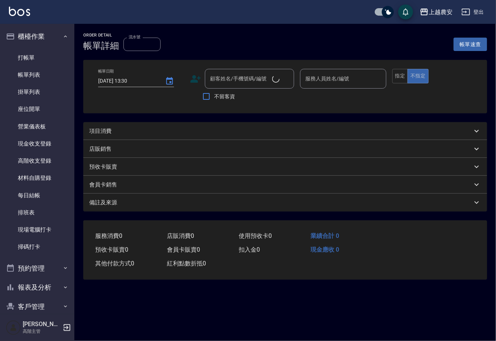
type input "946"
type input "[DATE] 13:25"
type input "Nana-13"
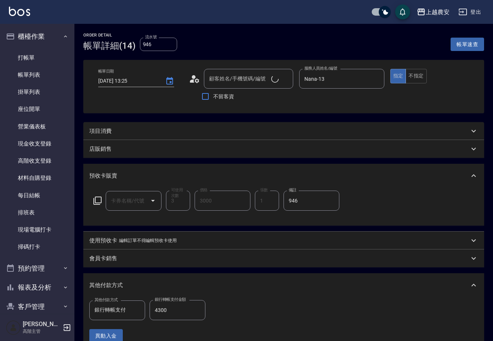
type input "[PERSON_NAME]/0975421774/0975421774"
type input "二段/三段護髮卡(621)"
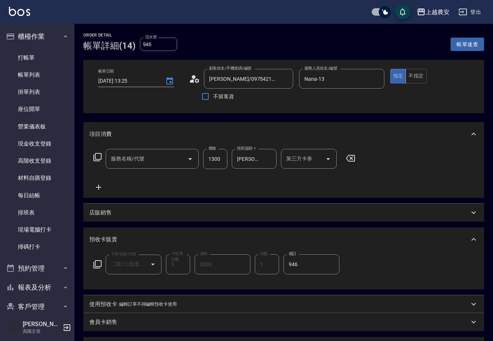
type input "染髮1500↓(504)"
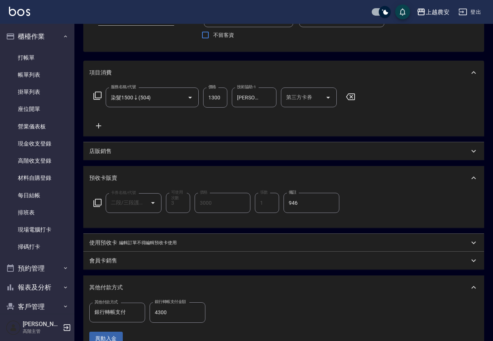
scroll to position [60, 0]
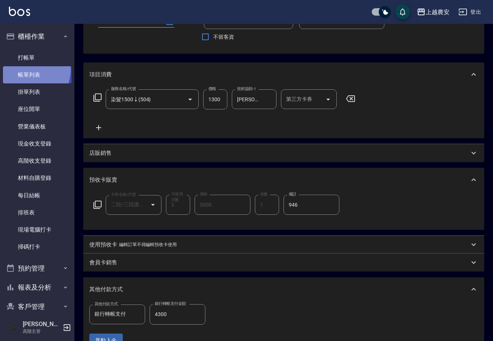
click at [26, 69] on link "帳單列表" at bounding box center [37, 74] width 68 height 17
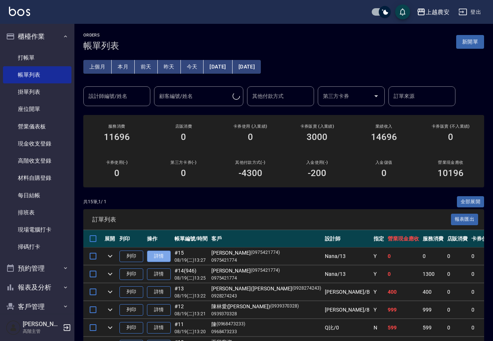
click at [151, 254] on link "詳情" at bounding box center [159, 256] width 24 height 12
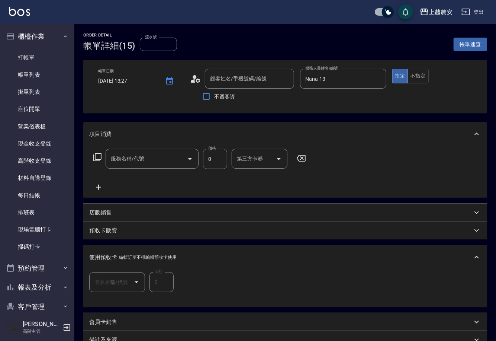
type input "2025/08/19 13:27"
type input "Nana-13"
type input "[PERSON_NAME]/0975421774/0975421774"
type input "二段/三段護髮卡(1/1) 946"
type input "頭皮護髮卡券使用(810)"
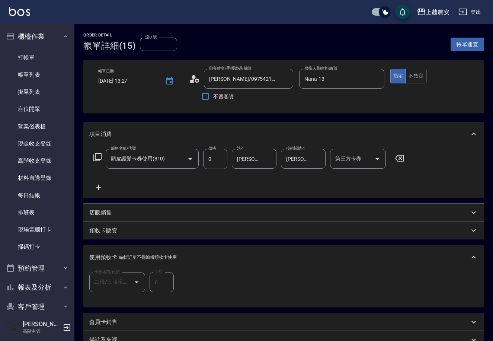
drag, startPoint x: 70, startPoint y: 218, endPoint x: 70, endPoint y: 269, distance: 51.3
click at [70, 269] on nav "櫃檯作業 打帳單 帳單列表 掛單列表 座位開單 營業儀表板 現金收支登錄 高階收支登錄 材料自購登錄 每日結帳 排班表 現場電腦打卡 掃碼打卡 預約管理 預約…" at bounding box center [37, 169] width 74 height 290
click at [29, 307] on button "客戶管理" at bounding box center [37, 306] width 68 height 19
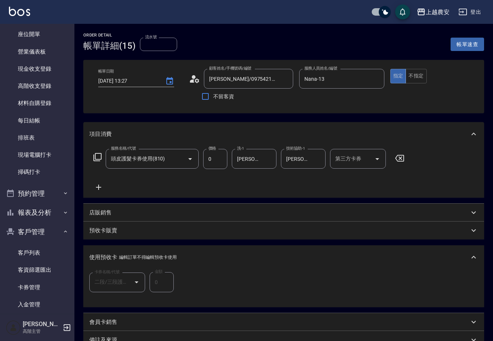
scroll to position [97, 0]
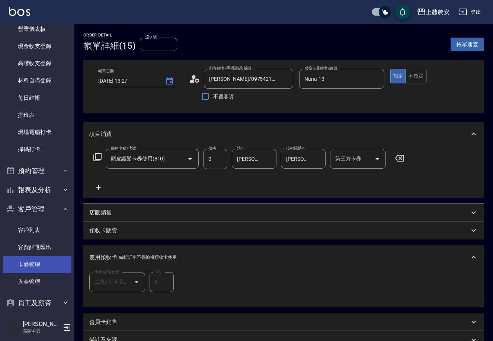
click at [33, 269] on link "卡券管理" at bounding box center [37, 264] width 68 height 17
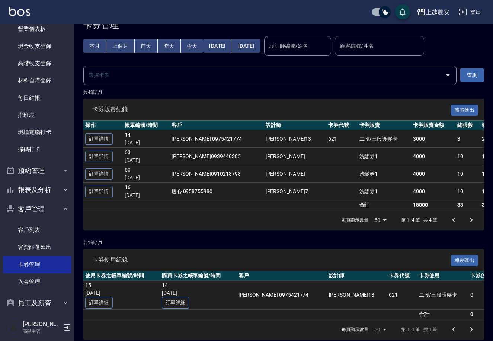
scroll to position [28, 0]
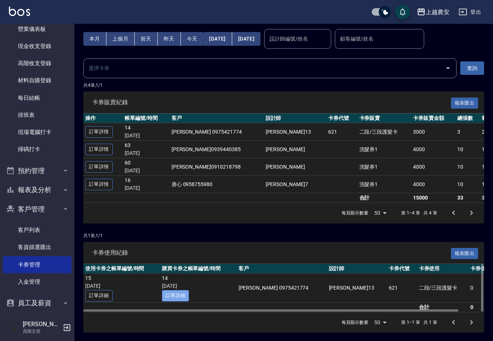
click at [188, 296] on link "訂單詳細" at bounding box center [176, 296] width 28 height 12
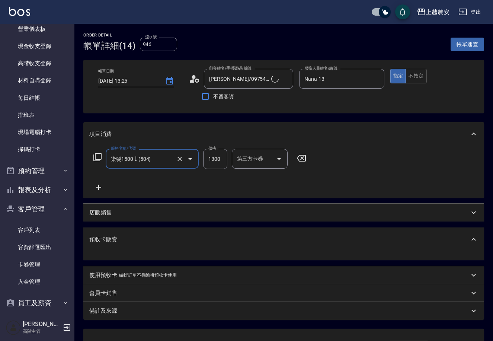
type input "[PERSON_NAME]/0975421774/0975421774"
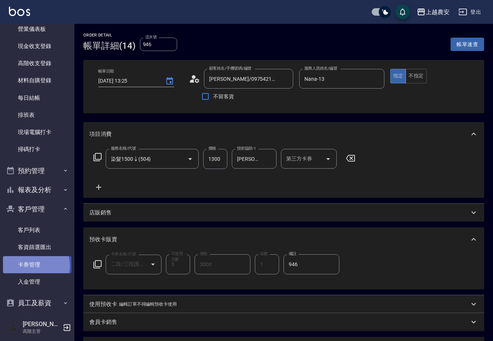
click at [33, 265] on link "卡券管理" at bounding box center [37, 264] width 68 height 17
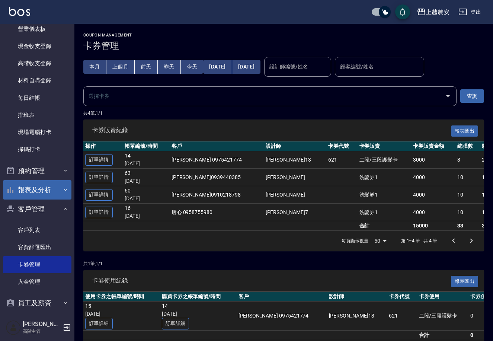
click at [38, 183] on button "報表及分析" at bounding box center [37, 189] width 68 height 19
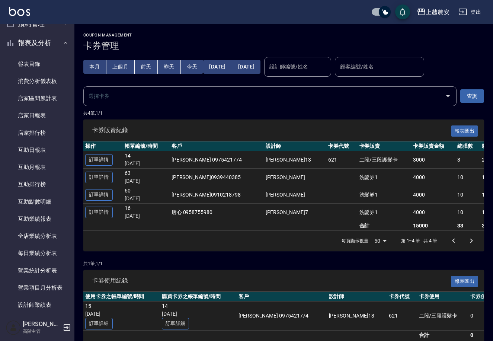
scroll to position [337, 0]
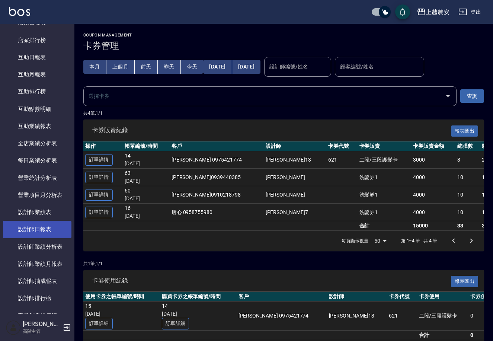
click at [41, 228] on link "設計師日報表" at bounding box center [37, 229] width 68 height 17
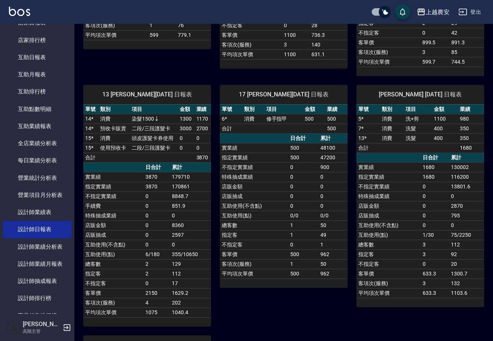
scroll to position [249, 0]
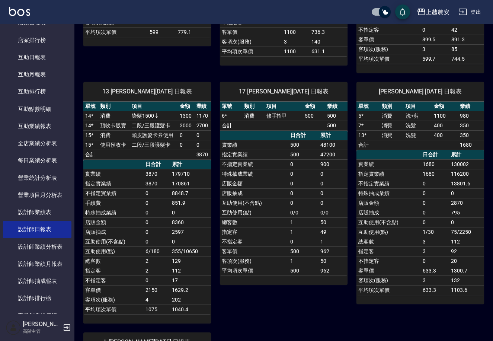
click at [92, 132] on link "15 *" at bounding box center [89, 135] width 8 height 6
click at [90, 122] on link "14 *" at bounding box center [89, 125] width 8 height 6
checkbox input "false"
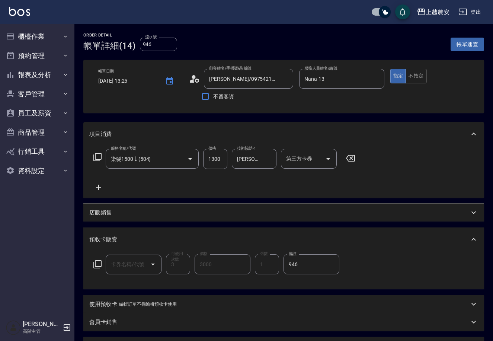
type input "二段/三段護髮卡(621)"
click at [65, 327] on icon "button" at bounding box center [67, 327] width 7 height 7
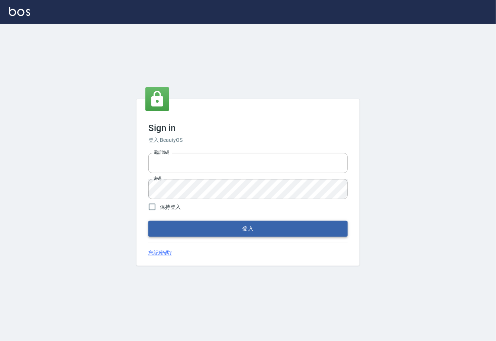
type input "0225929166"
click at [229, 225] on button "登入" at bounding box center [247, 229] width 199 height 16
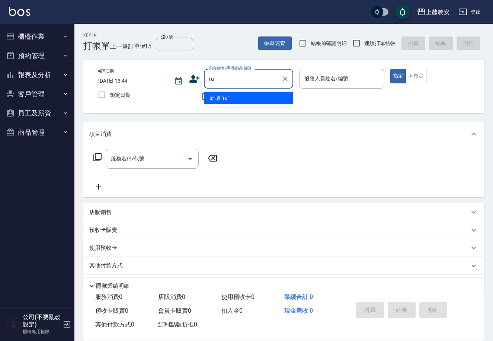
type input "r"
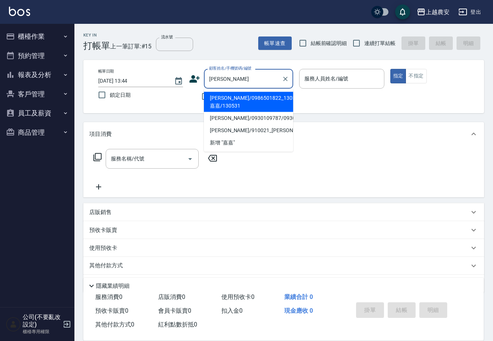
click at [255, 107] on li "[PERSON_NAME]/0986501822_130531_嘉嘉/130531" at bounding box center [248, 102] width 89 height 20
type input "[PERSON_NAME]/0986501822_130531_嘉嘉/130531"
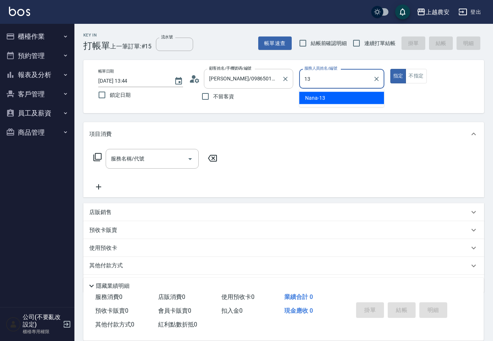
type input "Nana-13"
type button "true"
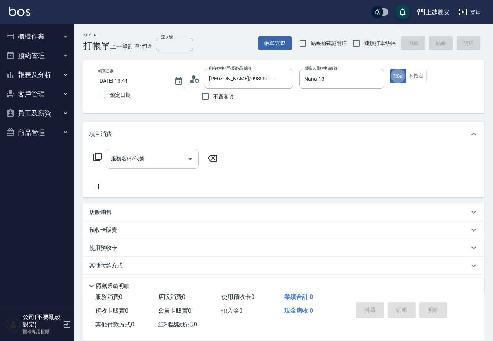
click at [155, 162] on input "服務名稱/代號" at bounding box center [146, 158] width 75 height 13
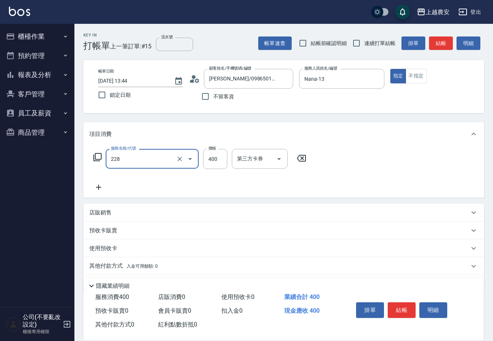
type input "洗髮(228)"
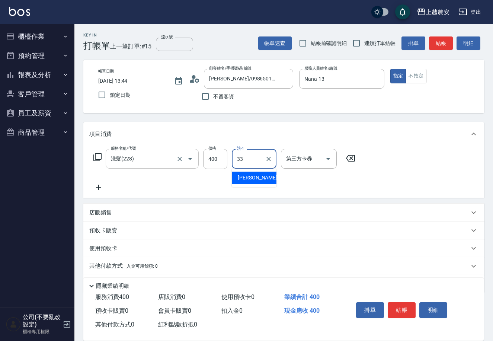
type input "[PERSON_NAME]-33"
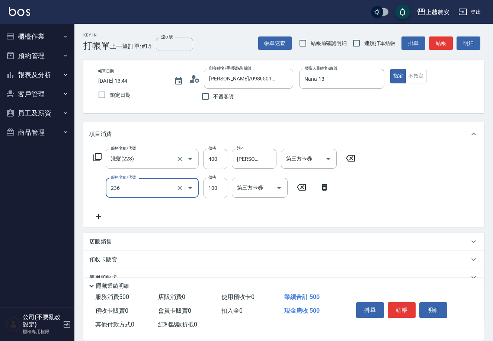
type input "手棒(236)"
click at [398, 306] on button "結帳" at bounding box center [402, 310] width 28 height 16
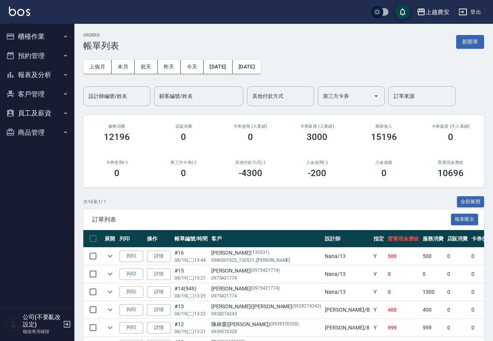
click at [41, 32] on button "櫃檯作業" at bounding box center [37, 36] width 68 height 19
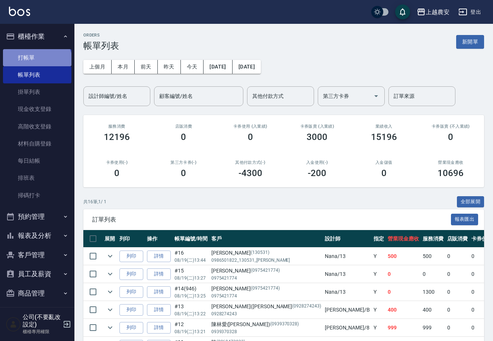
click at [36, 65] on link "打帳單" at bounding box center [37, 57] width 68 height 17
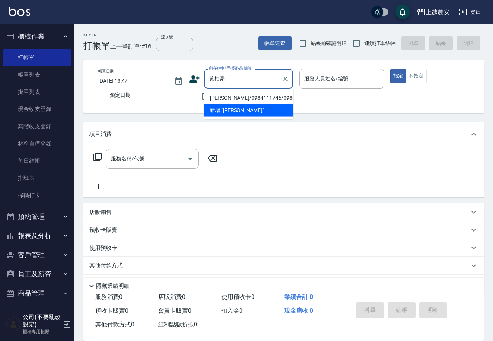
type input "[PERSON_NAME]/0984111746/0984111746"
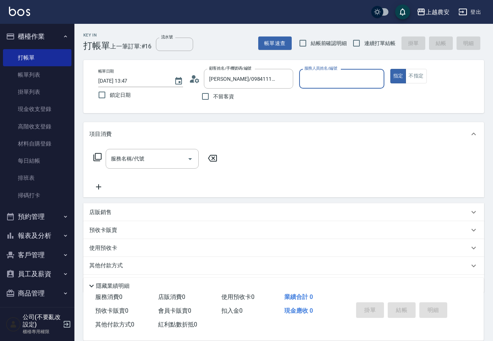
type input "[PERSON_NAME]"
click at [390, 69] on button "指定" at bounding box center [398, 76] width 16 height 15
type button "true"
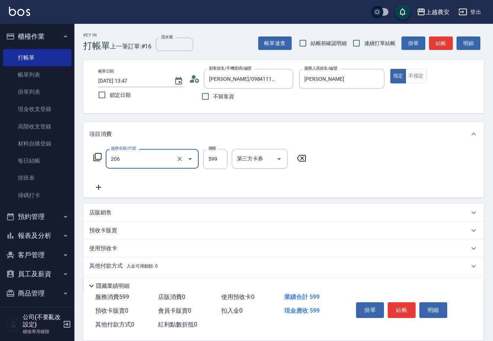
type input "洗+剪(206)"
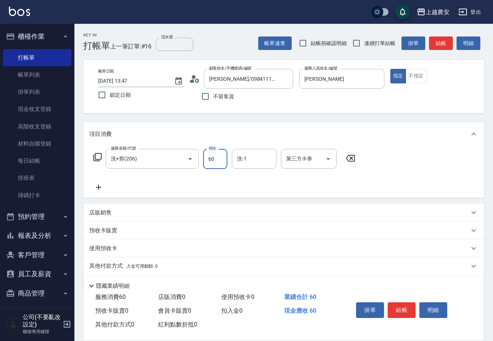
type input "600"
type input "團團-27"
click at [404, 304] on button "結帳" at bounding box center [402, 310] width 28 height 16
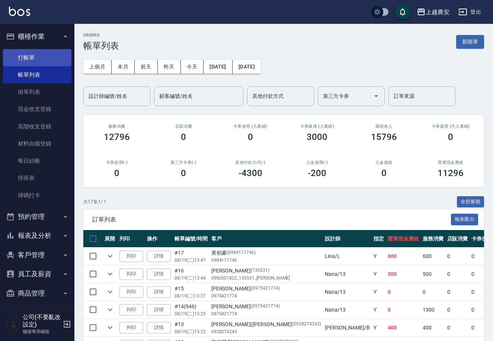
click at [44, 58] on link "打帳單" at bounding box center [37, 57] width 68 height 17
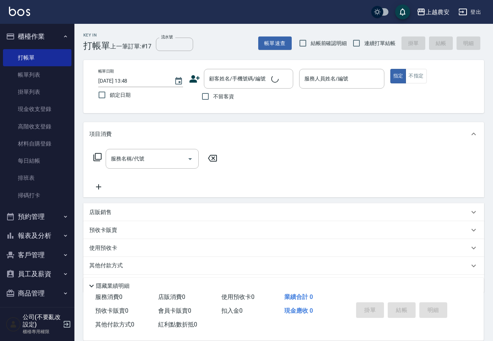
click at [236, 102] on div "不留客資" at bounding box center [241, 97] width 104 height 16
click at [221, 100] on label "不留客資" at bounding box center [215, 97] width 36 height 16
click at [213, 100] on input "不留客資" at bounding box center [205, 97] width 16 height 16
checkbox input "true"
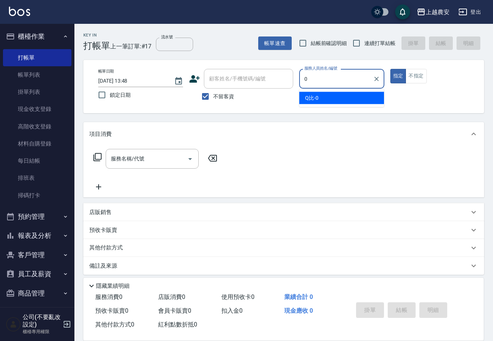
type input "Q比-0"
type button "true"
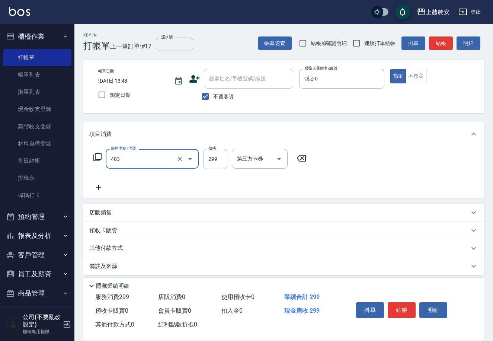
type input "剪髮(403)"
drag, startPoint x: 414, startPoint y: 73, endPoint x: 405, endPoint y: 93, distance: 21.8
click at [411, 77] on button "不指定" at bounding box center [415, 76] width 21 height 15
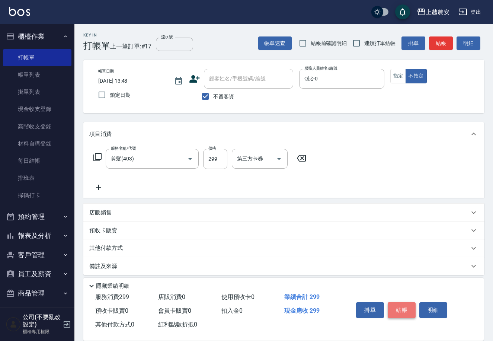
click at [392, 314] on button "結帳" at bounding box center [402, 310] width 28 height 16
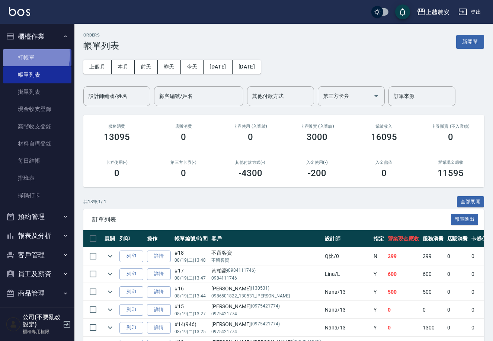
click at [19, 55] on link "打帳單" at bounding box center [37, 57] width 68 height 17
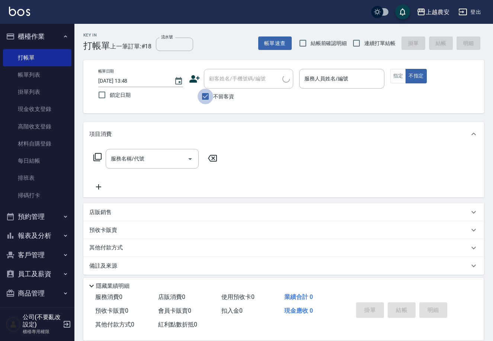
click at [213, 92] on input "不留客資" at bounding box center [205, 97] width 16 height 16
checkbox input "false"
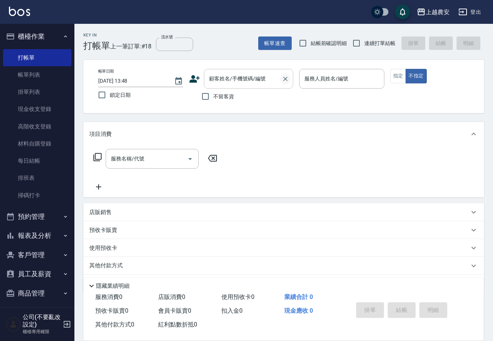
click at [282, 79] on icon "Clear" at bounding box center [285, 78] width 7 height 7
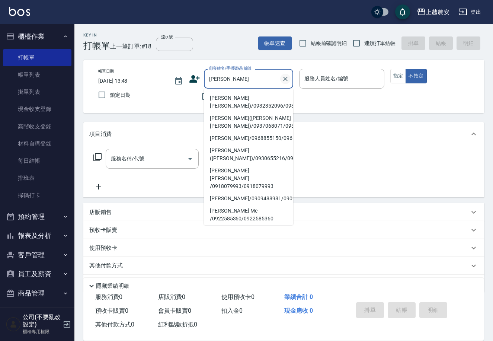
type input "張碧貞(AMY)/0932352096/0932352096"
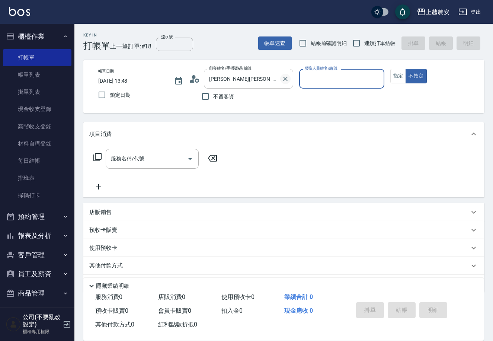
type input "Candy-7"
click at [405, 69] on button "不指定" at bounding box center [415, 76] width 21 height 15
type button "false"
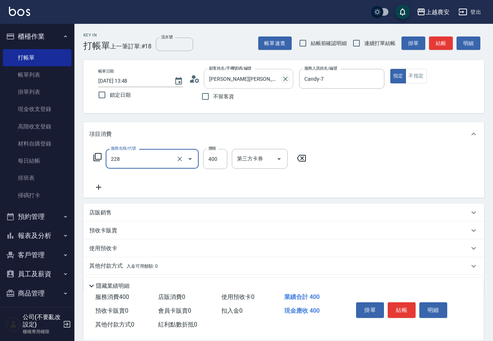
type input "洗髮(228)"
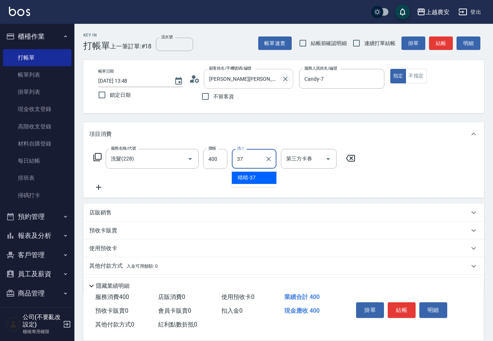
type input "晴晴-37"
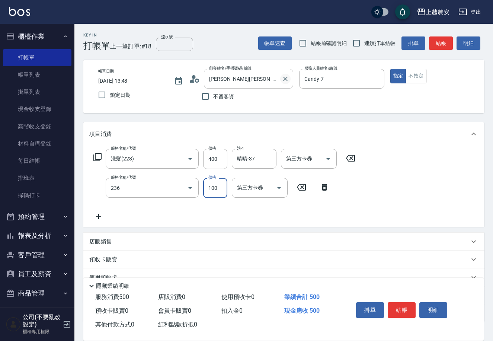
type input "手棒(236)"
click at [409, 303] on button "結帳" at bounding box center [402, 310] width 28 height 16
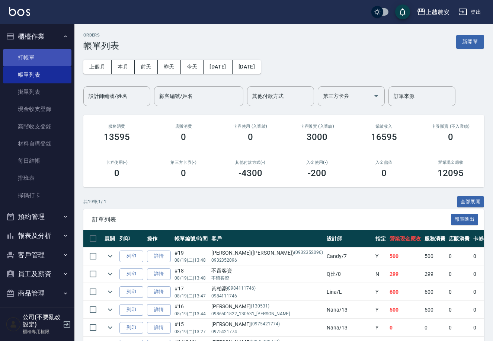
click at [48, 52] on link "打帳單" at bounding box center [37, 57] width 68 height 17
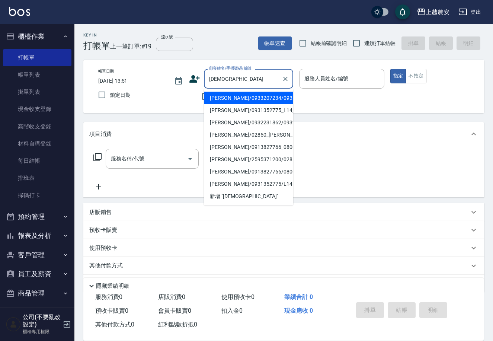
click at [271, 99] on li "楊寶蓮/0933207234/0933207234" at bounding box center [248, 98] width 89 height 12
type input "楊寶蓮/0933207234/0933207234"
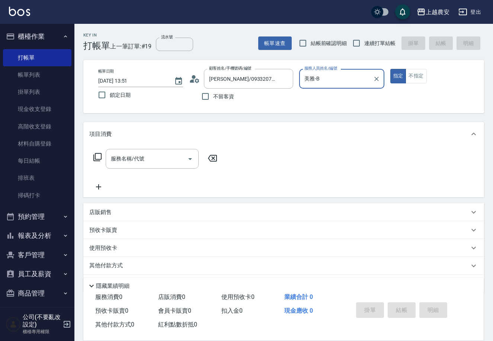
type input "美雅-B"
click at [390, 69] on button "指定" at bounding box center [398, 76] width 16 height 15
type button "true"
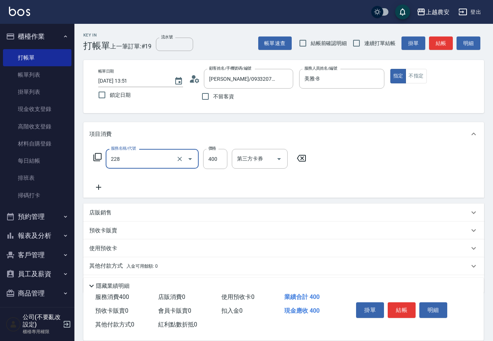
type input "洗髮(228)"
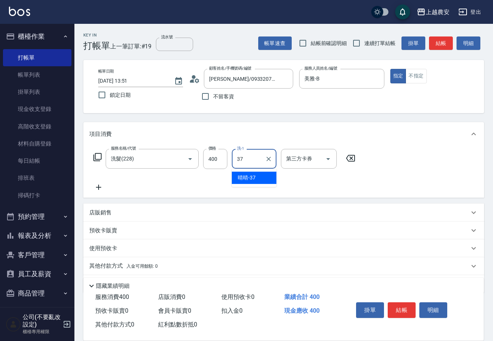
type input "3"
type input "團團-27"
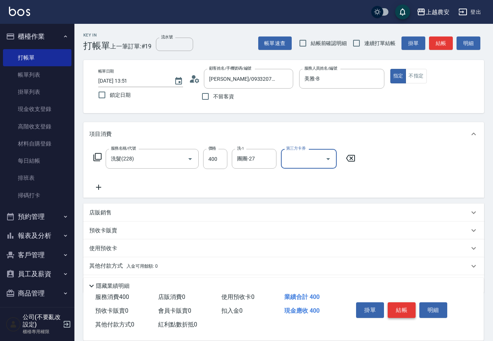
drag, startPoint x: 406, startPoint y: 307, endPoint x: 396, endPoint y: 300, distance: 12.1
click at [405, 306] on button "結帳" at bounding box center [402, 310] width 28 height 16
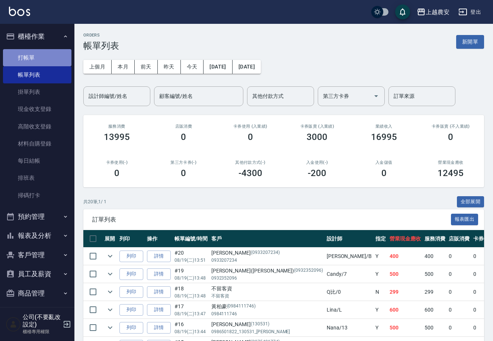
click at [49, 54] on link "打帳單" at bounding box center [37, 57] width 68 height 17
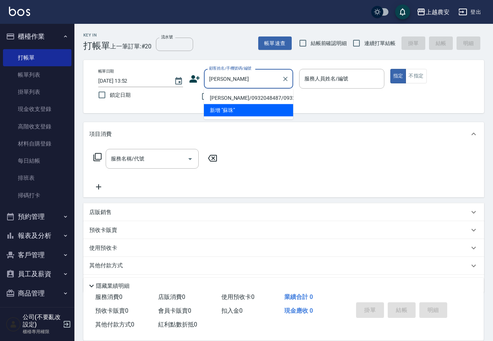
click at [243, 100] on li "[PERSON_NAME]/0932048487/0932048487" at bounding box center [248, 98] width 89 height 12
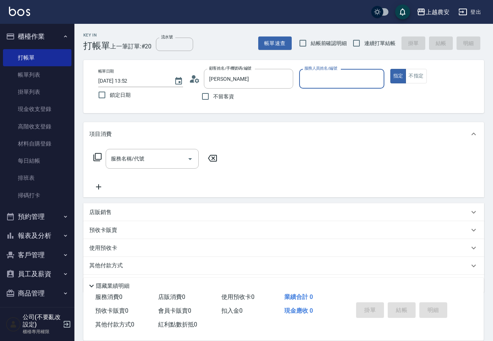
type input "[PERSON_NAME]/0932048487/0932048487"
type input "美雅-B"
click at [390, 69] on button "指定" at bounding box center [398, 76] width 16 height 15
type button "true"
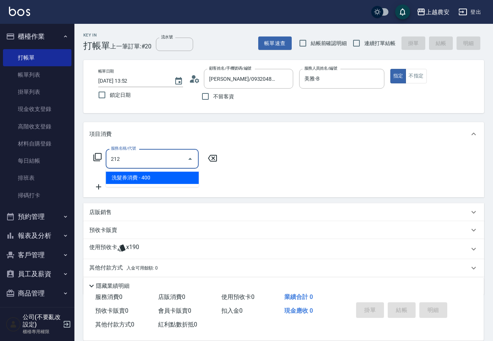
type input "洗髮券消費(212)"
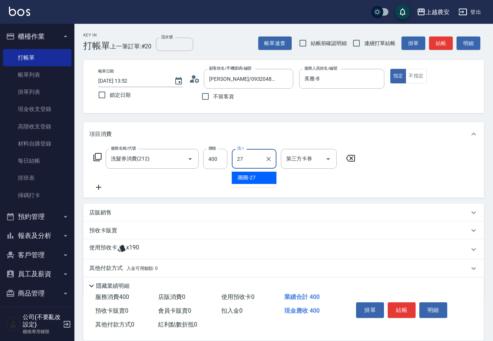
type input "團團-27"
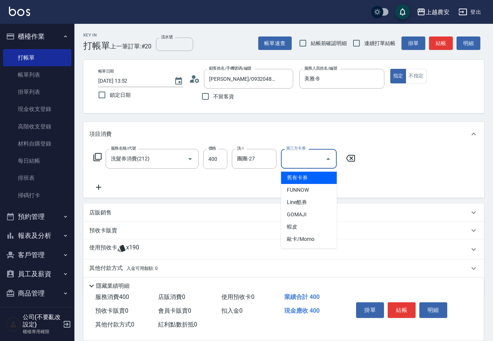
type input "舊有卡券"
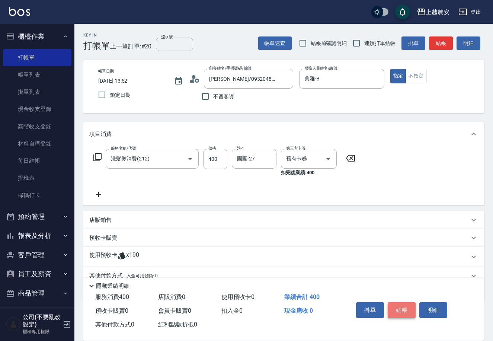
click at [402, 302] on button "結帳" at bounding box center [402, 310] width 28 height 16
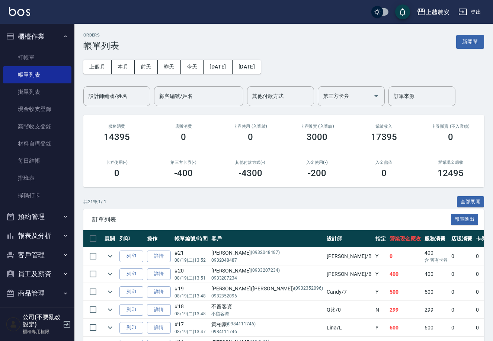
drag, startPoint x: 491, startPoint y: 168, endPoint x: 495, endPoint y: 174, distance: 7.7
click at [493, 174] on html "上越農安 登出 櫃檯作業 打帳單 帳單列表 掛單列表 現金收支登錄 高階收支登錄 材料自購登錄 每日結帳 排班表 掃碼打卡 預約管理 預約管理 單日預約紀錄 …" at bounding box center [246, 325] width 493 height 651
click at [171, 69] on button "昨天" at bounding box center [169, 67] width 23 height 14
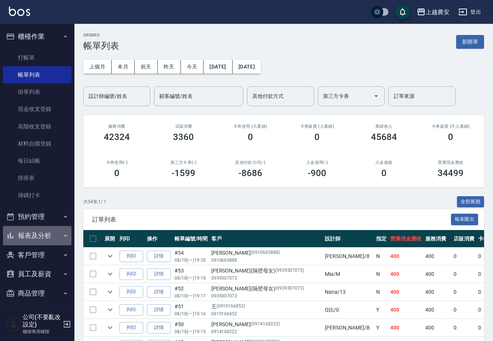
click at [62, 232] on icon "button" at bounding box center [65, 235] width 6 height 6
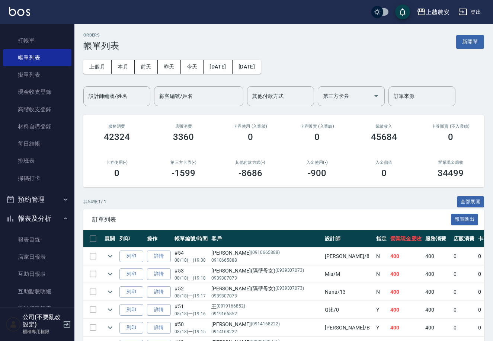
scroll to position [28, 0]
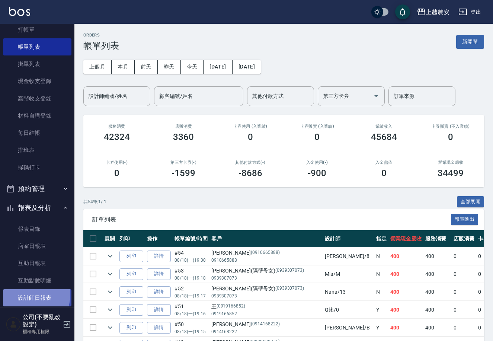
click at [24, 294] on link "設計師日報表" at bounding box center [37, 297] width 68 height 17
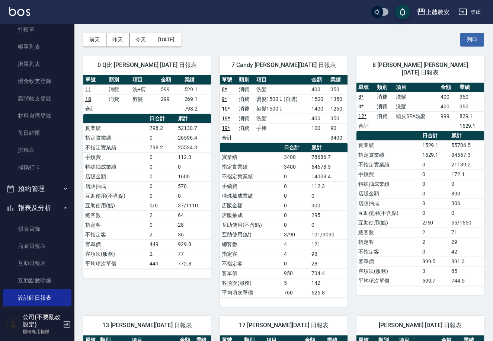
scroll to position [26, 0]
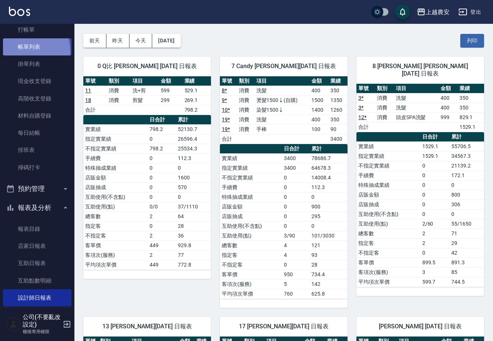
click at [17, 52] on link "帳單列表" at bounding box center [37, 46] width 68 height 17
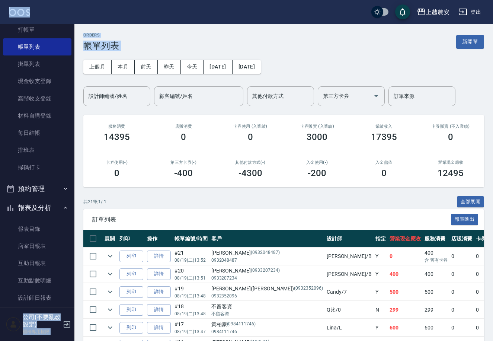
drag, startPoint x: 78, startPoint y: 17, endPoint x: 71, endPoint y: 6, distance: 12.8
click at [74, 1] on div "上越農安 登出 櫃檯作業 打帳單 帳單列表 掛單列表 現金收支登錄 高階收支登錄 材料自購登錄 每日結帳 排班表 掃碼打卡 預約管理 預約管理 單日預約紀錄 …" at bounding box center [246, 325] width 493 height 651
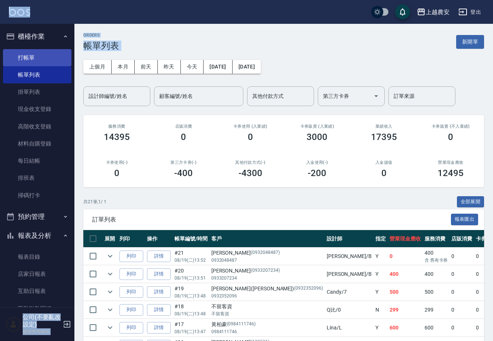
click at [46, 57] on link "打帳單" at bounding box center [37, 57] width 68 height 17
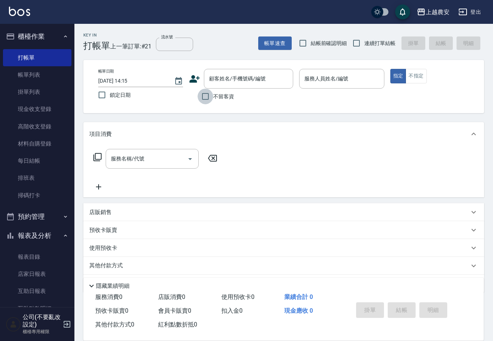
click at [210, 100] on input "不留客資" at bounding box center [205, 97] width 16 height 16
checkbox input "true"
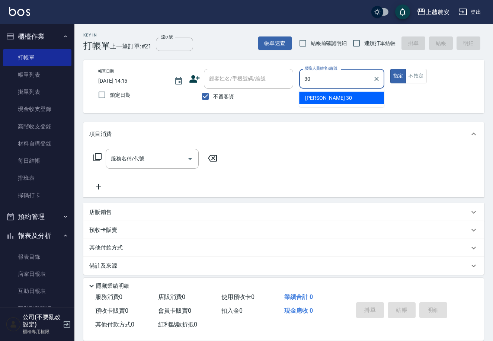
type input "珮珮-30"
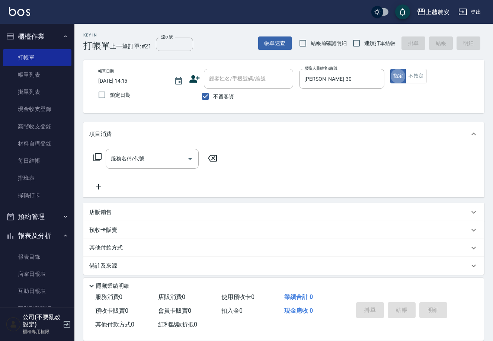
type button "true"
click at [101, 233] on p "預收卡販賣" at bounding box center [103, 230] width 28 height 8
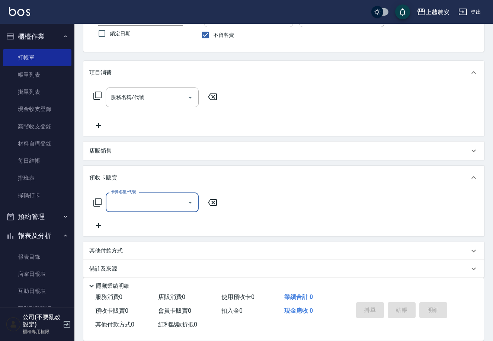
scroll to position [68, 0]
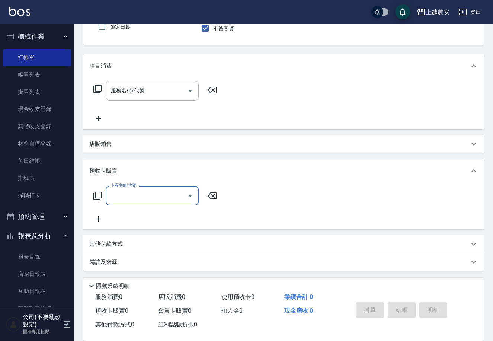
click at [93, 195] on icon at bounding box center [97, 196] width 8 height 8
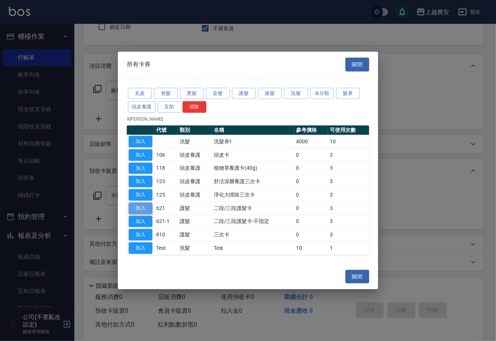
click at [140, 206] on button "加入" at bounding box center [141, 208] width 24 height 12
type input "二段/三段護髮卡(621)"
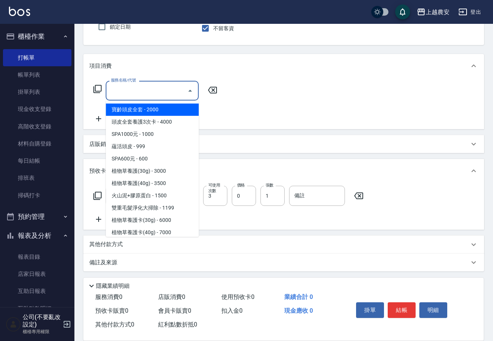
click at [138, 89] on div "服務名稱/代號 服務名稱/代號" at bounding box center [152, 91] width 93 height 20
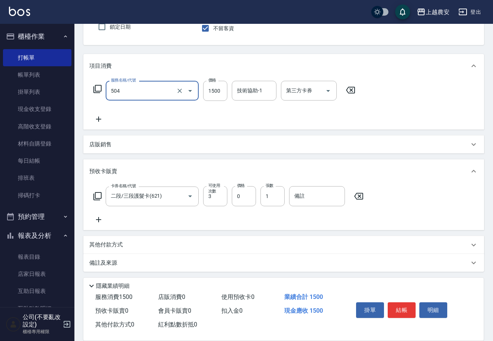
type input "染髮1500↓(504)"
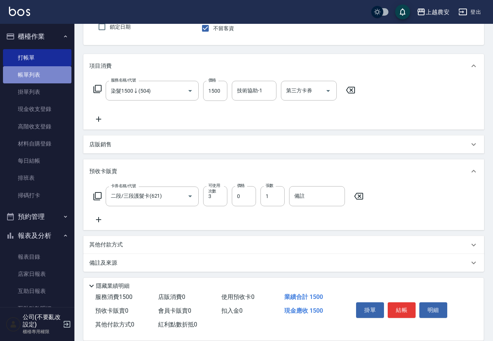
click at [54, 71] on link "帳單列表" at bounding box center [37, 74] width 68 height 17
click at [56, 73] on link "帳單列表" at bounding box center [37, 74] width 68 height 17
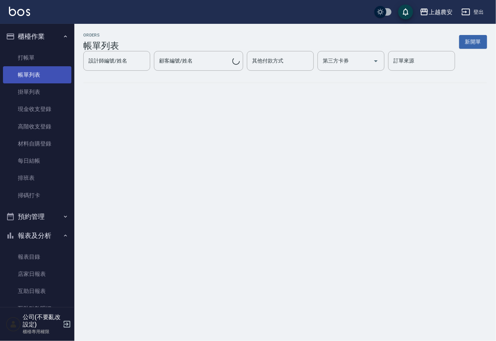
click at [56, 73] on link "帳單列表" at bounding box center [37, 74] width 68 height 17
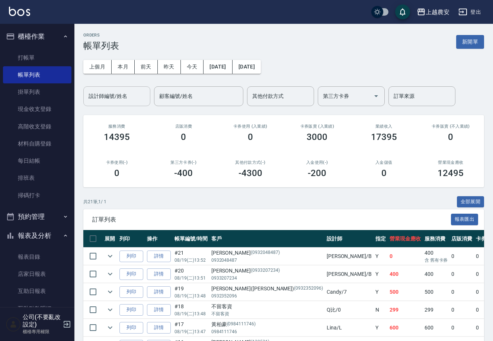
click at [126, 103] on div "設計師編號/姓名" at bounding box center [116, 96] width 67 height 20
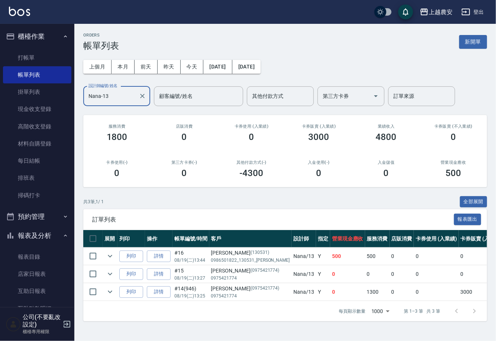
type input "Nana-13"
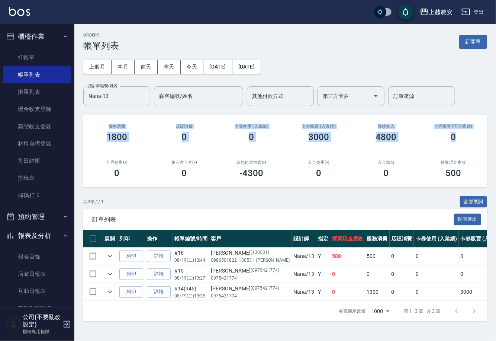
drag, startPoint x: 495, startPoint y: 57, endPoint x: 495, endPoint y: 129, distance: 72.1
click at [495, 129] on div "ORDERS 帳單列表 新開單 上個月 本月 前天 昨天 今天 2025/08/19 2025/08/19 設計師編號/姓名 Nana-13 設計師編號/姓名…" at bounding box center [285, 177] width 422 height 306
click at [107, 290] on icon "expand row" at bounding box center [110, 291] width 9 height 9
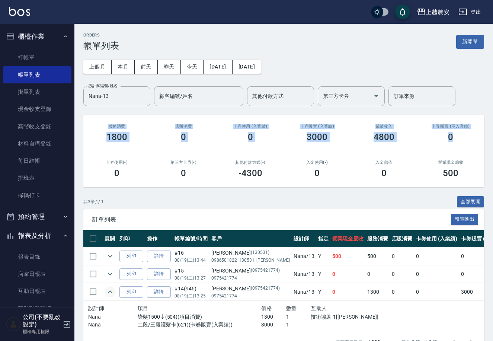
scroll to position [26, 0]
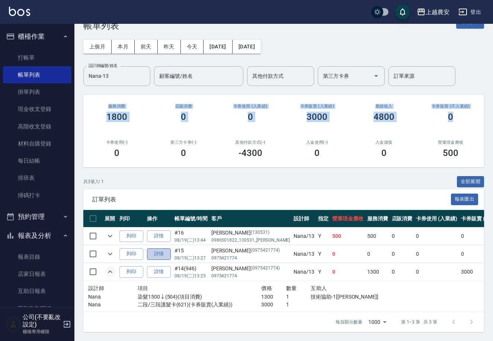
click at [163, 249] on link "詳情" at bounding box center [159, 254] width 24 height 12
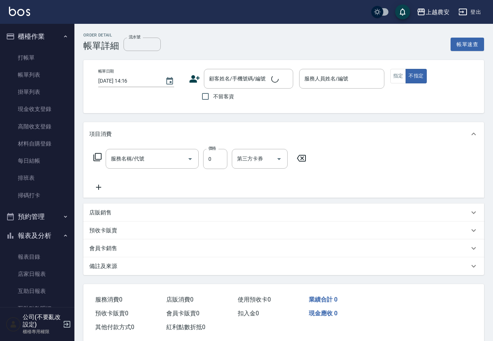
type input "頭皮護髮卡券使用(810)"
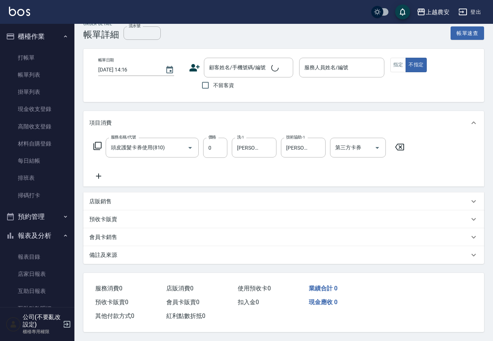
type input "2025/08/19 13:27"
type input "Nana-13"
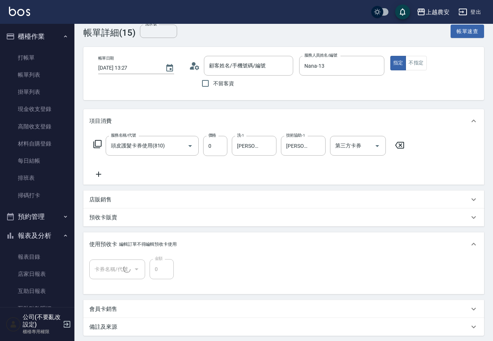
type input "[PERSON_NAME]/0975421774/0975421774"
type input "二段/三段護髮卡(1/1) 946"
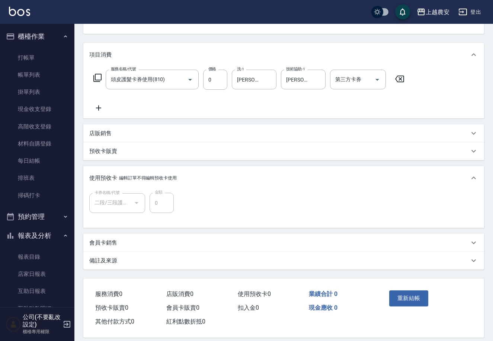
scroll to position [0, 0]
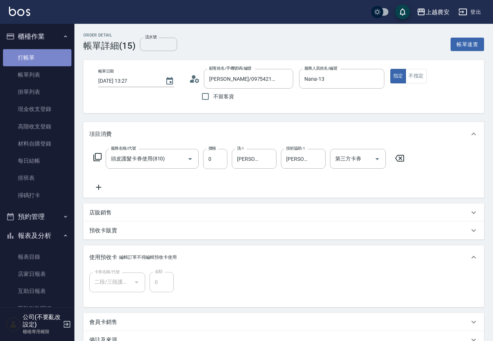
click at [41, 57] on link "打帳單" at bounding box center [37, 57] width 68 height 17
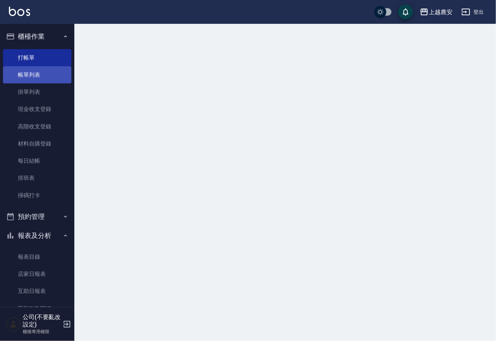
click at [41, 76] on link "帳單列表" at bounding box center [37, 74] width 68 height 17
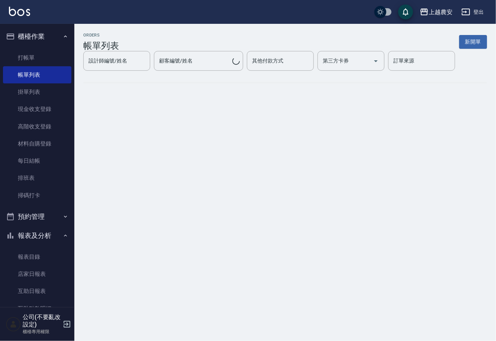
click at [40, 58] on link "打帳單" at bounding box center [37, 57] width 68 height 17
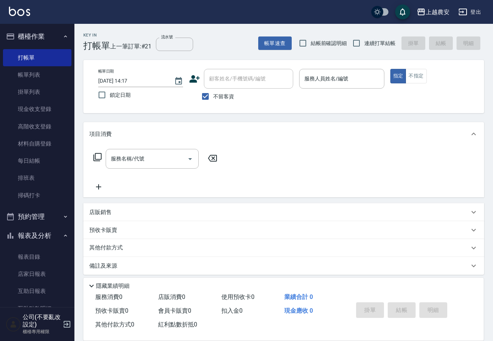
click at [221, 96] on span "不留客資" at bounding box center [223, 97] width 21 height 8
click at [213, 96] on input "不留客資" at bounding box center [205, 97] width 16 height 16
checkbox input "false"
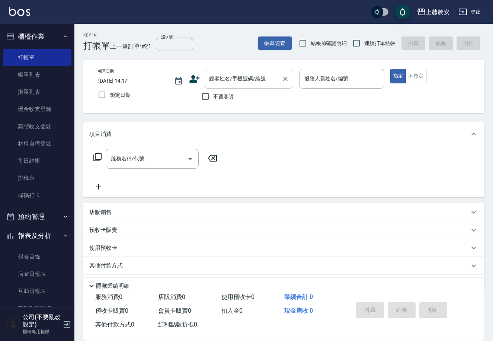
click at [229, 80] on input "顧客姓名/手機號碼/編號" at bounding box center [242, 78] width 71 height 13
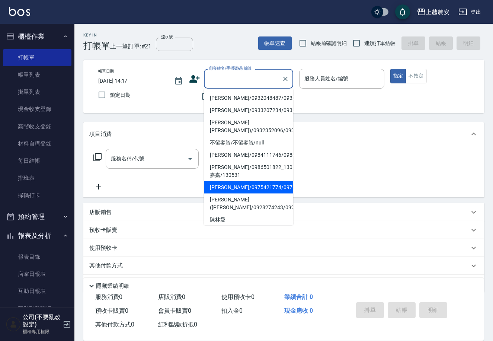
click at [225, 187] on li "[PERSON_NAME]/0975421774/0975421774" at bounding box center [248, 187] width 89 height 12
type input "[PERSON_NAME]/0975421774/0975421774"
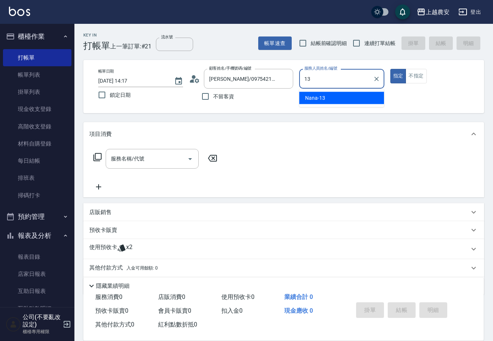
type input "Nana-13"
type button "true"
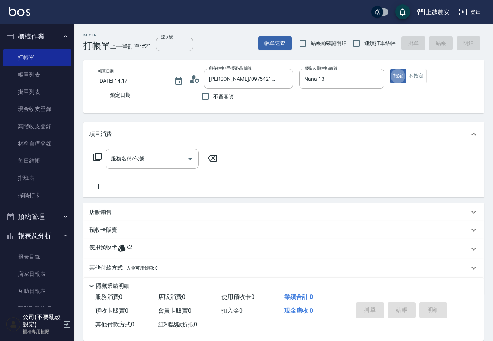
scroll to position [23, 0]
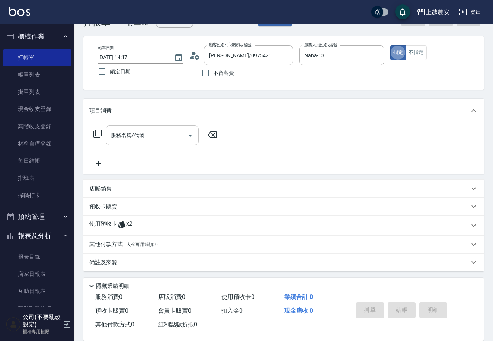
click at [158, 136] on input "服務名稱/代號" at bounding box center [146, 135] width 75 height 13
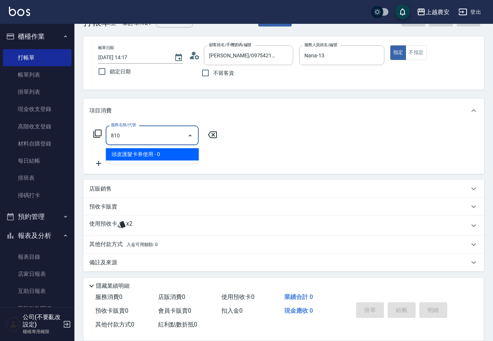
click at [189, 155] on span "頭皮護髮卡券使用 - 0" at bounding box center [152, 154] width 93 height 12
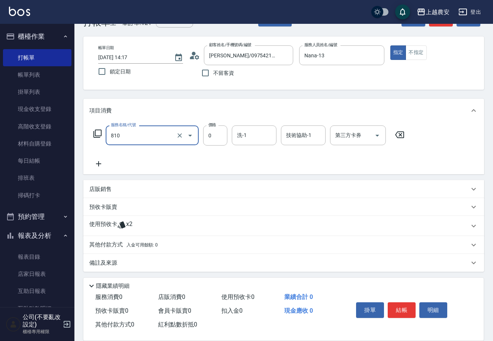
type input "頭皮護髮卡券使用(810)"
click at [131, 202] on div "預收卡販賣" at bounding box center [283, 207] width 401 height 18
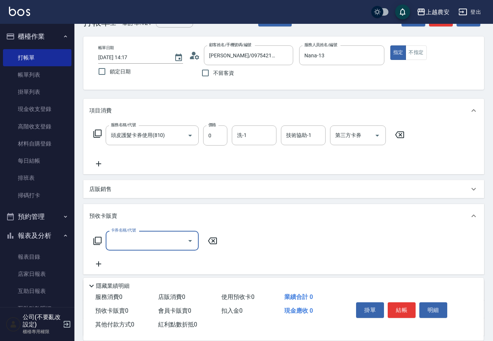
scroll to position [0, 0]
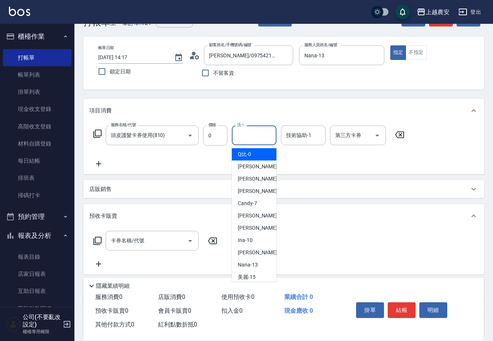
click at [238, 135] on input "洗-1" at bounding box center [254, 135] width 38 height 13
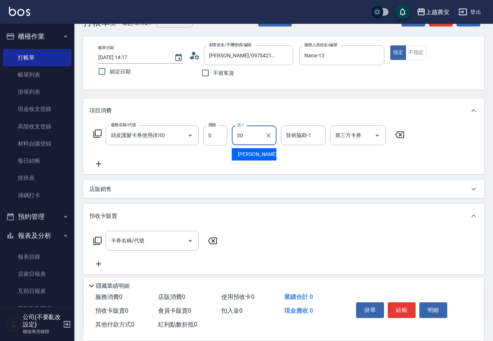
type input "珮珮-30"
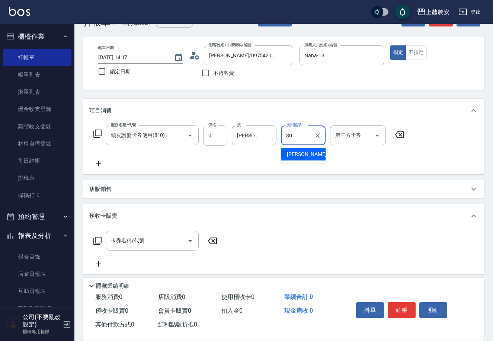
type input "珮珮-30"
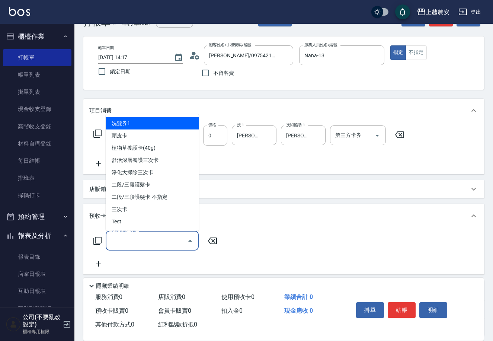
click at [168, 237] on input "卡券名稱/代號" at bounding box center [146, 240] width 75 height 13
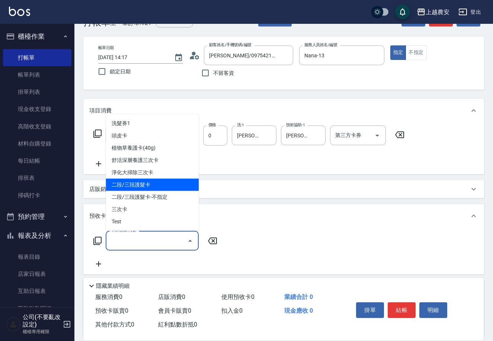
click at [157, 183] on span "二段/三段護髮卡" at bounding box center [152, 185] width 93 height 12
type input "二段/三段護髮卡(621)"
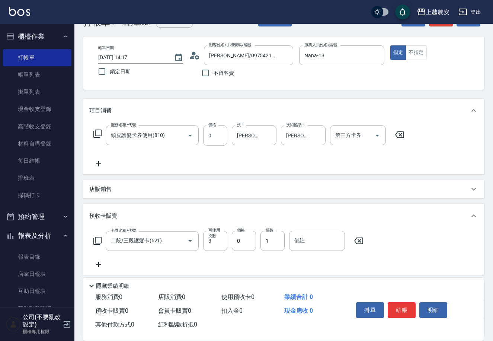
click at [157, 183] on div "店販銷售" at bounding box center [283, 189] width 401 height 18
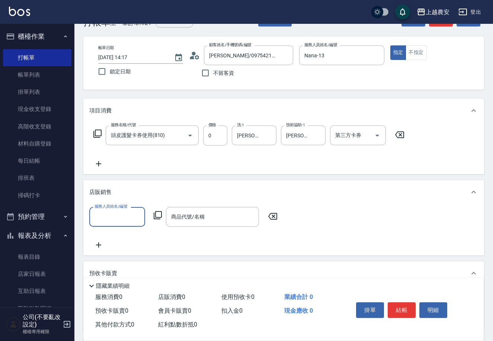
scroll to position [0, 0]
click at [155, 155] on div "服務名稱/代號 頭皮護髮卡券使用(810) 服務名稱/代號 價格 0 價格 洗-1 珮珮-30 洗-1 技術協助-1 珮珮-30 技術協助-1 第三方卡券 第…" at bounding box center [248, 146] width 319 height 43
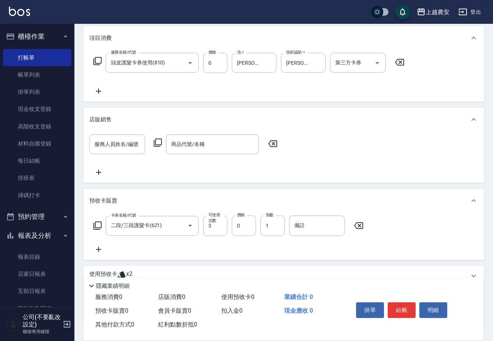
scroll to position [97, 0]
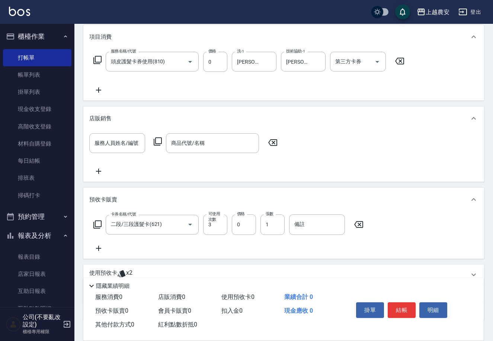
click at [358, 226] on icon at bounding box center [358, 224] width 19 height 9
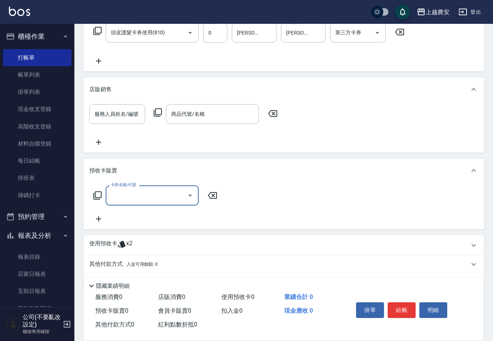
scroll to position [145, 0]
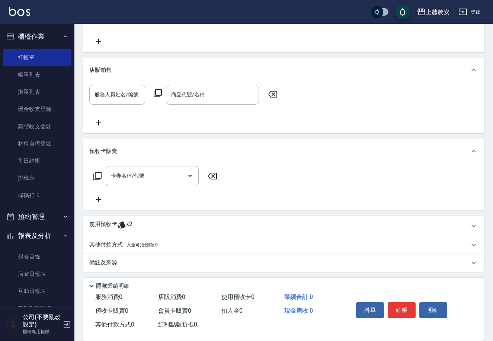
click at [170, 224] on div "使用預收卡 x2" at bounding box center [279, 225] width 380 height 11
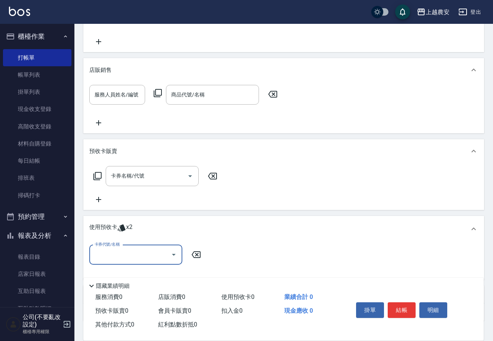
scroll to position [0, 0]
click at [159, 252] on input "卡券代號/名稱" at bounding box center [130, 254] width 75 height 13
click at [146, 271] on div "二段/三段護髮卡 剩餘2張 946" at bounding box center [135, 273] width 93 height 12
type input "二段/三段護髮卡 946"
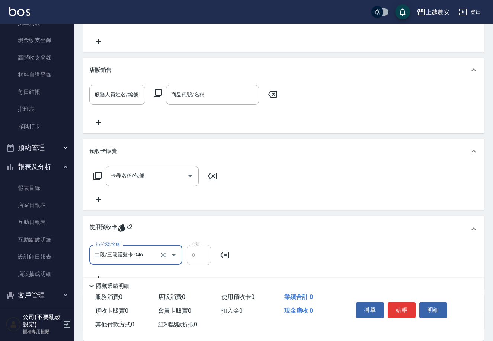
scroll to position [70, 0]
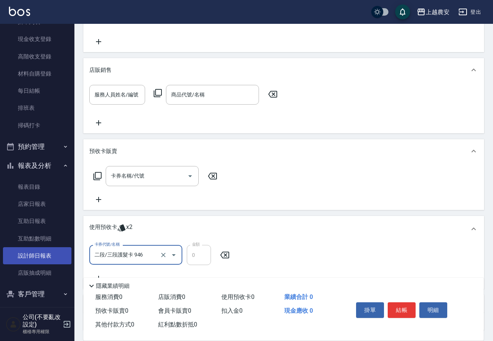
click at [38, 253] on link "設計師日報表" at bounding box center [37, 255] width 68 height 17
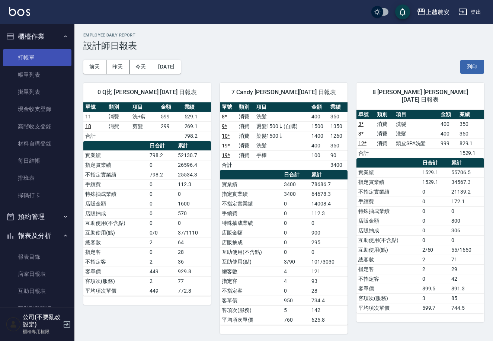
click at [40, 58] on link "打帳單" at bounding box center [37, 57] width 68 height 17
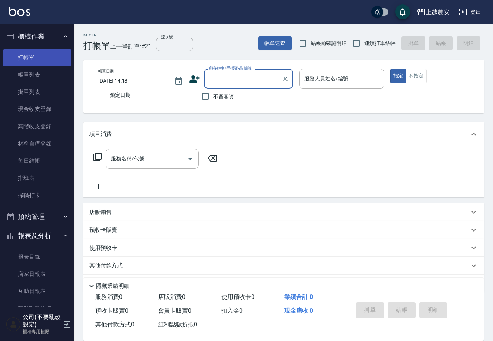
click at [38, 65] on link "打帳單" at bounding box center [37, 57] width 68 height 17
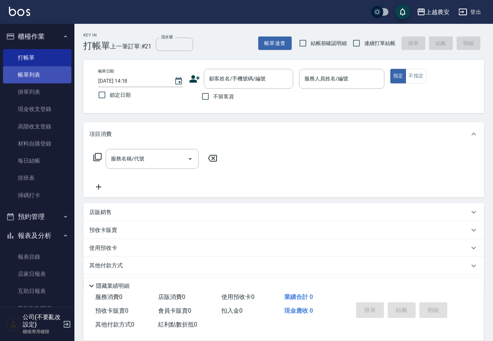
click at [40, 76] on link "帳單列表" at bounding box center [37, 74] width 68 height 17
click at [40, 77] on link "帳單列表" at bounding box center [37, 74] width 68 height 17
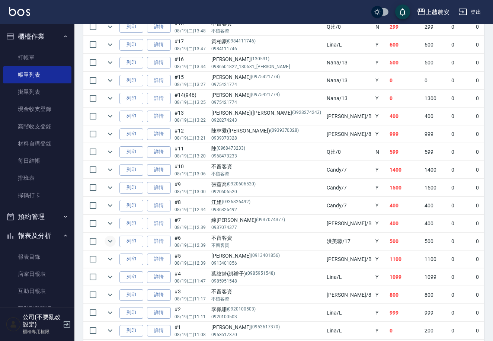
scroll to position [298, 0]
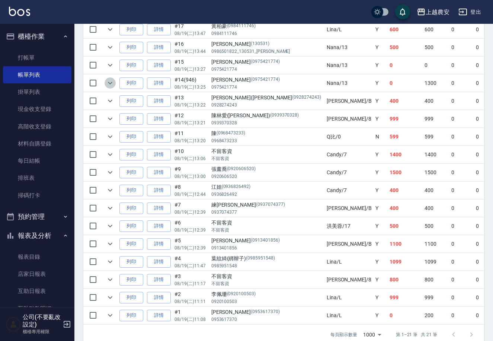
click at [109, 83] on icon "expand row" at bounding box center [110, 83] width 4 height 3
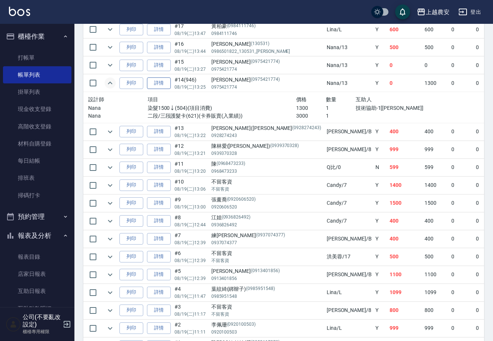
click at [157, 81] on link "詳情" at bounding box center [159, 83] width 24 height 12
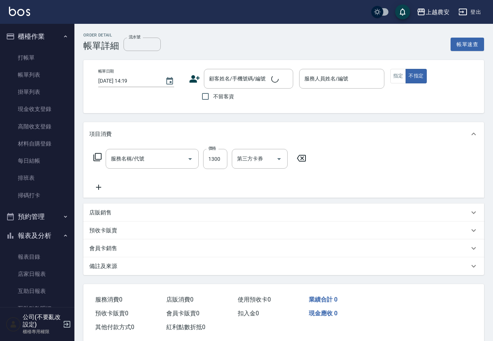
type input "946"
type input "2025/08/19 13:25"
type input "Nana-13"
type input "染髮1500↓(504)"
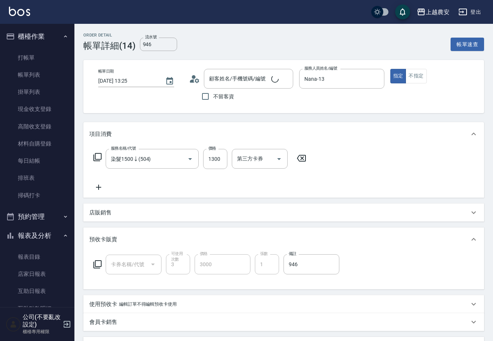
scroll to position [13, 0]
type input "peggy/0975421774/0975421774"
type input "二段/三段護髮卡(621)"
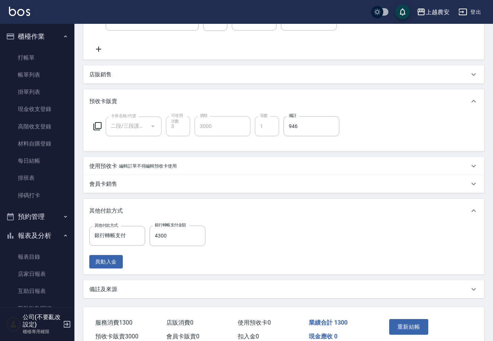
scroll to position [170, 0]
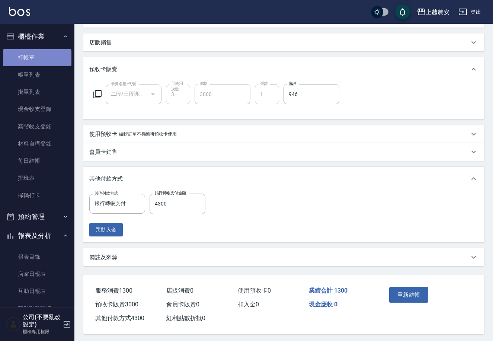
click at [48, 54] on link "打帳單" at bounding box center [37, 57] width 68 height 17
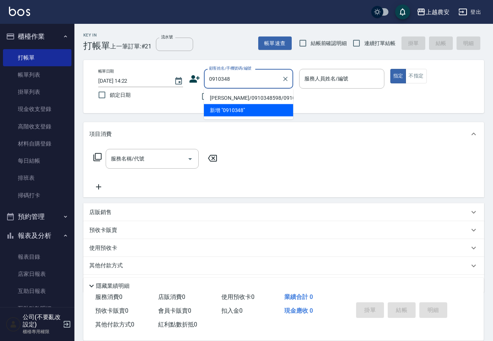
click at [248, 93] on li "姚玫君/0910348598/0910348598" at bounding box center [248, 98] width 89 height 12
type input "姚玫君/0910348598/0910348598"
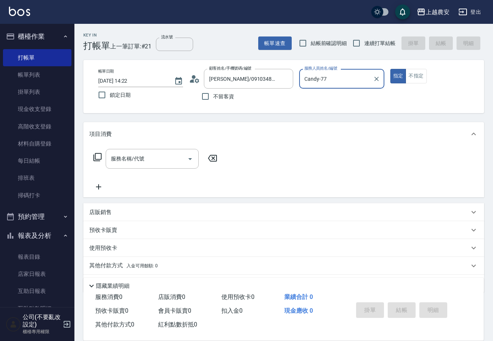
click at [390, 69] on button "指定" at bounding box center [398, 76] width 16 height 15
type input "Candy-7"
type button "true"
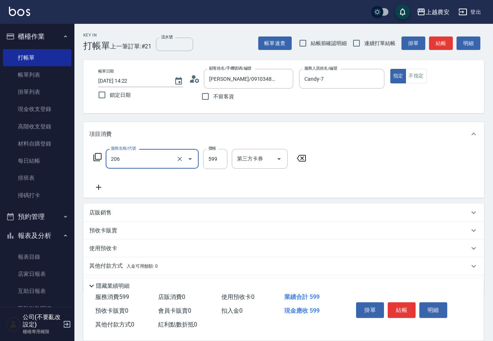
type input "洗+剪(206)"
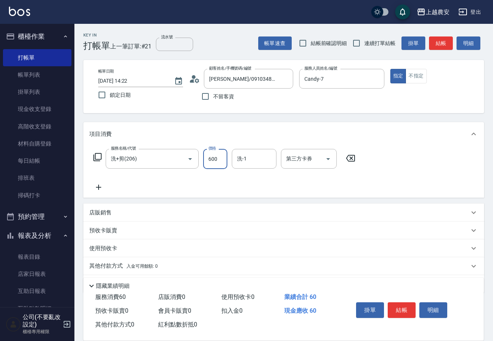
type input "600"
type input "晴晴-37"
click at [401, 305] on button "結帳" at bounding box center [402, 310] width 28 height 16
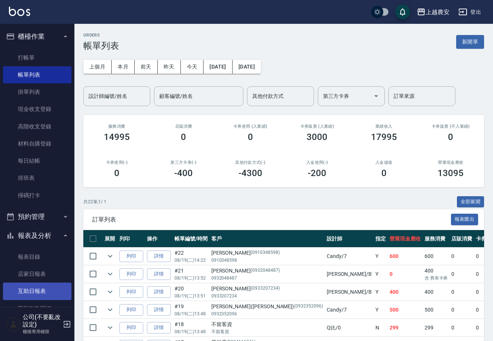
click at [67, 285] on link "互助日報表" at bounding box center [37, 290] width 68 height 17
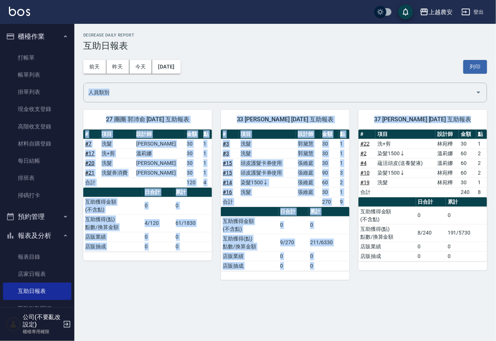
drag, startPoint x: 495, startPoint y: 49, endPoint x: 495, endPoint y: 157, distance: 107.8
click at [495, 155] on div "上越農安 2025-08-19 互助日報表 列印時間： 2025-08-19-14:25 Decrease Daily Report 互助日報表 前天 昨天 …" at bounding box center [285, 156] width 422 height 265
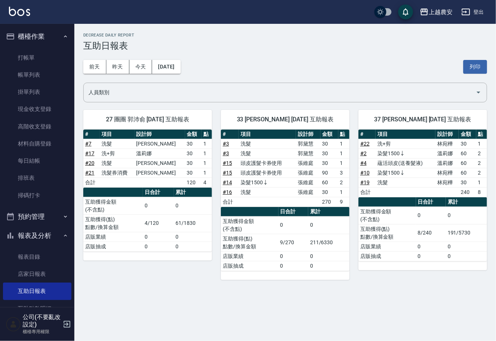
drag, startPoint x: 379, startPoint y: 303, endPoint x: 387, endPoint y: 298, distance: 10.1
click at [384, 300] on div "上越農安 2025-08-19 互助日報表 列印時間： 2025-08-19-14:25 Decrease Daily Report 互助日報表 前天 昨天 …" at bounding box center [248, 170] width 496 height 341
click at [152, 63] on button "2025/08/19" at bounding box center [166, 67] width 28 height 14
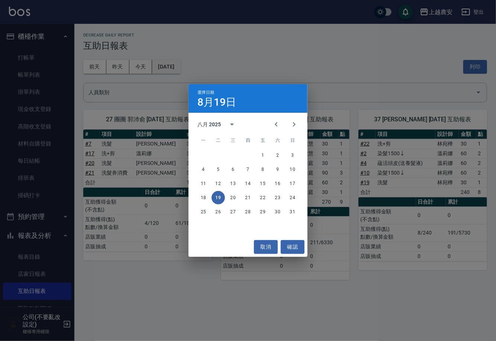
click at [143, 66] on div "選擇日期 8月19日 八月 2025 一 二 三 四 五 六 日 1 2 3 4 5 6 7 8 9 10 11 12 13 14 15 16 17 18 1…" at bounding box center [248, 170] width 496 height 341
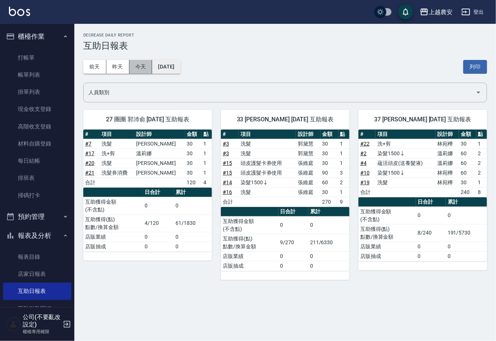
click at [143, 66] on button "今天" at bounding box center [140, 67] width 23 height 14
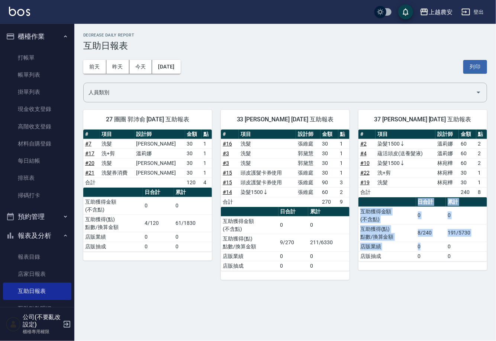
drag, startPoint x: 444, startPoint y: 295, endPoint x: 445, endPoint y: 244, distance: 50.6
click at [445, 244] on div "上越農安 2025-08-19 互助日報表 列印時間： 2025-08-19-14:25 Decrease Daily Report 互助日報表 前天 昨天 …" at bounding box center [248, 170] width 496 height 341
drag, startPoint x: 495, startPoint y: 301, endPoint x: 491, endPoint y: 287, distance: 14.4
click at [495, 300] on div "上越農安 2025-08-19 互助日報表 列印時間： 2025-08-19-14:25 Decrease Daily Report 互助日報表 前天 昨天 …" at bounding box center [248, 170] width 496 height 341
click at [487, 277] on div "上越農安 2025-08-19 互助日報表 列印時間： 2025-08-19-14:25 Decrease Daily Report 互助日報表 前天 昨天 …" at bounding box center [285, 156] width 422 height 265
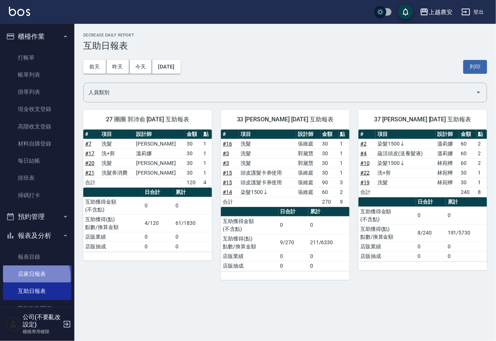
click at [33, 277] on link "店家日報表" at bounding box center [37, 273] width 68 height 17
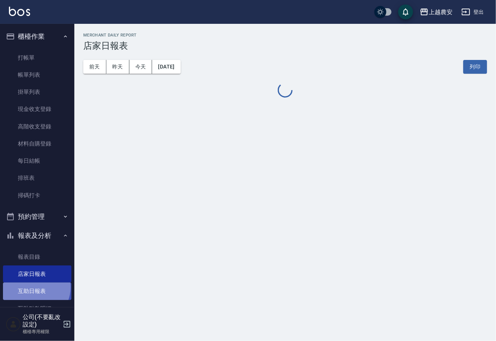
click at [33, 287] on link "互助日報表" at bounding box center [37, 290] width 68 height 17
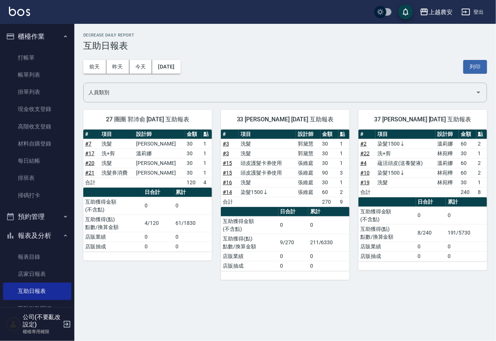
drag, startPoint x: 193, startPoint y: 265, endPoint x: 195, endPoint y: 259, distance: 6.2
click at [195, 259] on div "27 團團 郭沛俞 08/19/2025 互助報表 # 項目 設計師 金額 點 # 7 洗髮 洪美雅 30 1 # 17 洗+剪 溫莉娜 30 1 # 20 …" at bounding box center [143, 190] width 138 height 179
drag, startPoint x: 191, startPoint y: 279, endPoint x: 202, endPoint y: 265, distance: 17.6
click at [200, 265] on div "上越農安 2025-08-19 互助日報表 列印時間： 2025-08-19-14:26 Decrease Daily Report 互助日報表 前天 昨天 …" at bounding box center [285, 156] width 422 height 265
click at [108, 66] on button "昨天" at bounding box center [117, 67] width 23 height 14
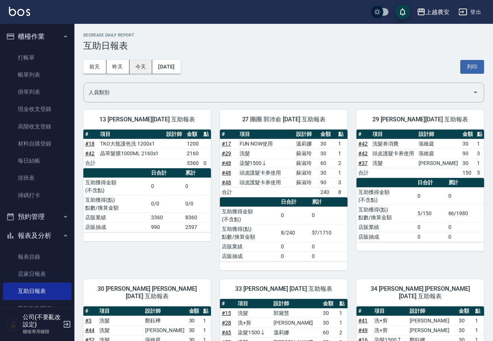
click at [147, 65] on button "今天" at bounding box center [140, 67] width 23 height 14
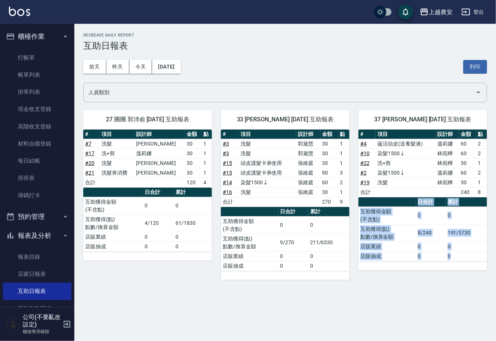
drag, startPoint x: 470, startPoint y: 280, endPoint x: 467, endPoint y: 251, distance: 29.2
click at [467, 251] on div "上越農安 2025-08-19 互助日報表 列印時間： 2025-08-19-14:26 Decrease Daily Report 互助日報表 前天 昨天 …" at bounding box center [285, 156] width 422 height 265
click at [469, 279] on div "37 晴晴 鄧于晴 08/19/2025 互助報表 # 項目 設計師 金額 點 # 4 蘊活頭皮(送養髮液) 溫莉娜 60 2 # 10 染髮1500↓ 林宛…" at bounding box center [419, 190] width 138 height 179
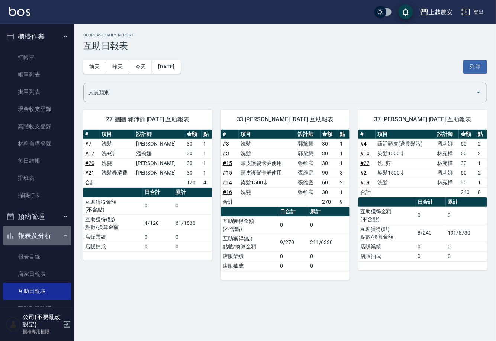
click at [57, 237] on button "報表及分析" at bounding box center [37, 235] width 68 height 19
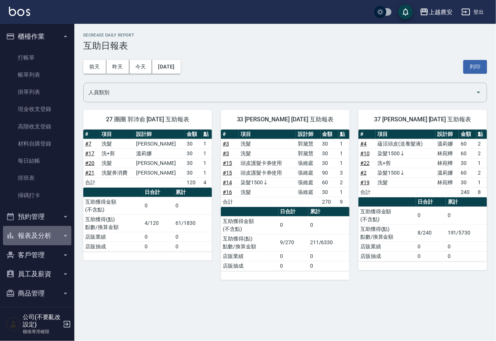
click at [64, 234] on icon "button" at bounding box center [65, 235] width 6 height 6
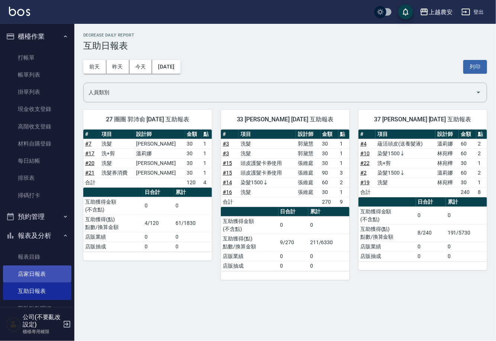
click at [42, 270] on link "店家日報表" at bounding box center [37, 273] width 68 height 17
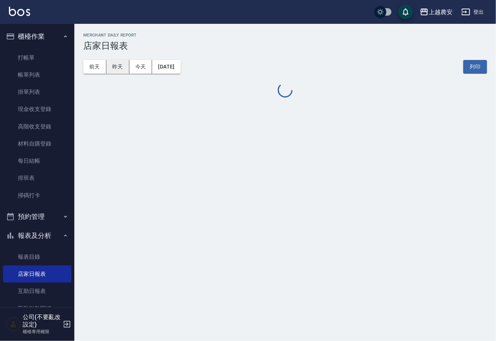
click at [113, 65] on button "昨天" at bounding box center [117, 67] width 23 height 14
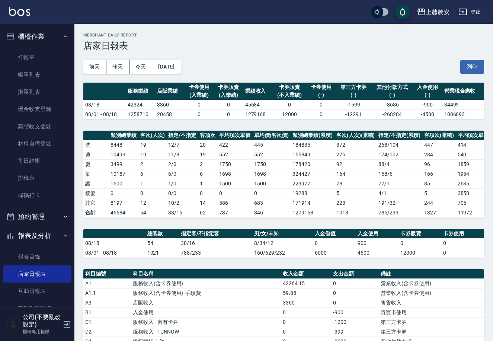
click at [66, 326] on icon "button" at bounding box center [66, 323] width 9 height 9
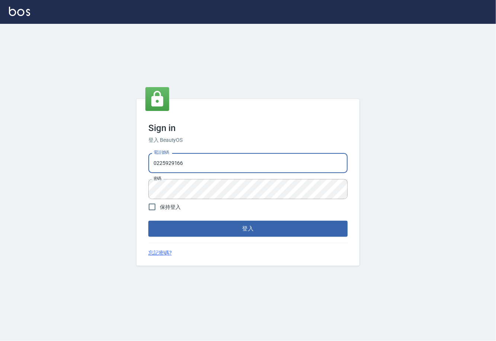
drag, startPoint x: 181, startPoint y: 161, endPoint x: 0, endPoint y: 137, distance: 182.3
click at [68, 138] on div "Sign in 登入 BeautyOS 電話號碼 [PHONE_NUMBER] 電話號碼 密碼 密碼 保持登入 登入 忘記密碼?" at bounding box center [248, 182] width 496 height 317
type input "02148888"
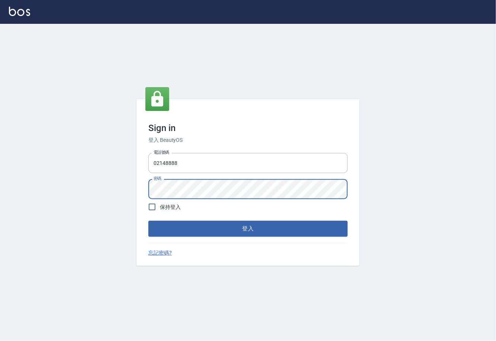
click at [137, 183] on div "Sign in 登入 BeautyOS 電話號碼 [PHONE_NUMBER] 電話號碼 密碼 密碼 保持登入 登入 忘記密碼?" at bounding box center [247, 182] width 223 height 166
click at [237, 223] on button "登入" at bounding box center [247, 229] width 199 height 16
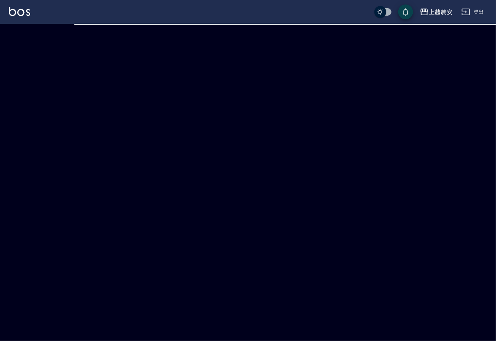
checkbox input "true"
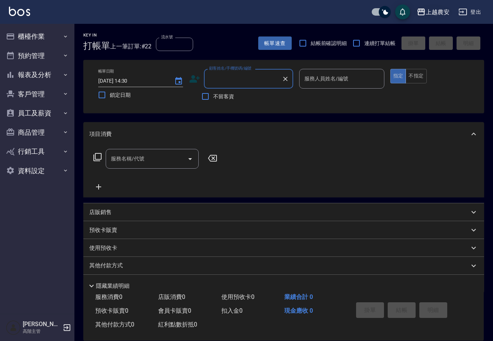
click at [422, 14] on icon "button" at bounding box center [421, 11] width 9 height 9
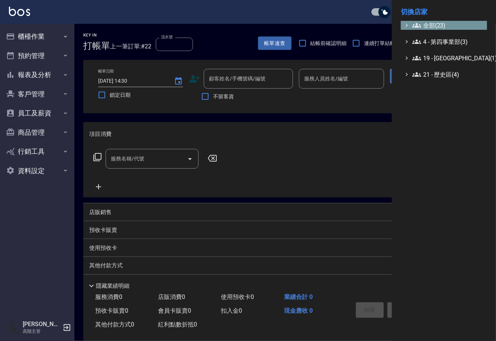
click at [442, 22] on span "全部(23)" at bounding box center [448, 25] width 72 height 9
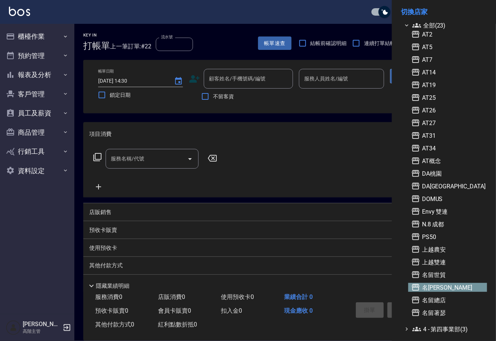
click at [417, 286] on icon at bounding box center [415, 287] width 9 height 9
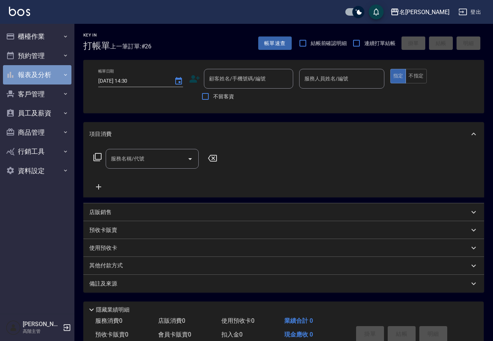
click at [58, 75] on button "報表及分析" at bounding box center [37, 74] width 68 height 19
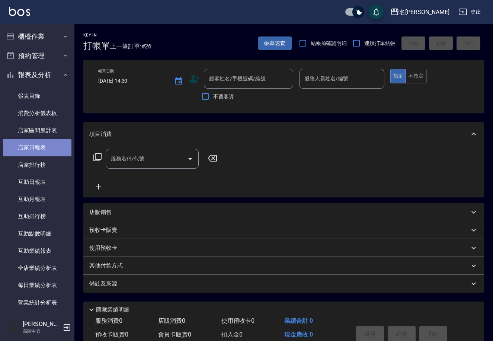
click at [50, 148] on link "店家日報表" at bounding box center [37, 147] width 68 height 17
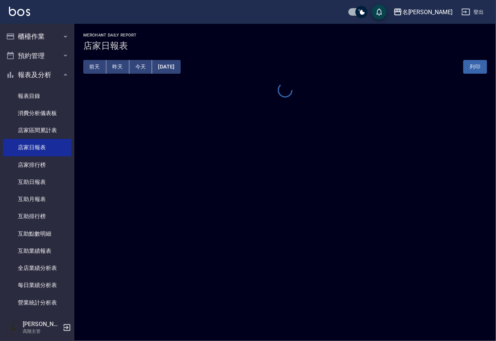
click at [116, 64] on button "昨天" at bounding box center [117, 67] width 23 height 14
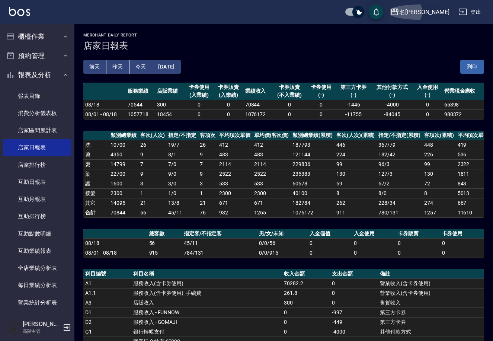
click at [398, 11] on icon "button" at bounding box center [394, 12] width 7 height 7
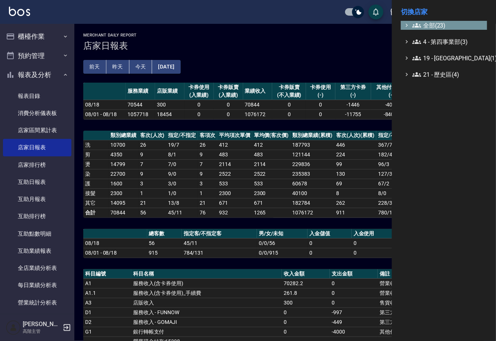
click at [453, 27] on span "全部(23)" at bounding box center [448, 25] width 72 height 9
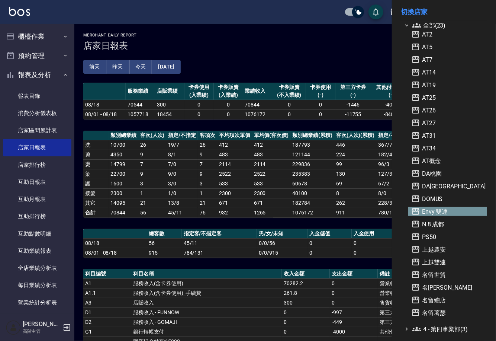
click at [412, 210] on icon at bounding box center [415, 211] width 7 height 7
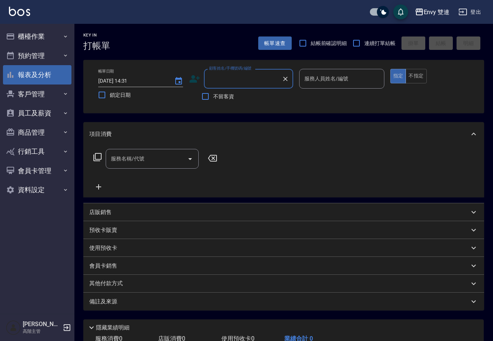
click at [57, 75] on button "報表及分析" at bounding box center [37, 74] width 68 height 19
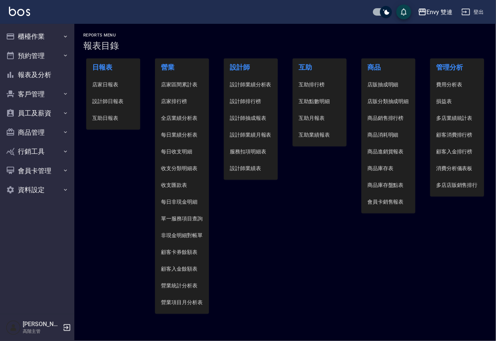
click at [110, 83] on span "店家日報表" at bounding box center [113, 85] width 42 height 8
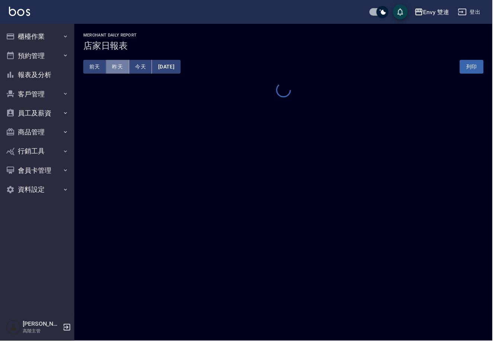
click at [118, 67] on button "昨天" at bounding box center [117, 67] width 23 height 14
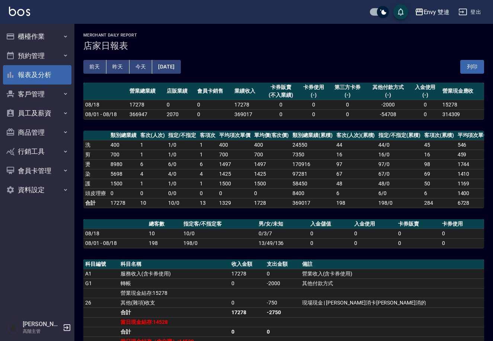
click at [64, 73] on button "報表及分析" at bounding box center [37, 74] width 68 height 19
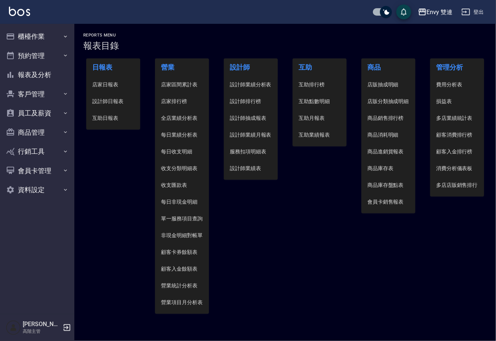
click at [122, 101] on span "設計師日報表" at bounding box center [113, 101] width 42 height 8
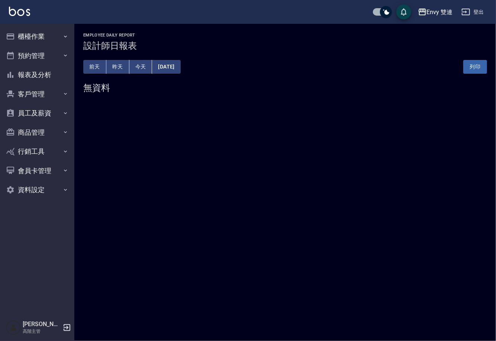
click at [115, 64] on button "昨天" at bounding box center [117, 67] width 23 height 14
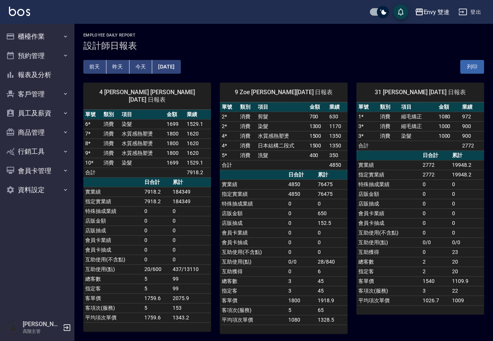
click at [62, 328] on icon "button" at bounding box center [66, 327] width 9 height 9
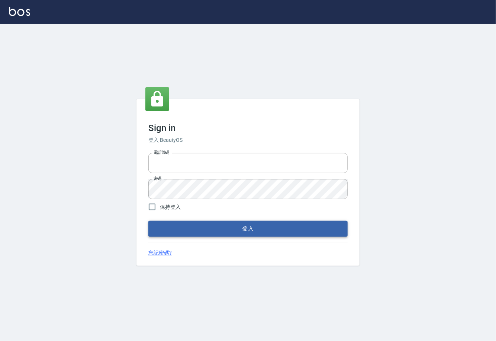
type input "0225929166"
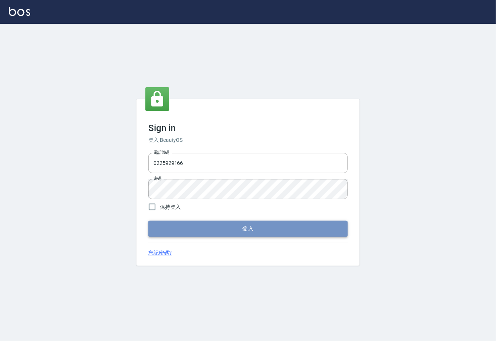
click at [233, 230] on button "登入" at bounding box center [247, 229] width 199 height 16
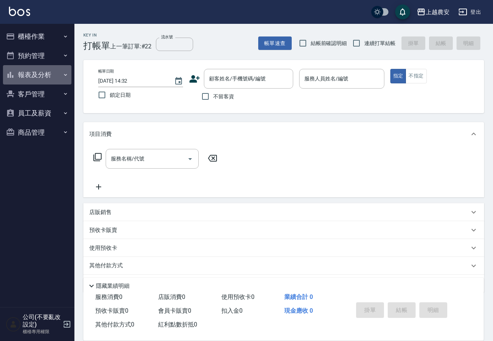
click at [33, 75] on button "報表及分析" at bounding box center [37, 74] width 68 height 19
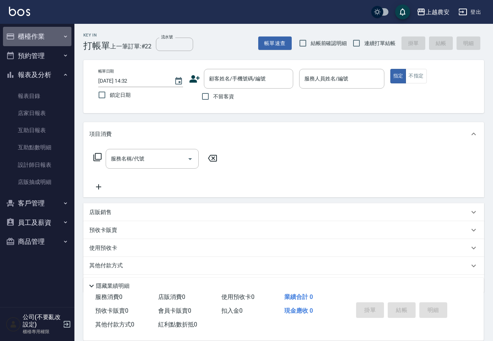
click at [64, 28] on button "櫃檯作業" at bounding box center [37, 36] width 68 height 19
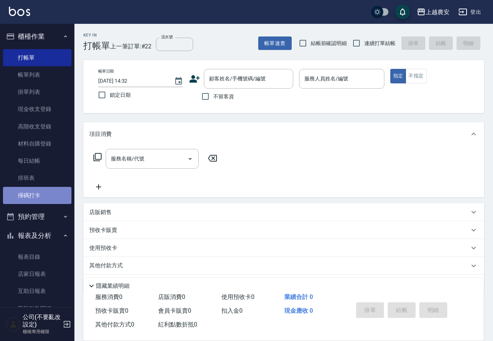
click at [47, 203] on link "掃碼打卡" at bounding box center [37, 195] width 68 height 17
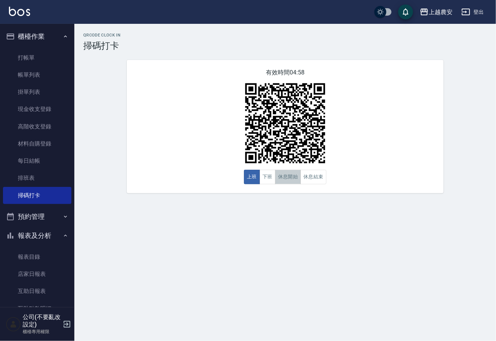
click at [299, 179] on button "休息開始" at bounding box center [288, 177] width 26 height 15
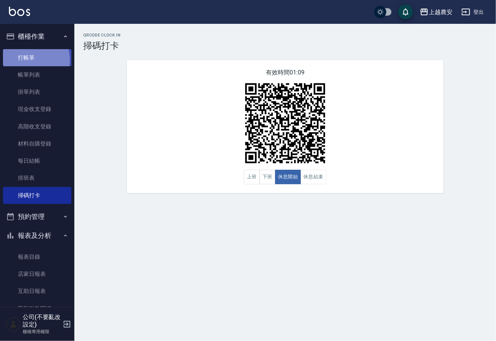
click at [30, 60] on link "打帳單" at bounding box center [37, 57] width 68 height 17
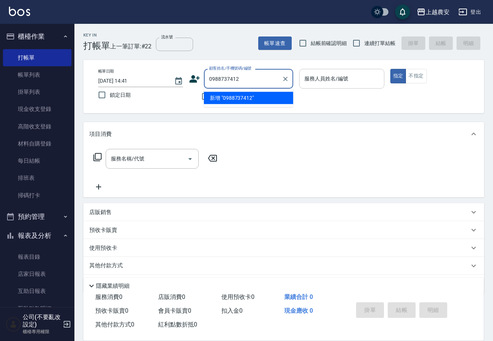
drag, startPoint x: 209, startPoint y: 79, endPoint x: 318, endPoint y: 74, distance: 108.3
click at [368, 77] on div "帳單日期 [DATE] 14:41 鎖定日期 顧客姓名/手機號碼/編號 0988737412 顧客姓名/手機號碼/編號 不留客資 服務人員姓名/編號 服務人員…" at bounding box center [283, 86] width 383 height 35
type input "0988737412"
click at [189, 78] on icon at bounding box center [194, 78] width 11 height 11
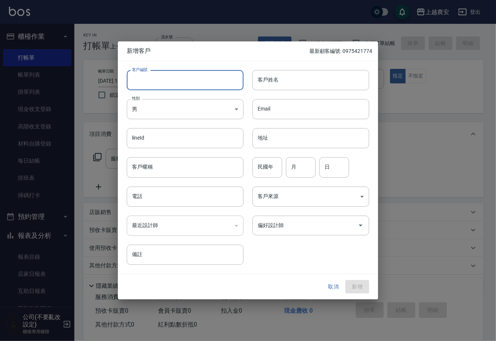
paste input "0988737412"
type input "0988737412"
click at [137, 171] on input "客戶暱稱" at bounding box center [185, 167] width 117 height 20
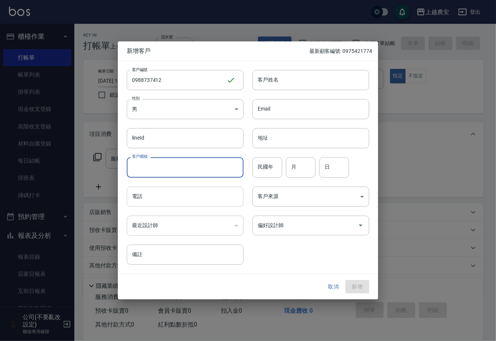
drag, startPoint x: 140, startPoint y: 173, endPoint x: 142, endPoint y: 195, distance: 22.1
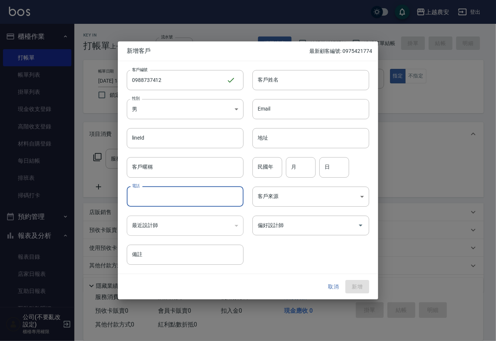
paste input "0988737412"
type input "0988737412"
click at [287, 79] on input "客戶姓名" at bounding box center [311, 80] width 117 height 20
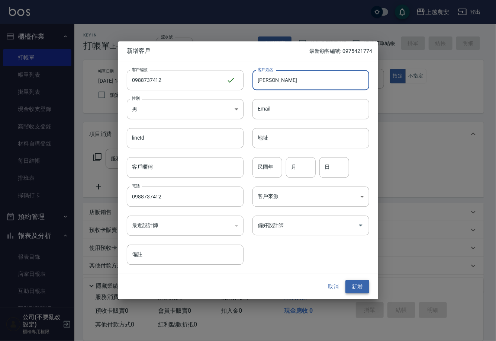
type input "[PERSON_NAME]"
click at [364, 283] on button "新增" at bounding box center [357, 287] width 24 height 14
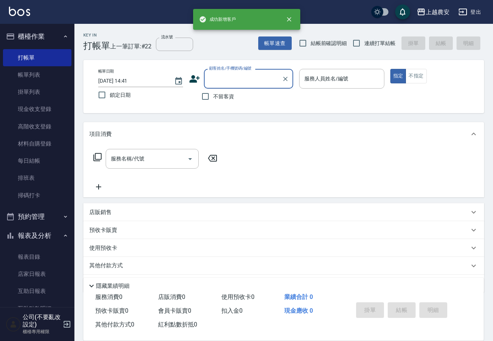
paste input "0988737412"
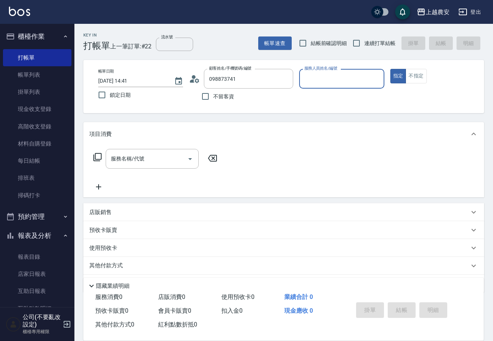
type input "[PERSON_NAME]/0988737412/0988737412"
type input "Nana-13"
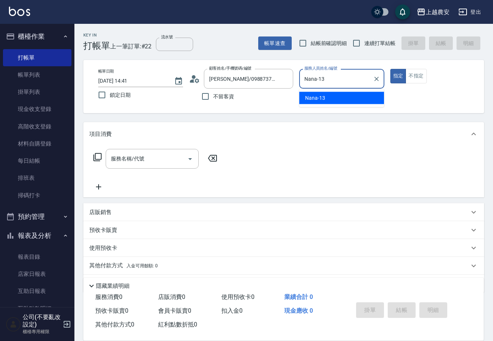
type button "true"
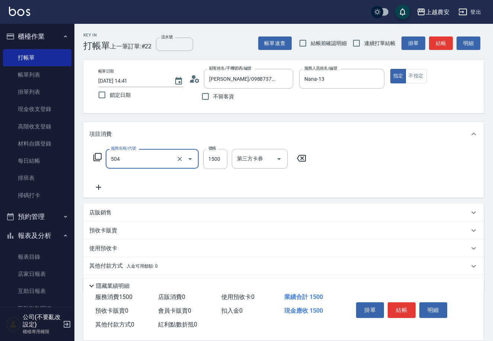
type input "染髮1500↓(504)"
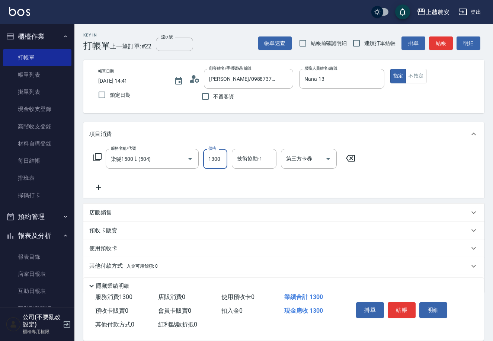
type input "1300"
type input "[PERSON_NAME]-33"
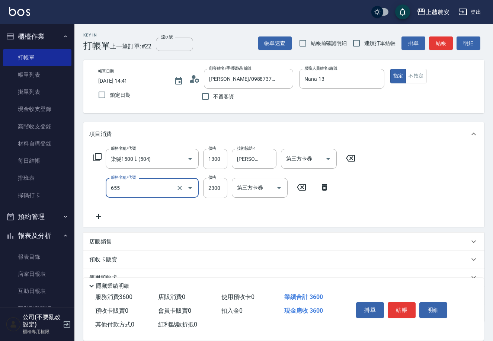
type input "結構2段式(自)(655)"
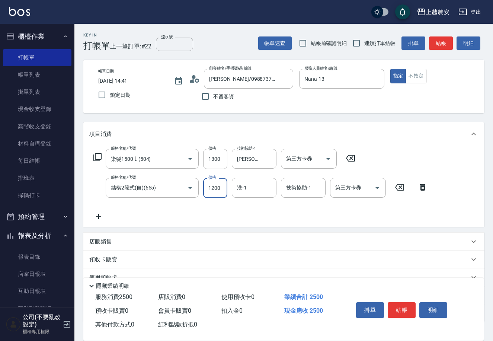
type input "1200"
click at [271, 160] on icon "Clear" at bounding box center [268, 158] width 7 height 7
type input "大巫-35"
click at [290, 190] on input "技術協助-1" at bounding box center [303, 187] width 38 height 13
type input "大巫-35"
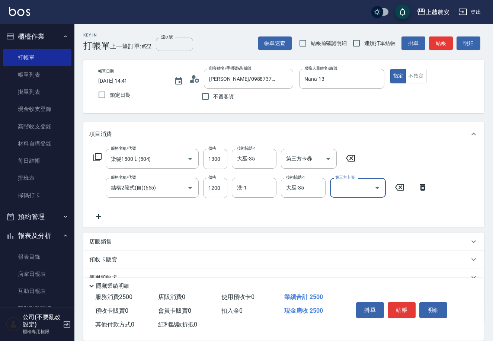
click at [395, 304] on button "結帳" at bounding box center [402, 310] width 28 height 16
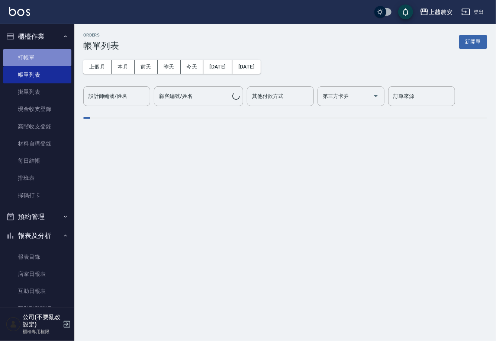
click at [38, 63] on link "打帳單" at bounding box center [37, 57] width 68 height 17
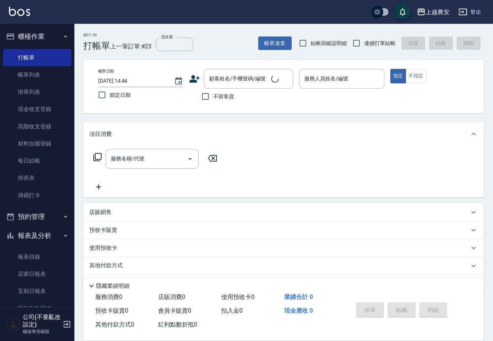
click at [221, 96] on span "不留客資" at bounding box center [223, 97] width 21 height 8
click at [213, 96] on input "不留客資" at bounding box center [205, 97] width 16 height 16
checkbox input "true"
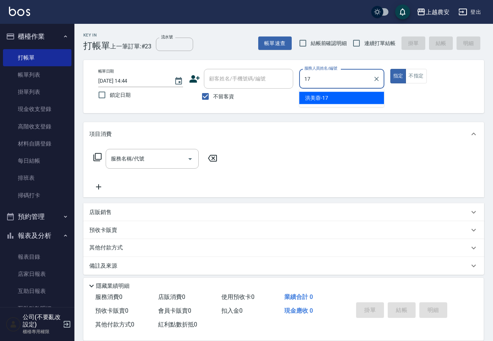
type input "[PERSON_NAME]-17"
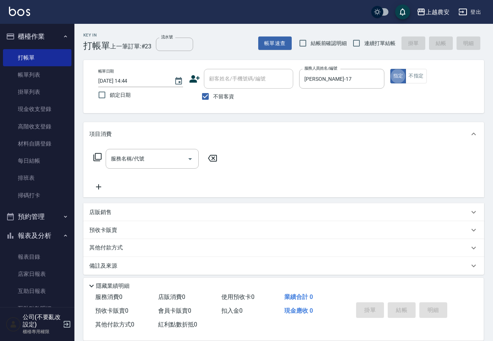
type button "true"
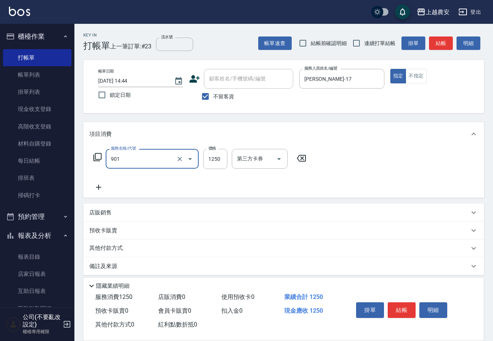
type input "修手指甲(901)"
type input "300"
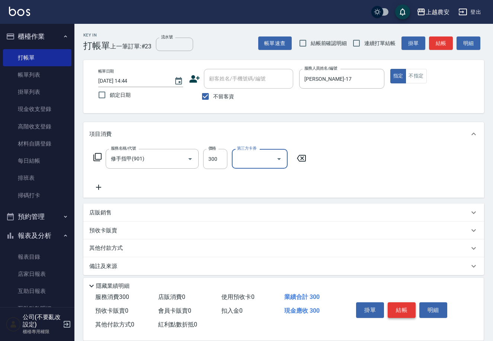
click at [406, 302] on button "結帳" at bounding box center [402, 310] width 28 height 16
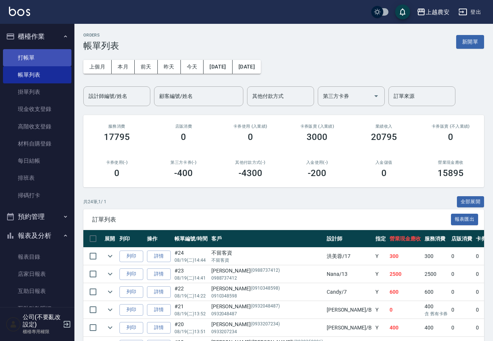
click at [37, 56] on link "打帳單" at bounding box center [37, 57] width 68 height 17
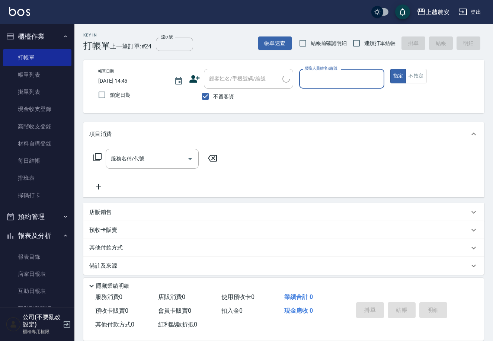
click at [221, 96] on span "不留客資" at bounding box center [223, 97] width 21 height 8
click at [213, 96] on input "不留客資" at bounding box center [205, 97] width 16 height 16
checkbox input "false"
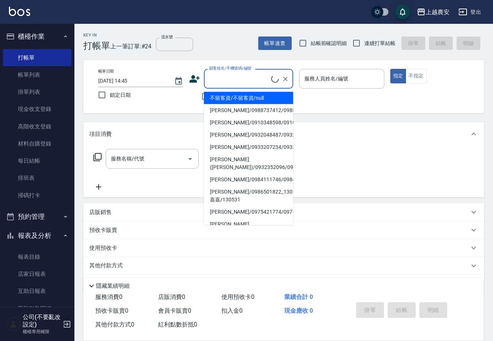
click at [229, 77] on div "顧客姓名/手機號碼/編號 顧客姓名/手機號碼/編號" at bounding box center [248, 79] width 89 height 20
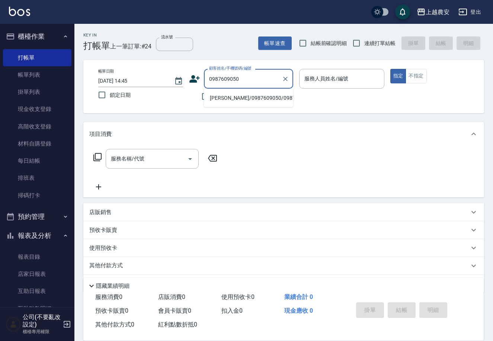
click at [237, 98] on li "[PERSON_NAME]/0987609050/0987609050" at bounding box center [248, 98] width 89 height 12
type input "[PERSON_NAME]/0987609050/0987609050"
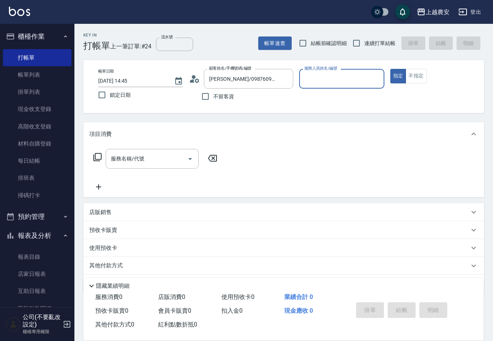
type input "Candy-7"
click at [390, 69] on button "指定" at bounding box center [398, 76] width 16 height 15
type button "true"
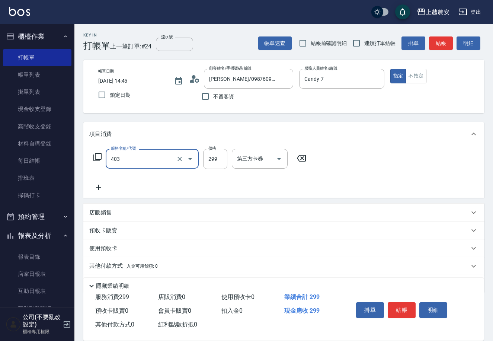
type input "剪髮(403)"
type input "300"
click at [401, 307] on button "結帳" at bounding box center [402, 310] width 28 height 16
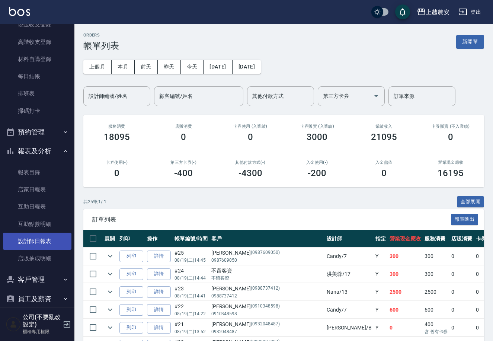
scroll to position [85, 0]
click at [50, 235] on link "設計師日報表" at bounding box center [37, 240] width 68 height 17
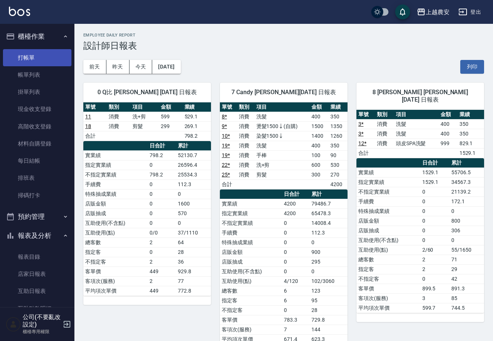
click at [48, 55] on link "打帳單" at bounding box center [37, 57] width 68 height 17
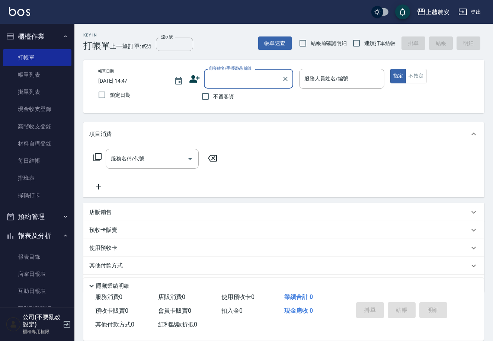
click at [233, 71] on label "顧客姓名/手機號碼/編號" at bounding box center [230, 68] width 42 height 6
click at [233, 72] on input "顧客姓名/手機號碼/編號" at bounding box center [242, 78] width 71 height 13
click at [232, 72] on input "顧客姓名/手機號碼/編號" at bounding box center [242, 78] width 71 height 13
type input "5"
type input "爭"
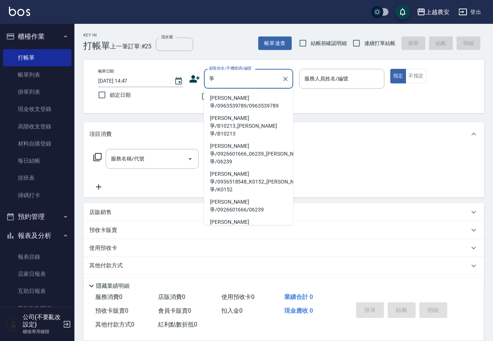
type input "睜"
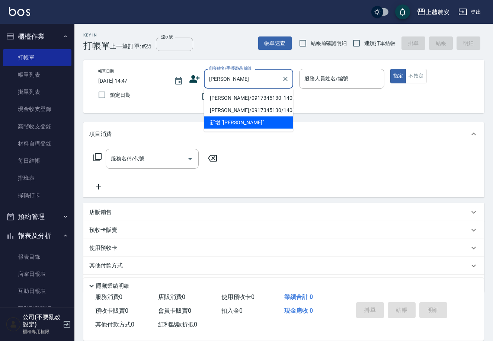
click at [215, 81] on input "[PERSON_NAME]" at bounding box center [242, 78] width 71 height 13
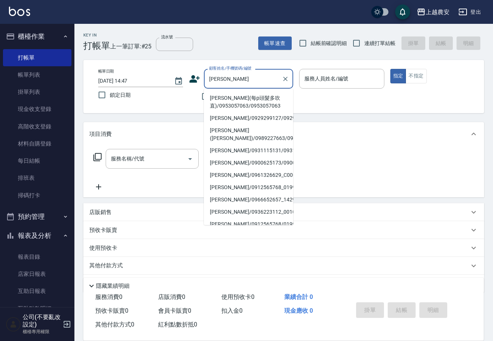
click at [231, 99] on li "[PERSON_NAME](每p頭髮多吹直)/0953057063/0953057063" at bounding box center [248, 102] width 89 height 20
type input "[PERSON_NAME](每p頭髮多吹直)/0953057063/0953057063"
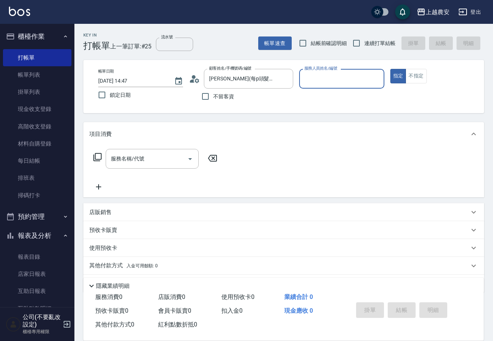
click at [327, 81] on input "服務人員姓名/編號" at bounding box center [341, 78] width 78 height 13
click at [325, 95] on div "美雅 -B" at bounding box center [341, 98] width 85 height 12
type input "美雅-B"
click at [409, 75] on button "不指定" at bounding box center [415, 76] width 21 height 15
click at [158, 157] on input "服務名稱/代號" at bounding box center [146, 158] width 75 height 13
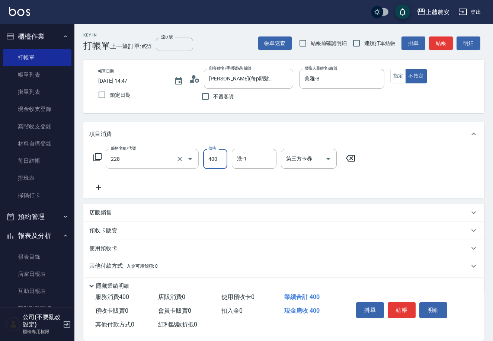
type input "洗髮(228)"
type input "Elfi-39"
click at [102, 270] on p "其他付款方式 入金可用餘額: 0" at bounding box center [123, 266] width 68 height 8
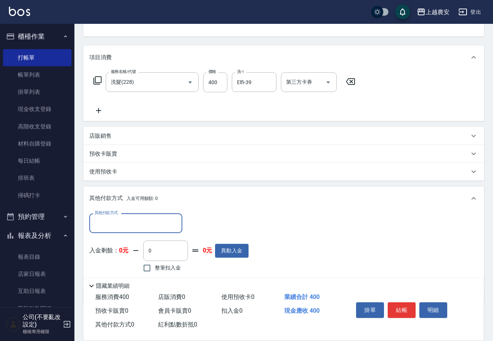
scroll to position [77, 0]
click at [105, 223] on input "其他付款方式" at bounding box center [136, 222] width 86 height 13
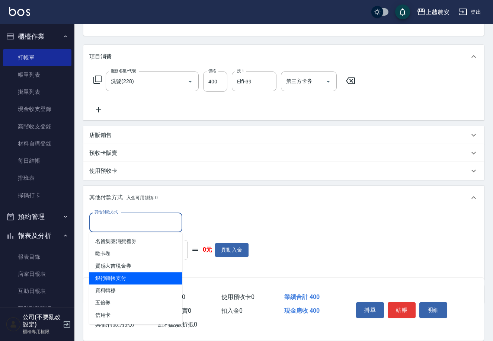
click at [115, 276] on span "銀行轉帳支付" at bounding box center [135, 278] width 93 height 12
type input "銀行轉帳支付"
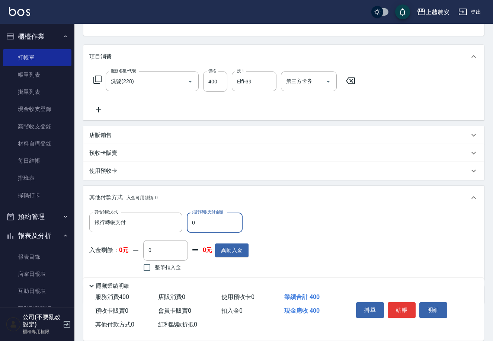
click at [190, 225] on input "0" at bounding box center [215, 222] width 56 height 20
type input "400"
click at [399, 308] on button "結帳" at bounding box center [402, 310] width 28 height 16
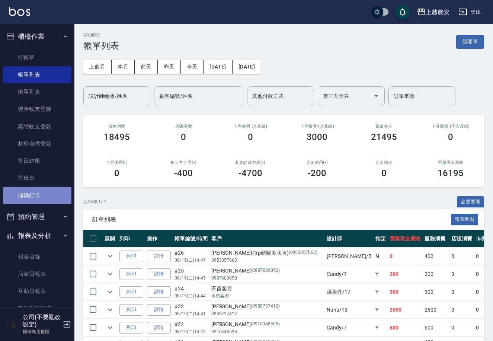
click at [40, 199] on link "掃碼打卡" at bounding box center [37, 195] width 68 height 17
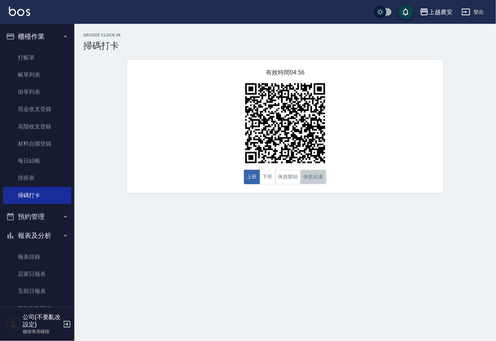
click at [312, 180] on button "休息結束" at bounding box center [313, 177] width 26 height 15
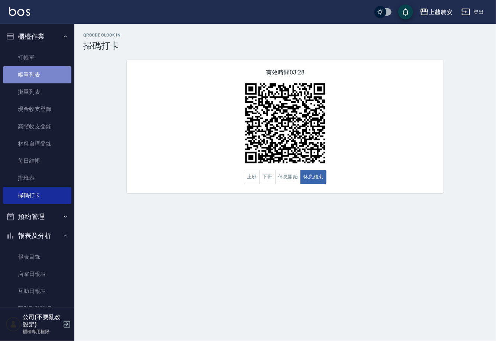
click at [41, 76] on link "帳單列表" at bounding box center [37, 74] width 68 height 17
